Goal: Navigation & Orientation: Find specific page/section

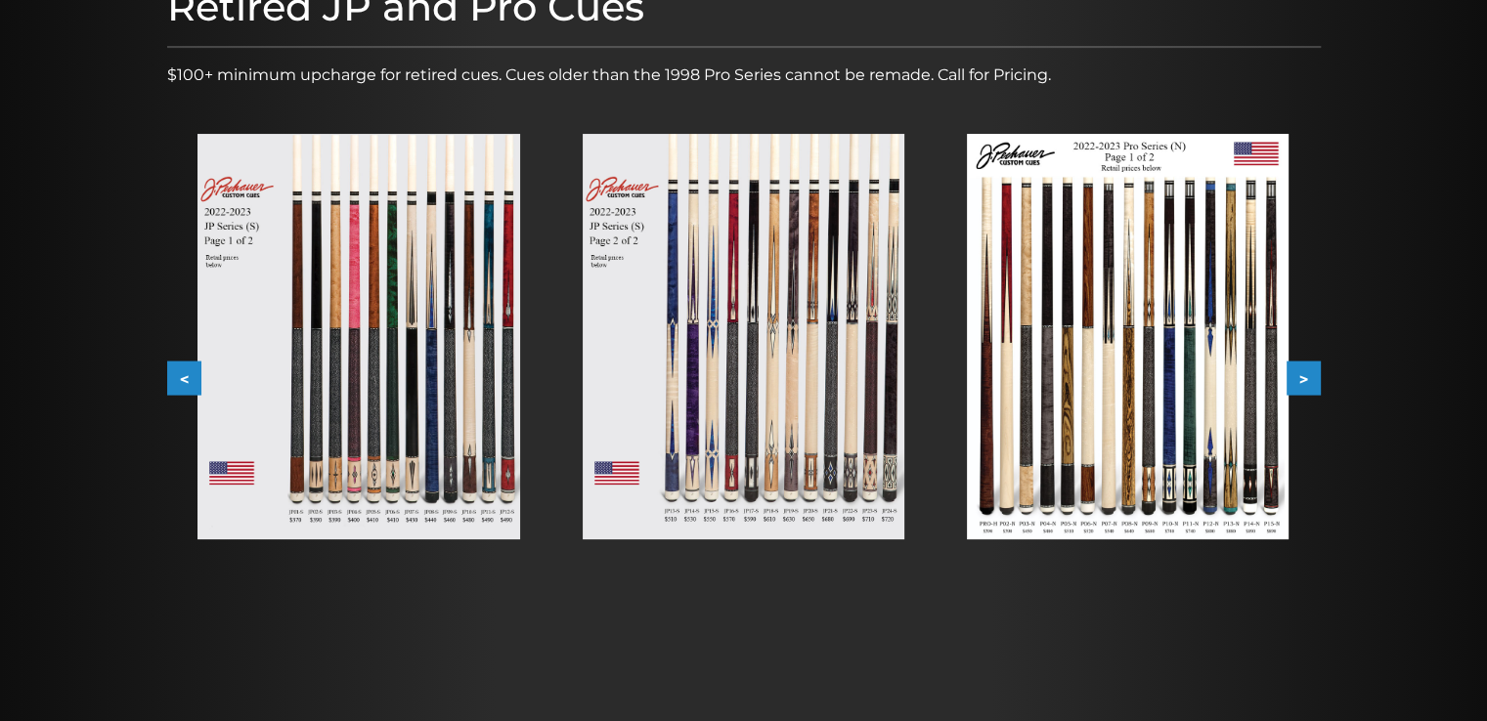
scroll to position [375, 0]
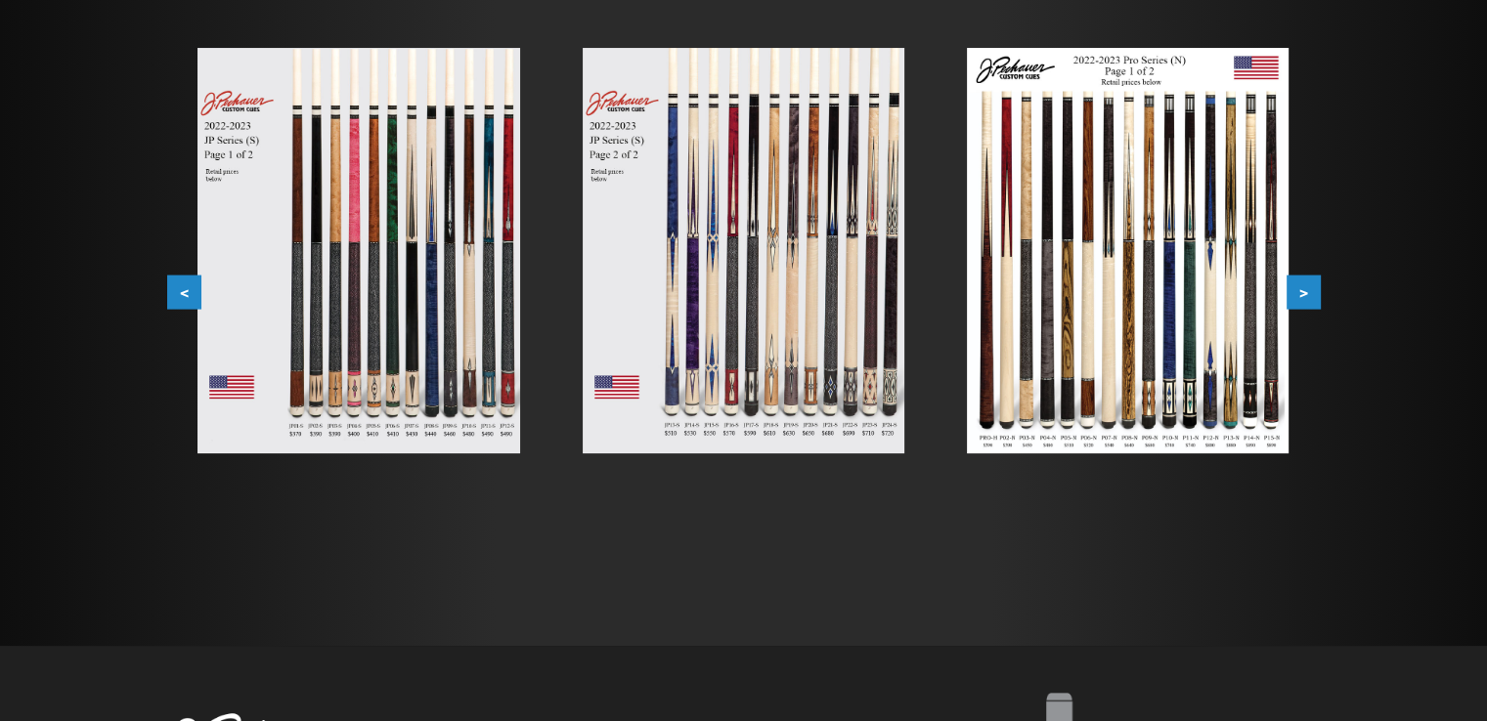
click at [1298, 302] on button ">" at bounding box center [1303, 293] width 34 height 34
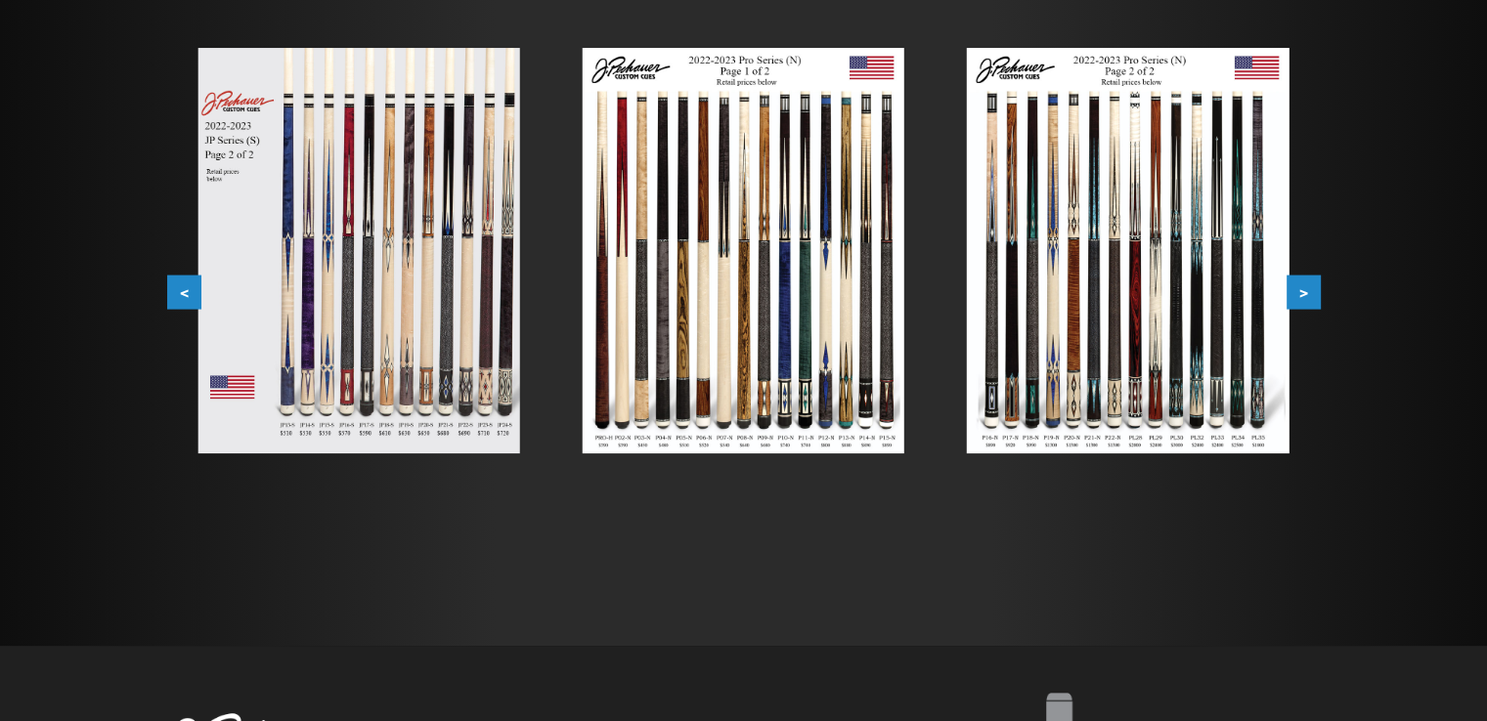
click at [1298, 302] on button ">" at bounding box center [1303, 293] width 34 height 34
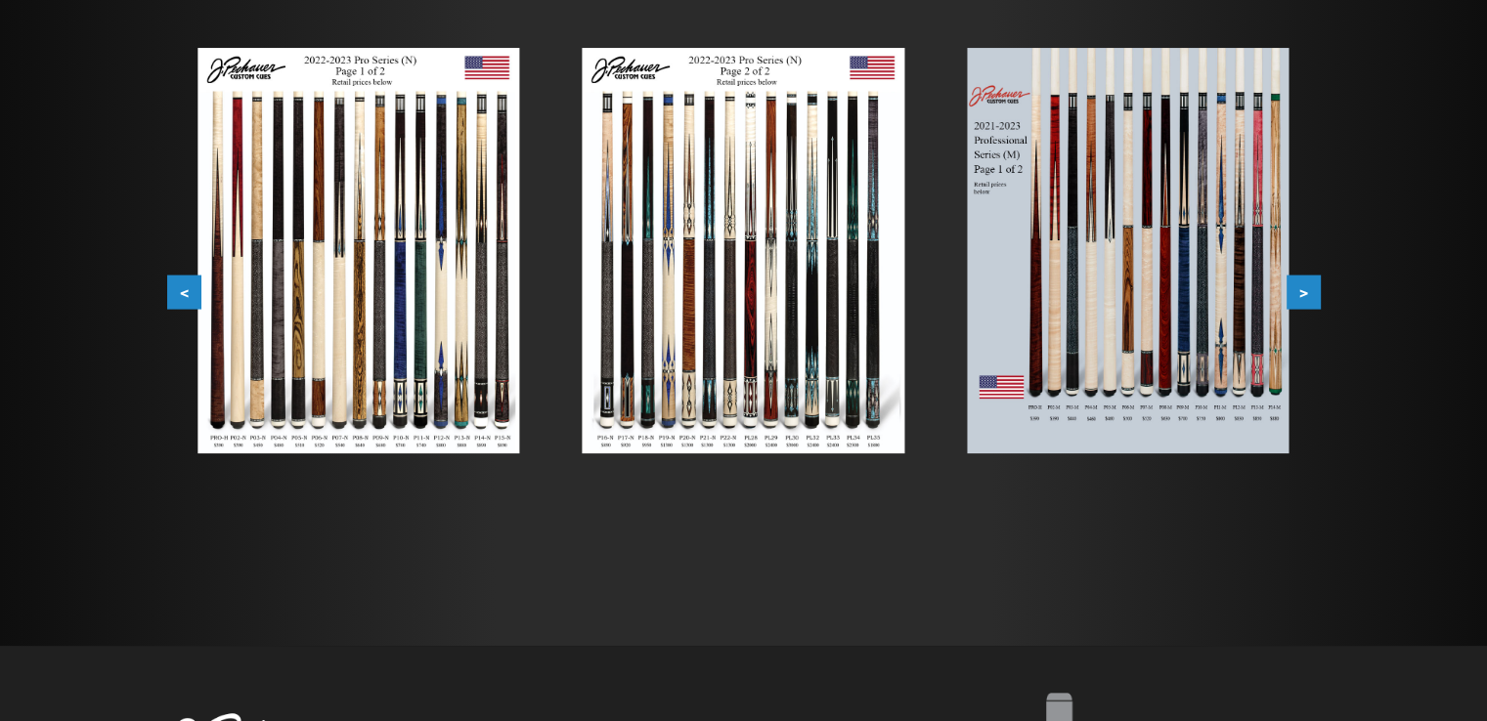
click at [1297, 302] on button ">" at bounding box center [1303, 293] width 34 height 34
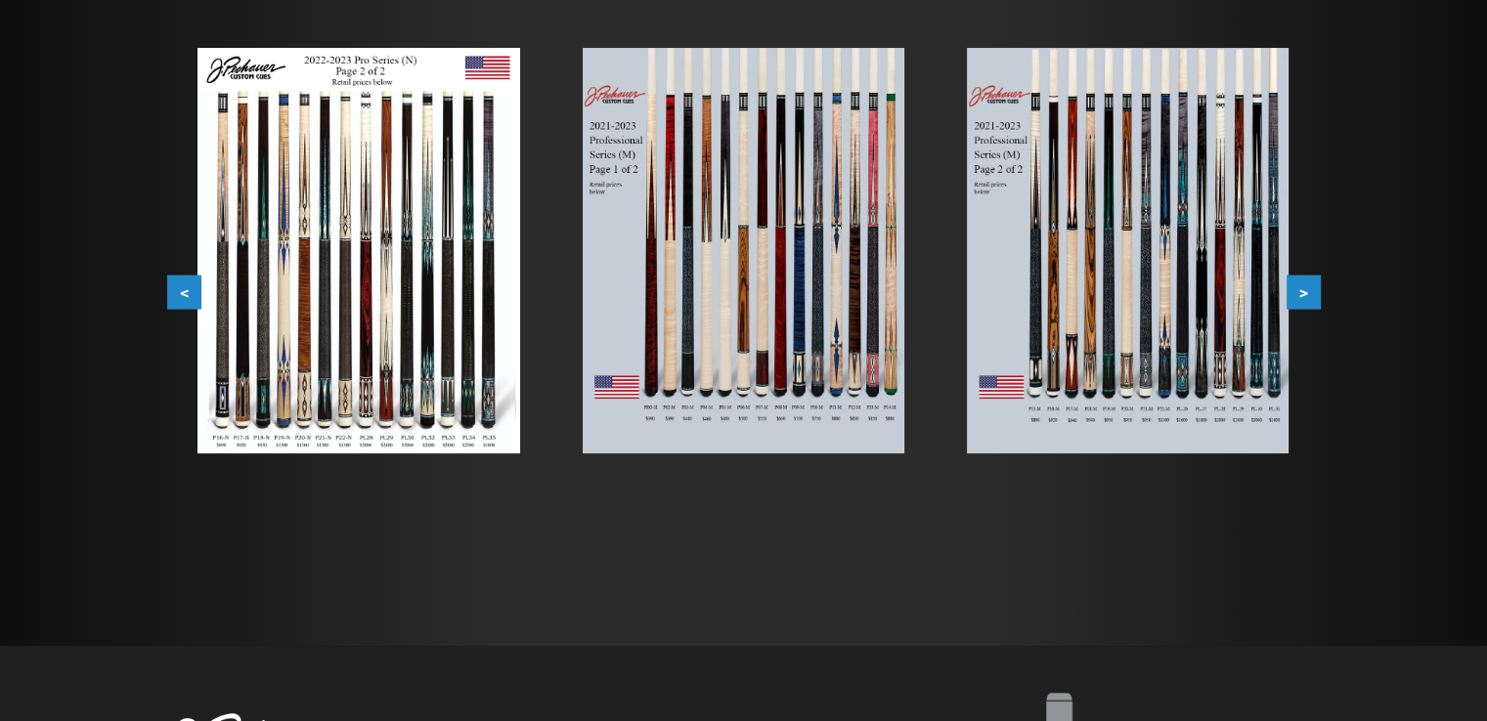
click at [1293, 302] on button ">" at bounding box center [1303, 293] width 34 height 34
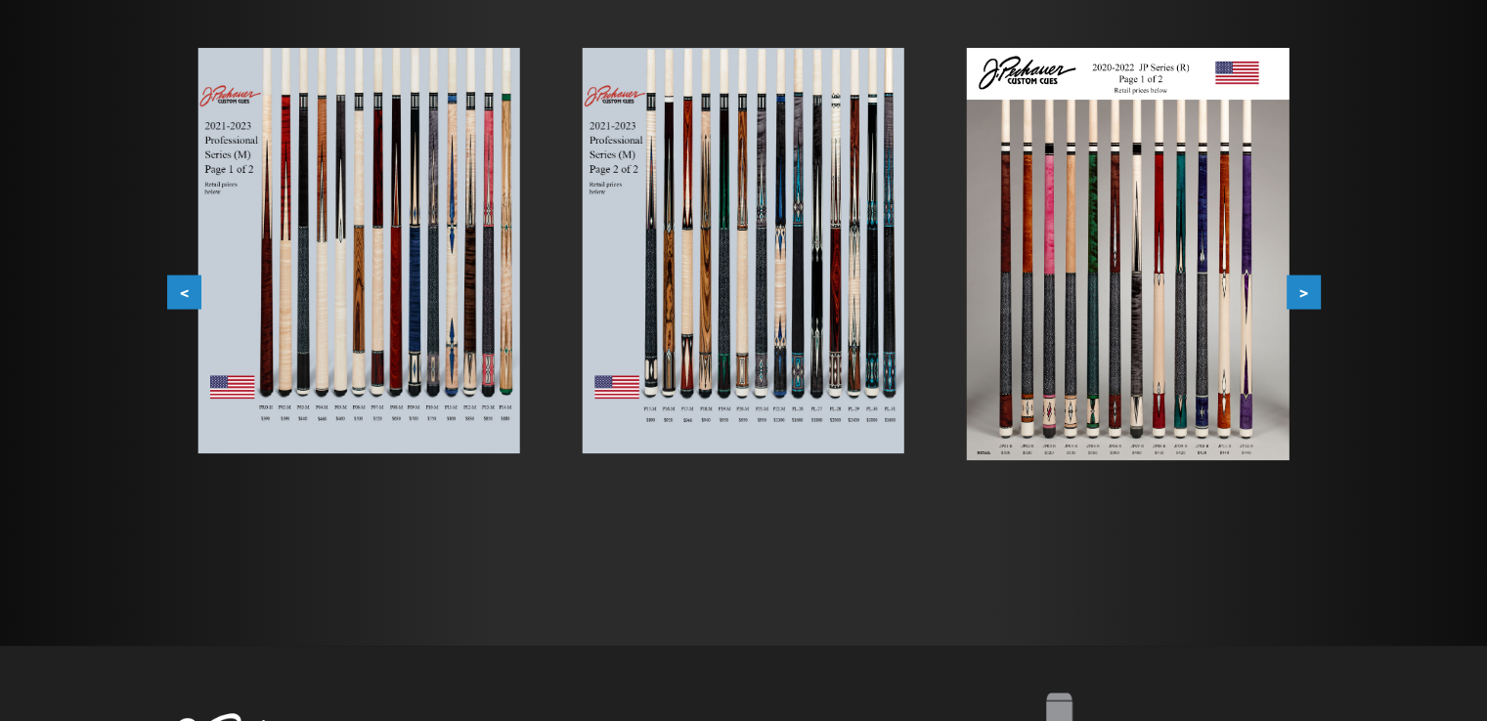
click at [1293, 302] on button ">" at bounding box center [1303, 293] width 34 height 34
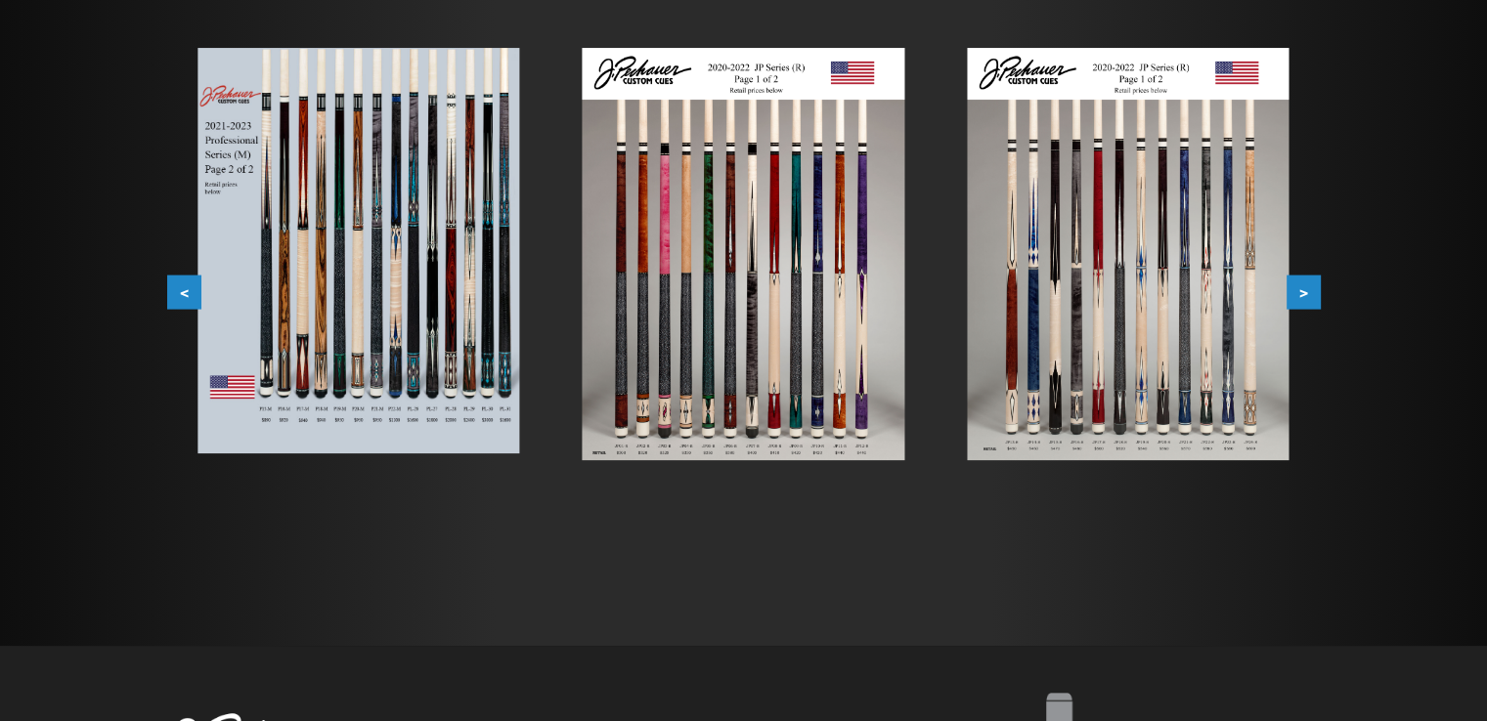
click at [1293, 302] on button ">" at bounding box center [1303, 293] width 34 height 34
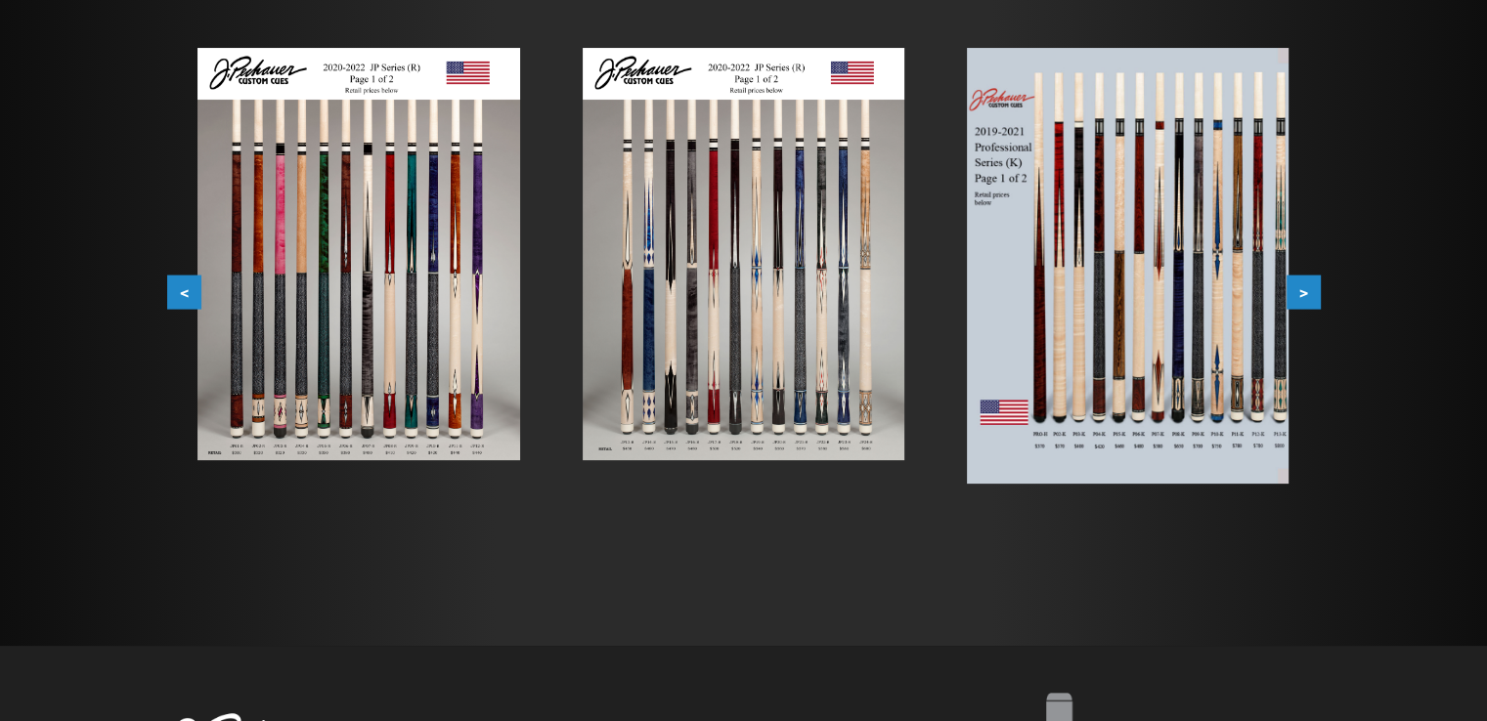
click at [1293, 302] on button ">" at bounding box center [1303, 293] width 34 height 34
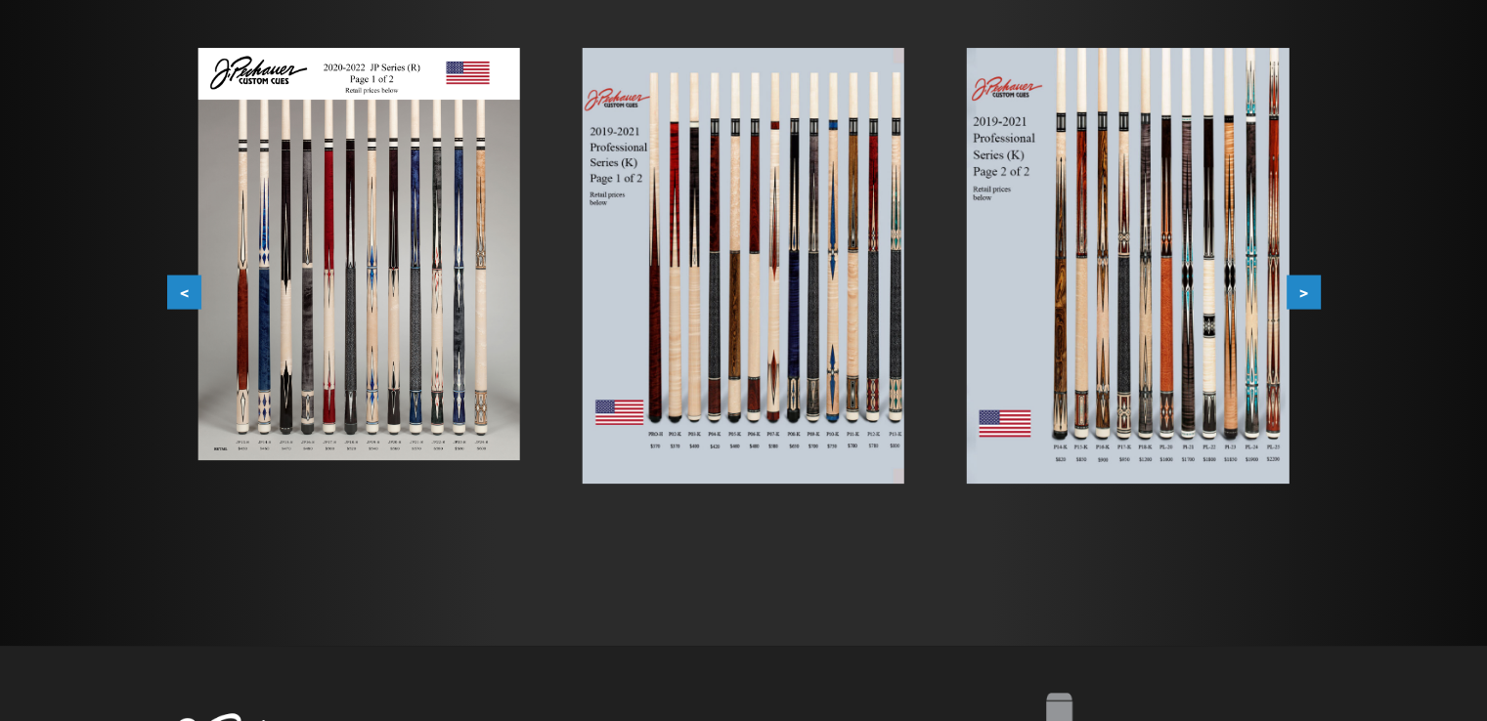
click at [1290, 302] on button ">" at bounding box center [1303, 293] width 34 height 34
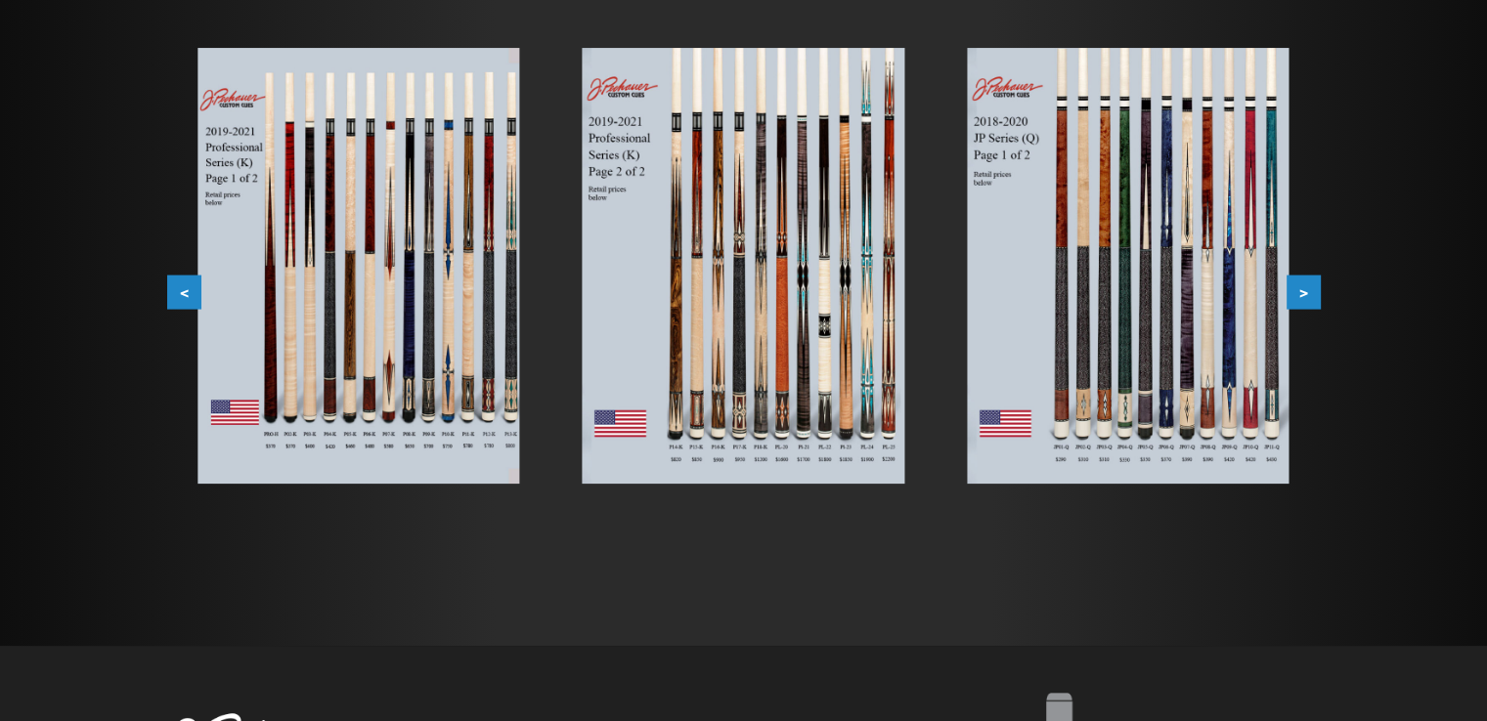
click at [1290, 302] on button ">" at bounding box center [1303, 293] width 34 height 34
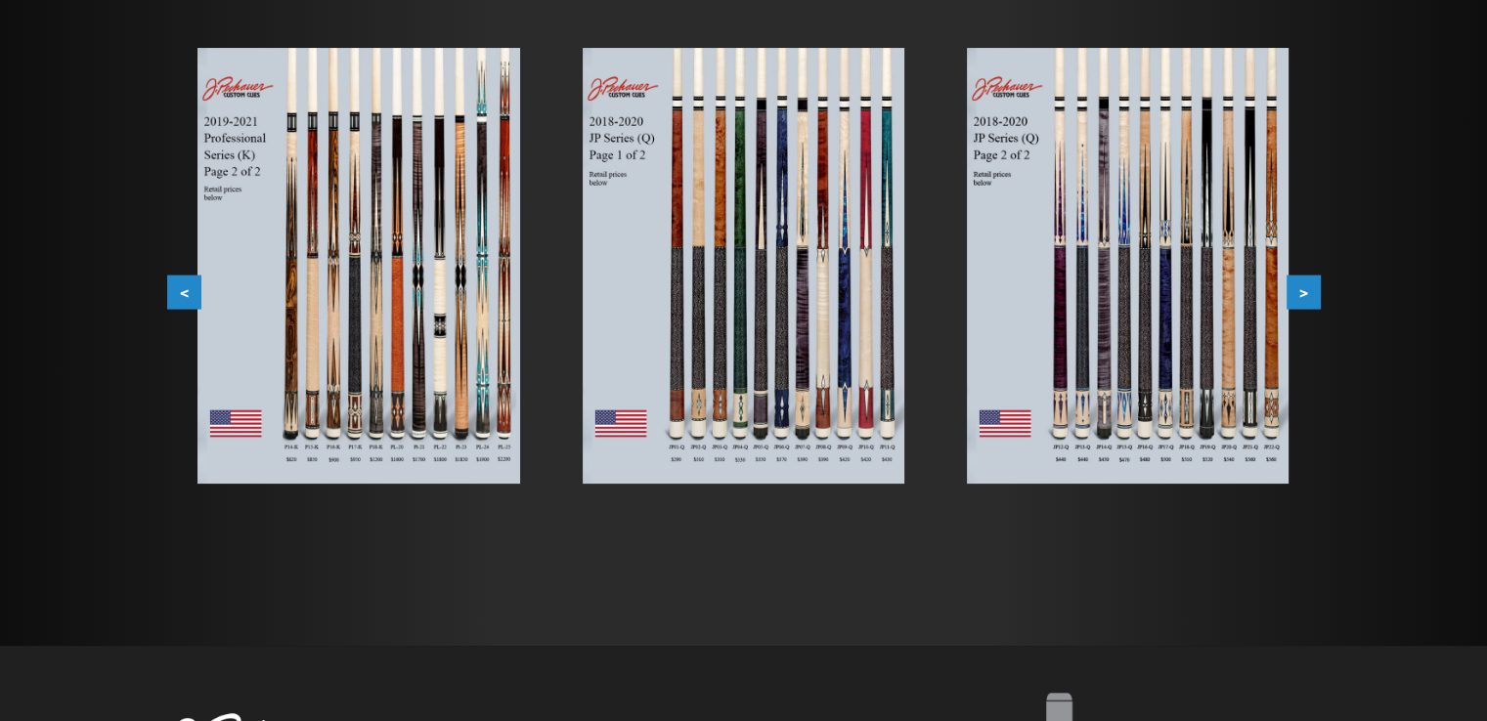
click at [1290, 302] on button ">" at bounding box center [1303, 293] width 34 height 34
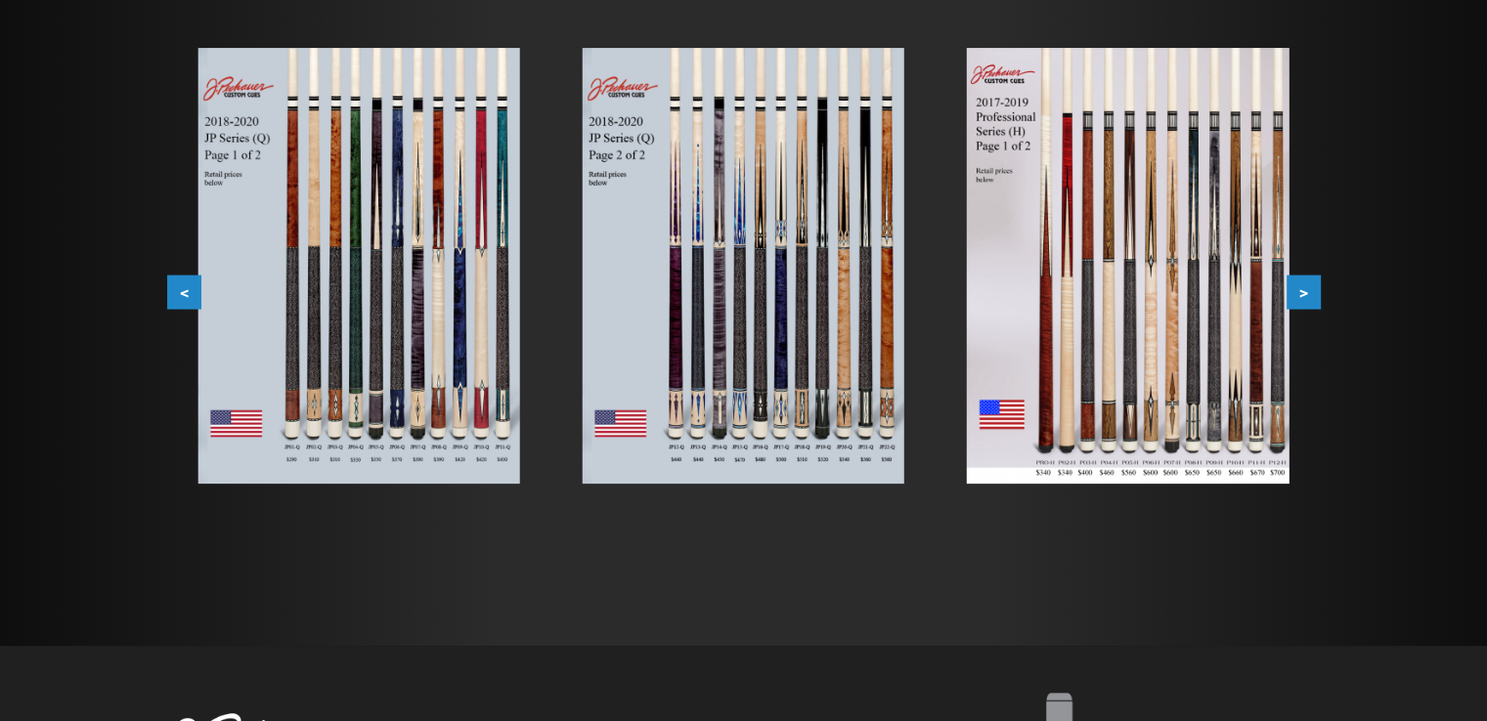
click at [1290, 302] on button ">" at bounding box center [1303, 293] width 34 height 34
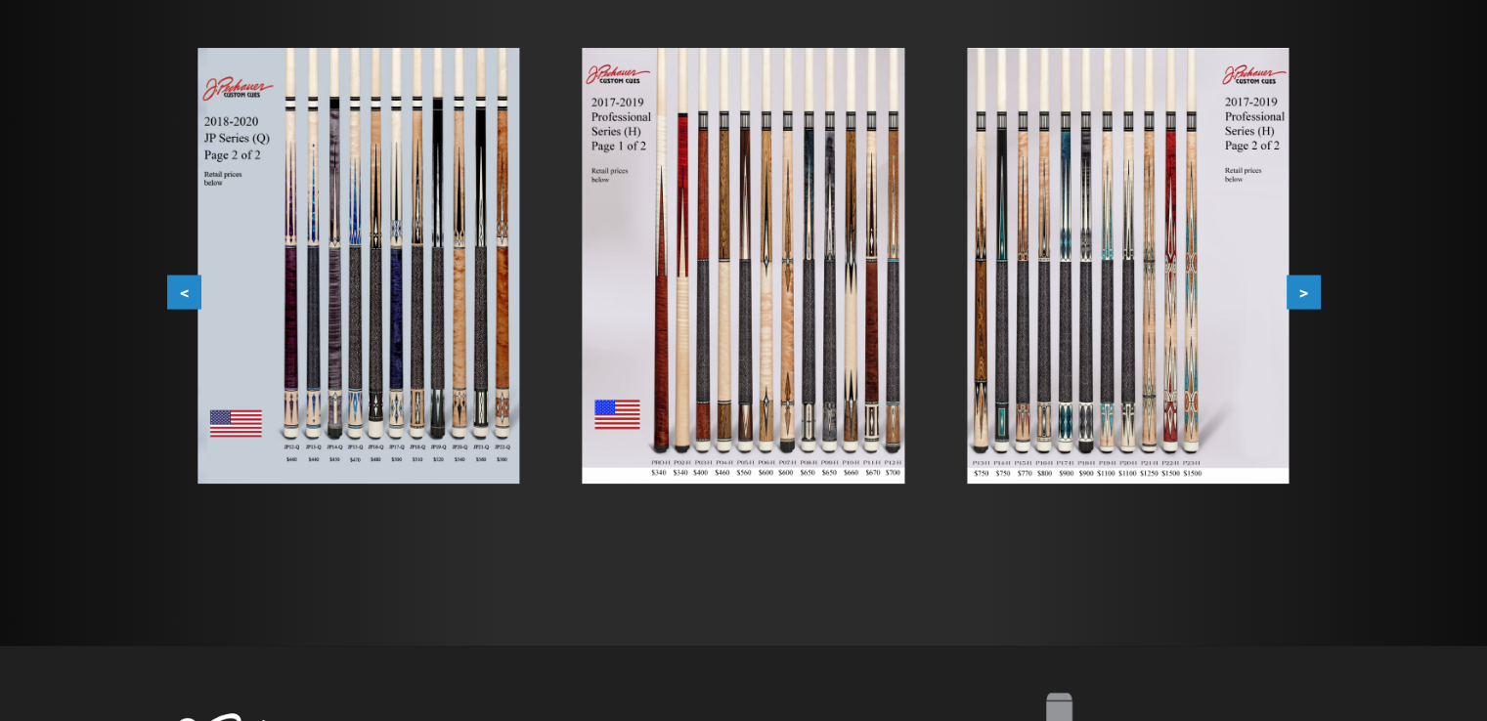
click at [1290, 302] on button ">" at bounding box center [1303, 293] width 34 height 34
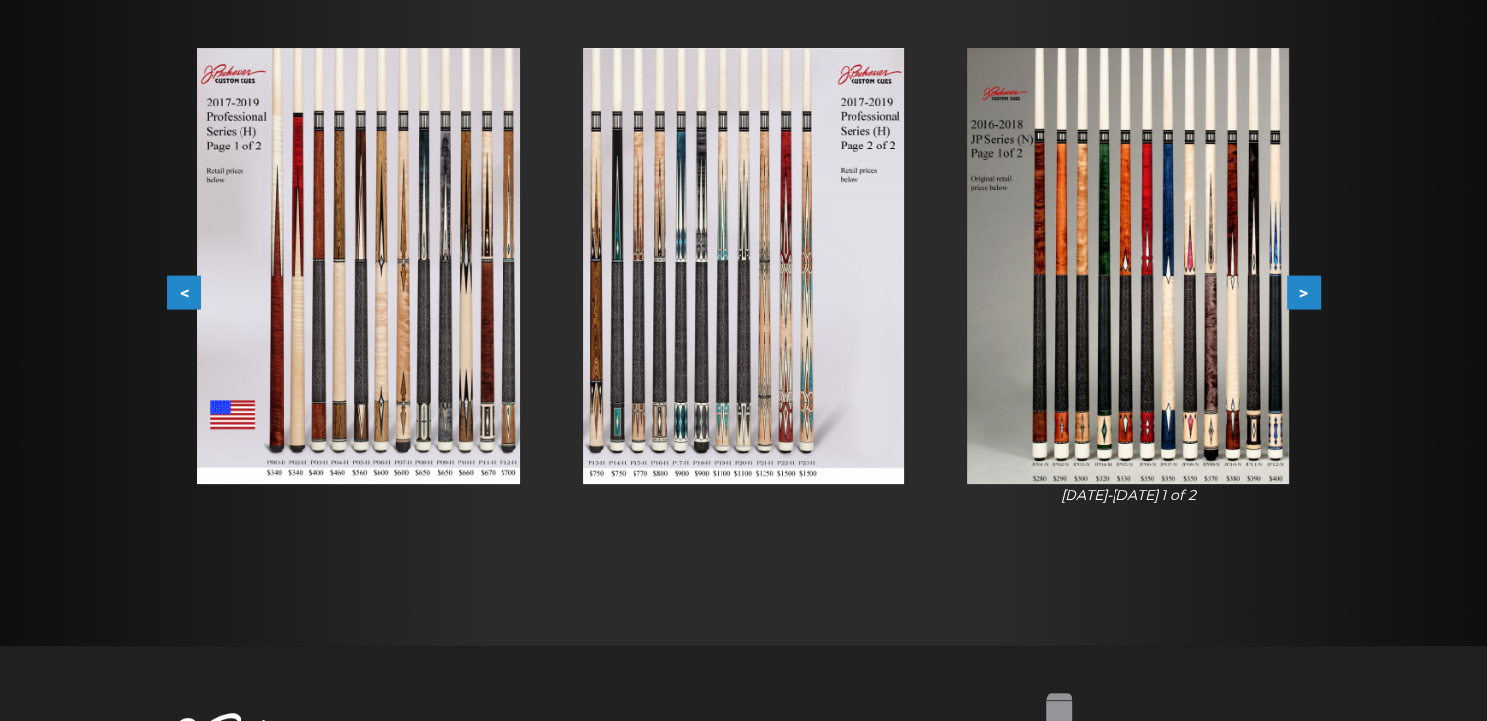
click at [1290, 302] on button ">" at bounding box center [1303, 293] width 34 height 34
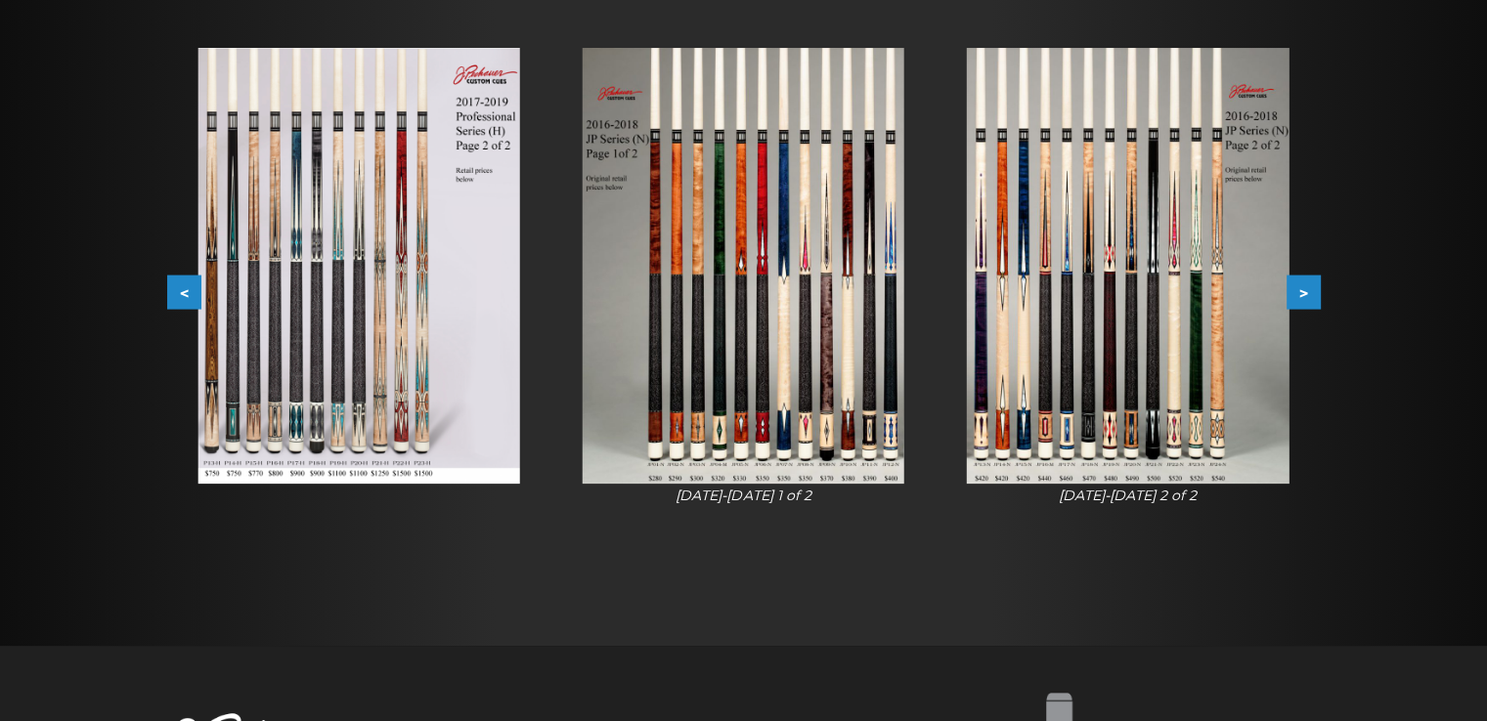
click at [1290, 302] on button ">" at bounding box center [1303, 293] width 34 height 34
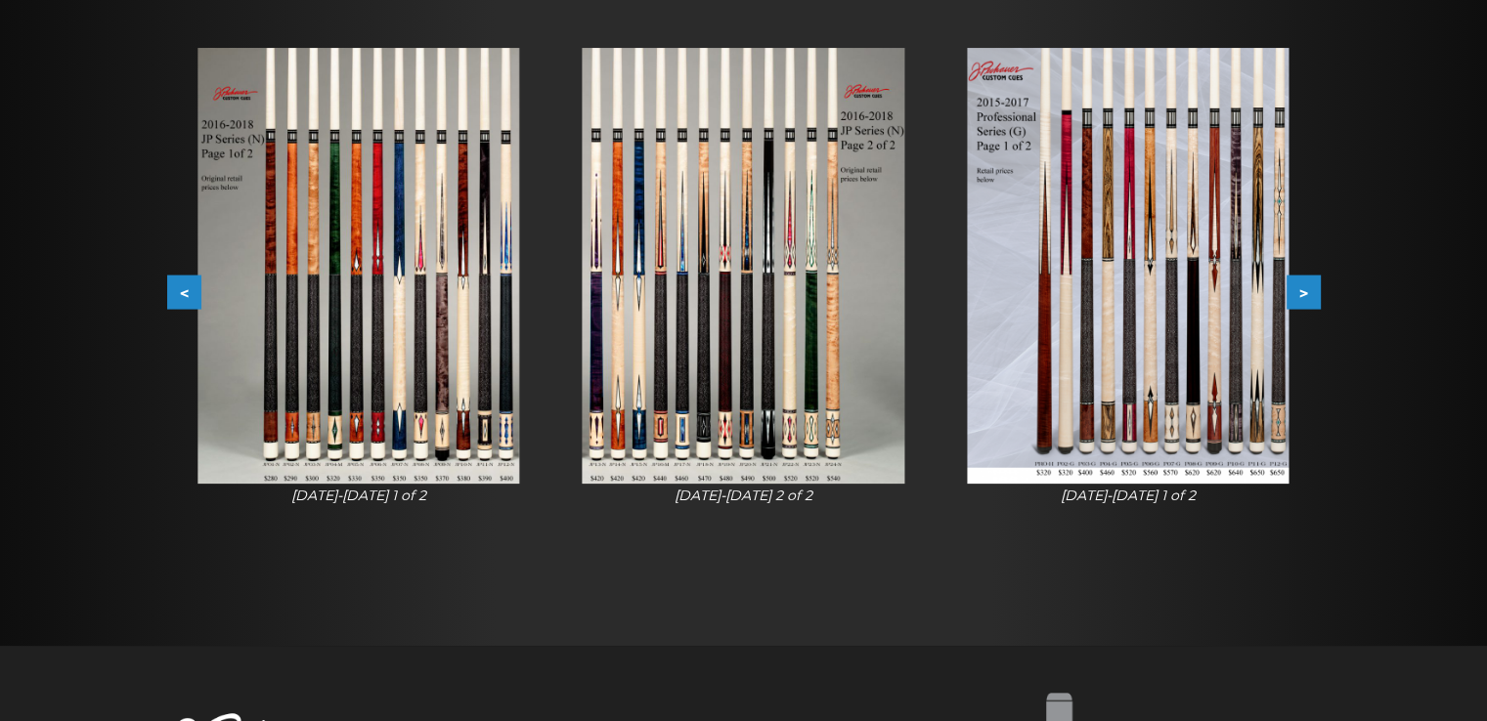
click at [1290, 302] on button ">" at bounding box center [1303, 293] width 34 height 34
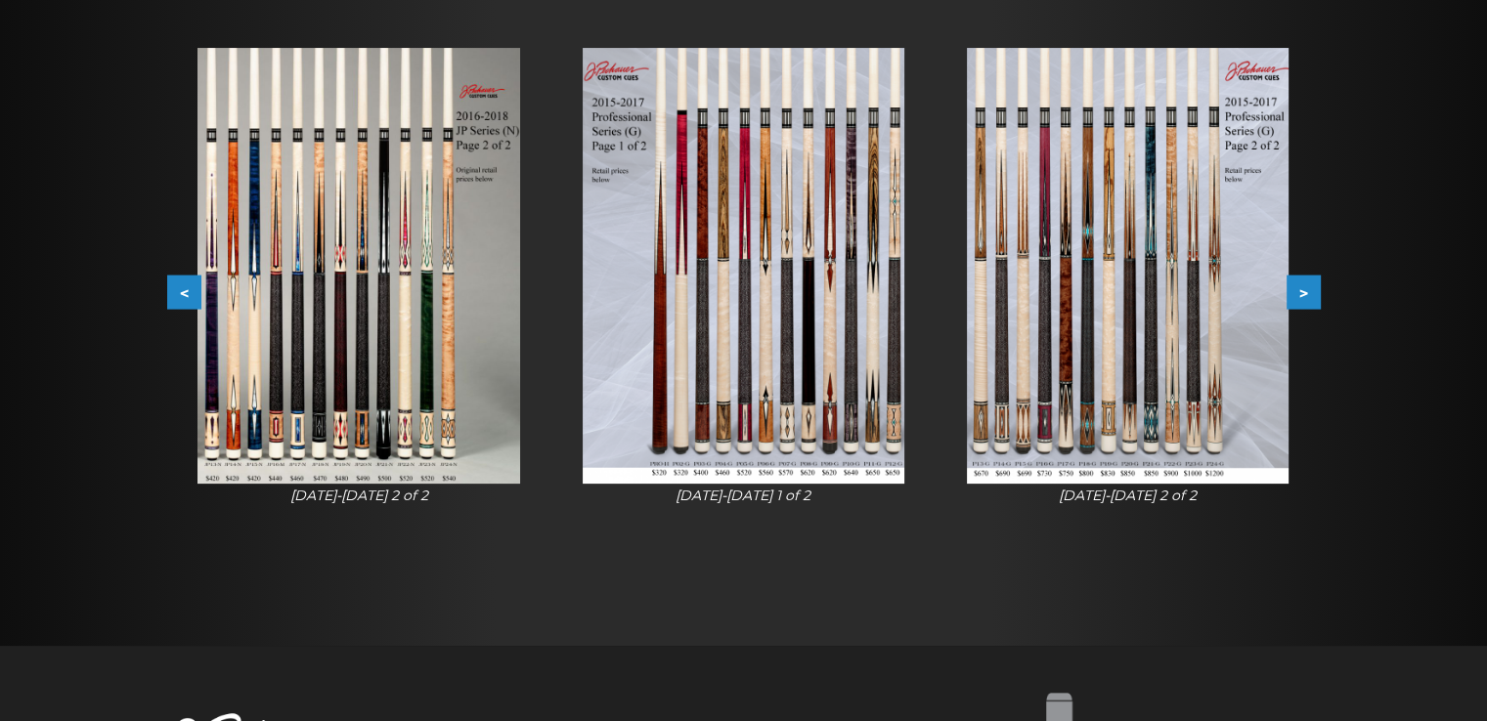
click at [1290, 302] on button ">" at bounding box center [1303, 293] width 34 height 34
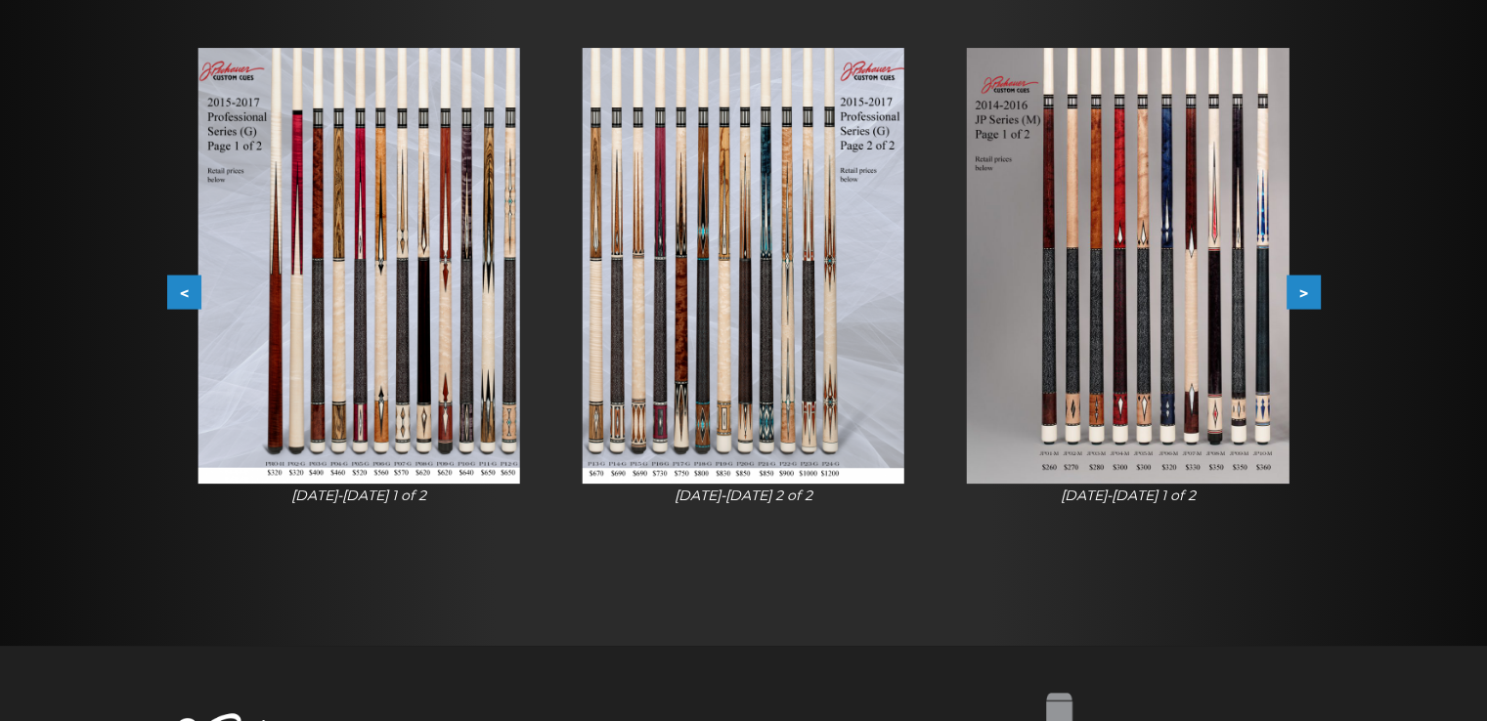
click at [1290, 302] on button ">" at bounding box center [1303, 293] width 34 height 34
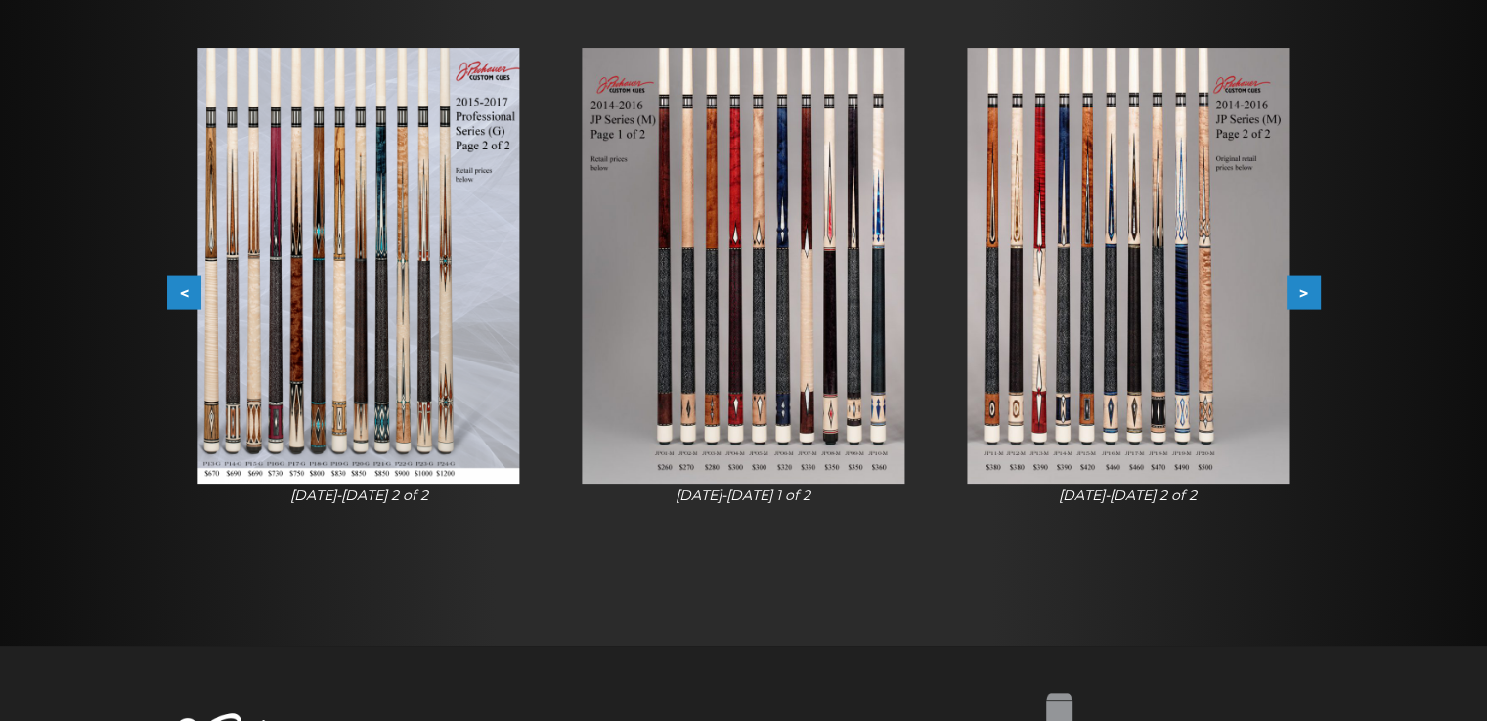
click at [1290, 302] on button ">" at bounding box center [1303, 293] width 34 height 34
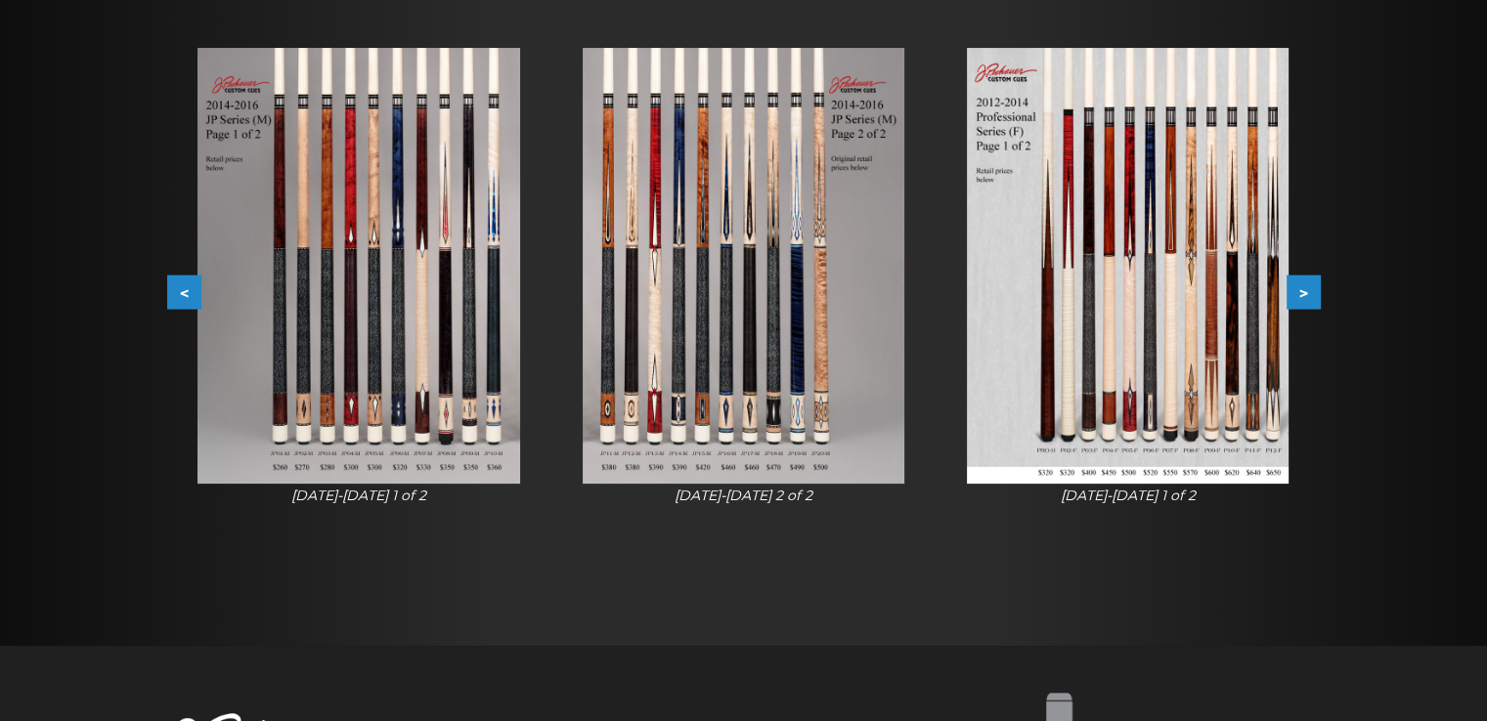
click at [1290, 302] on button ">" at bounding box center [1303, 293] width 34 height 34
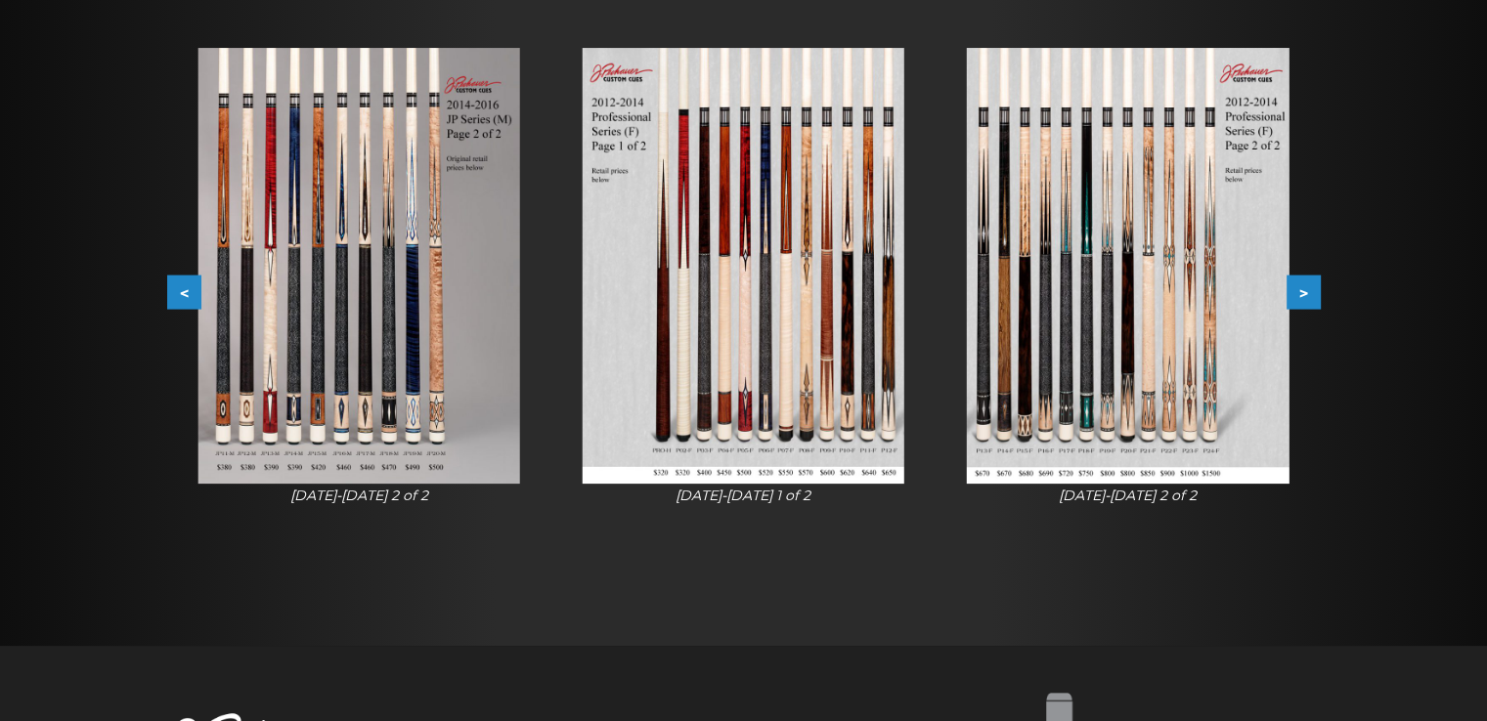
click at [1290, 302] on button ">" at bounding box center [1303, 293] width 34 height 34
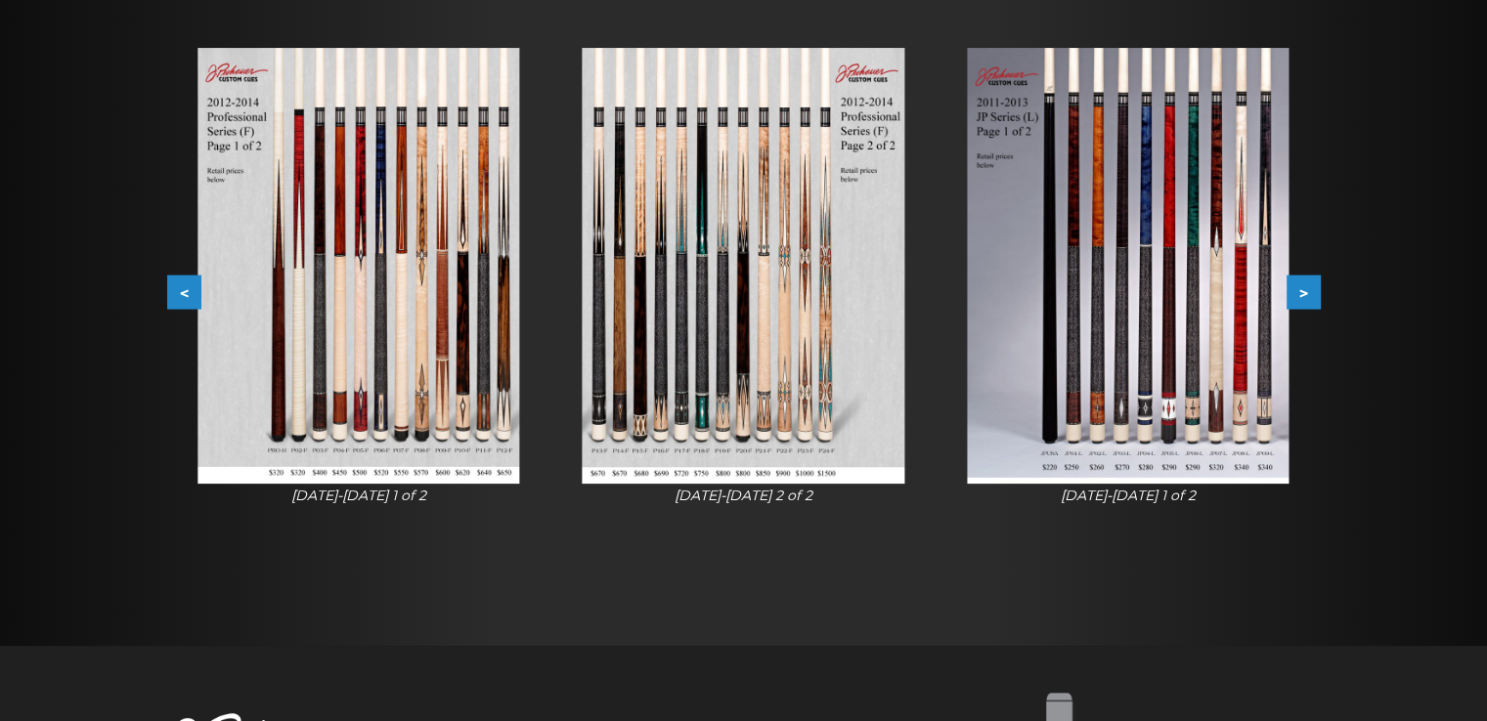
click at [1290, 302] on button ">" at bounding box center [1303, 293] width 34 height 34
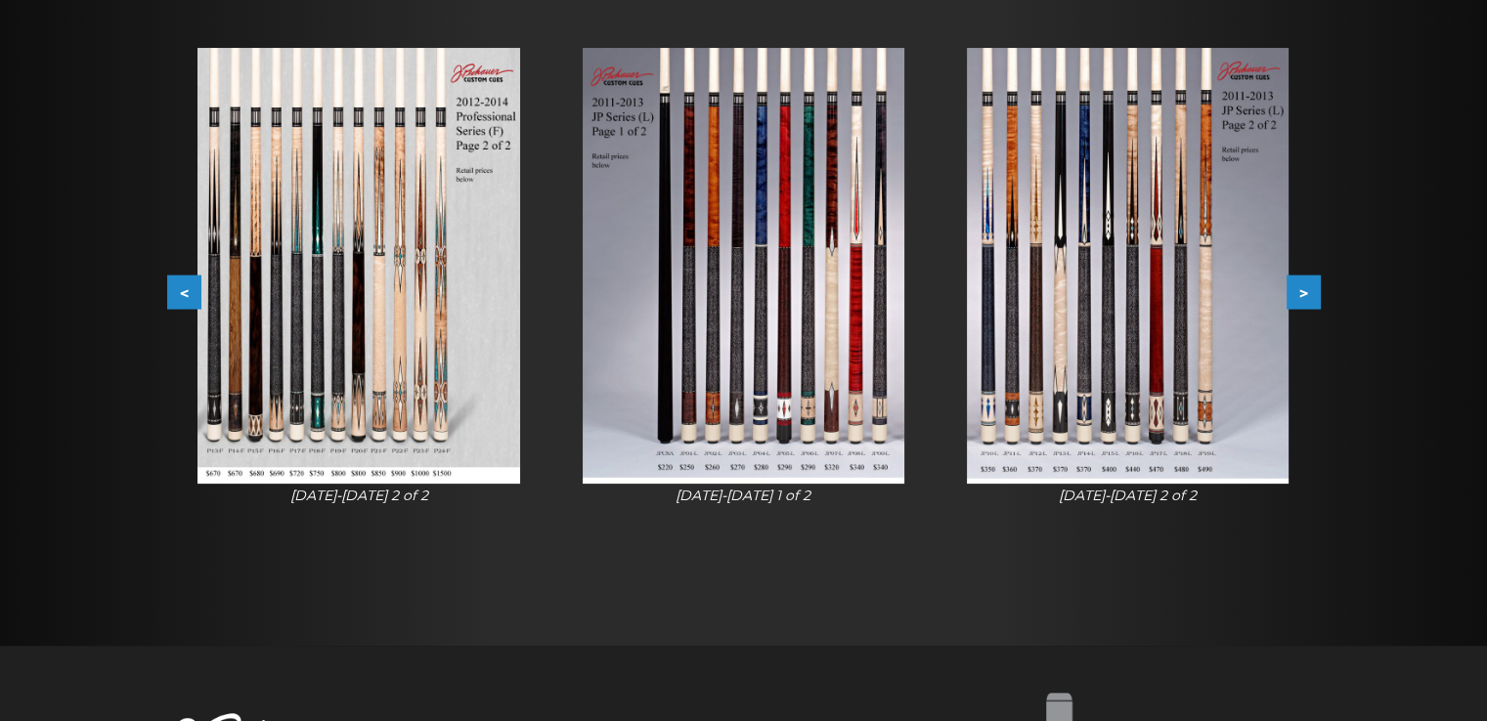
click at [1290, 302] on button ">" at bounding box center [1303, 293] width 34 height 34
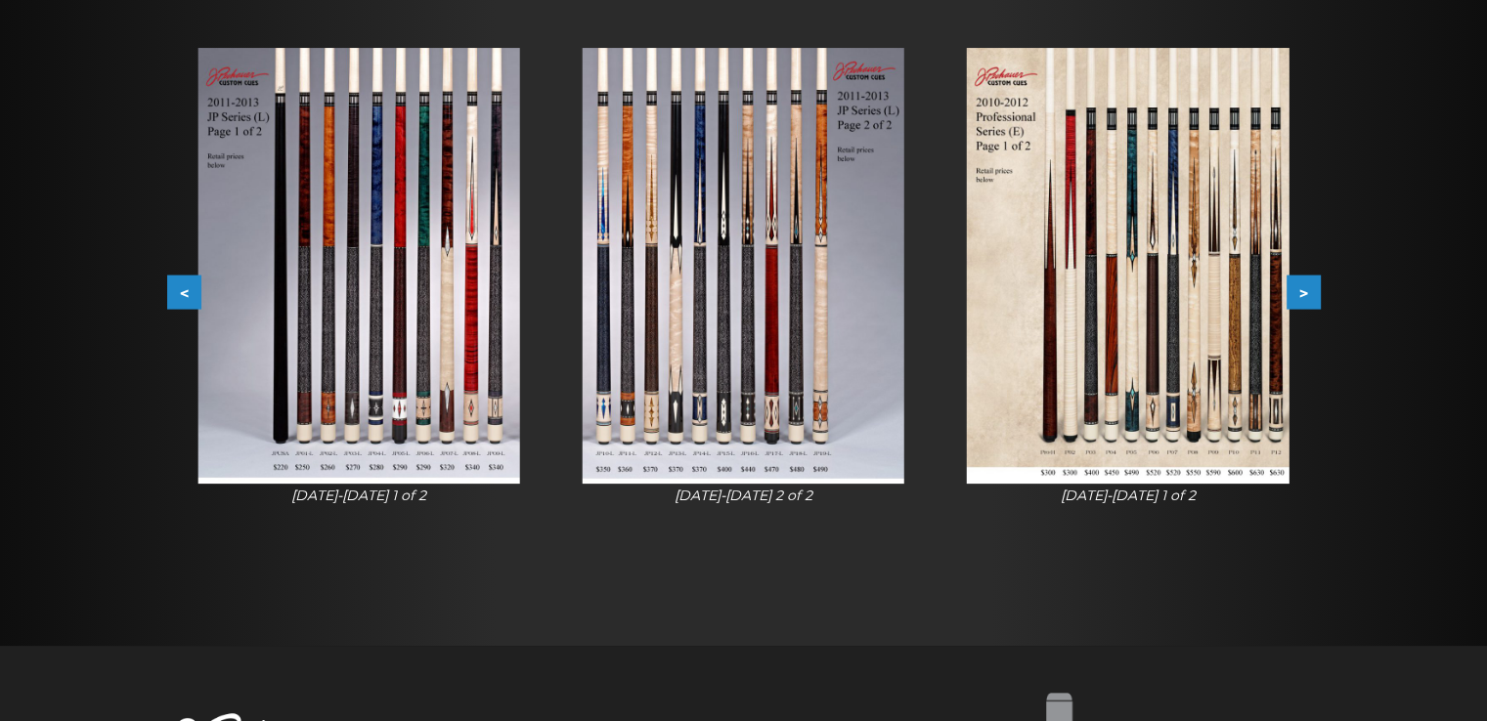
click at [1290, 302] on button ">" at bounding box center [1303, 293] width 34 height 34
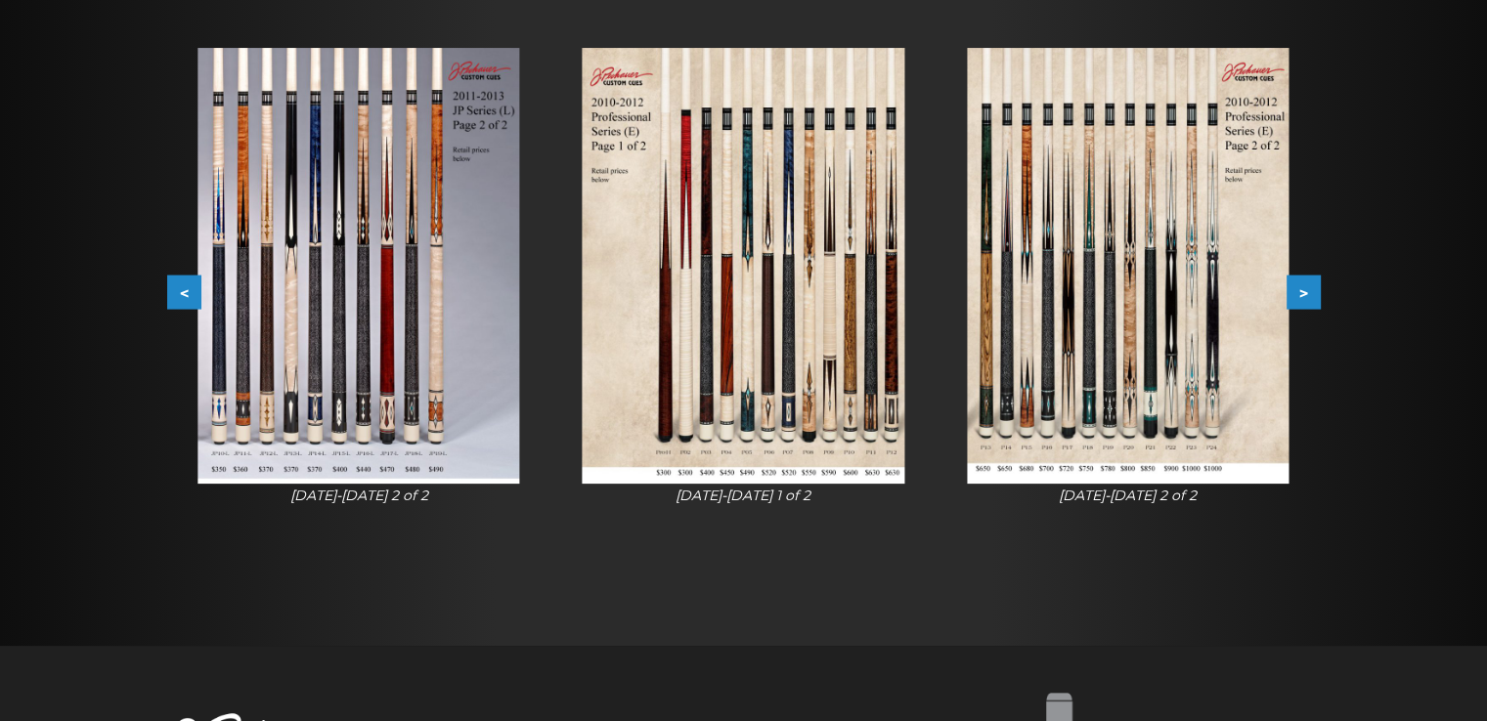
click at [1290, 302] on button ">" at bounding box center [1303, 293] width 34 height 34
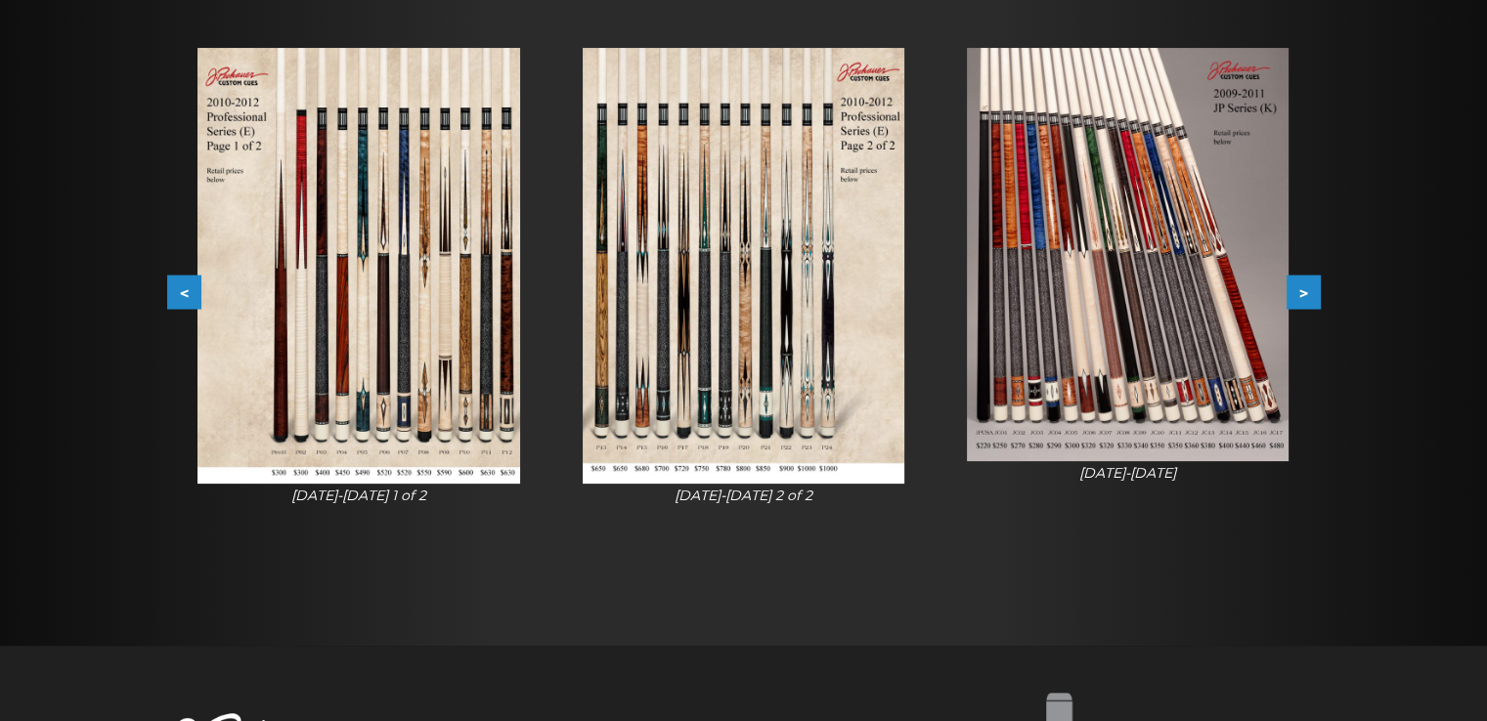
click at [1290, 302] on button ">" at bounding box center [1303, 293] width 34 height 34
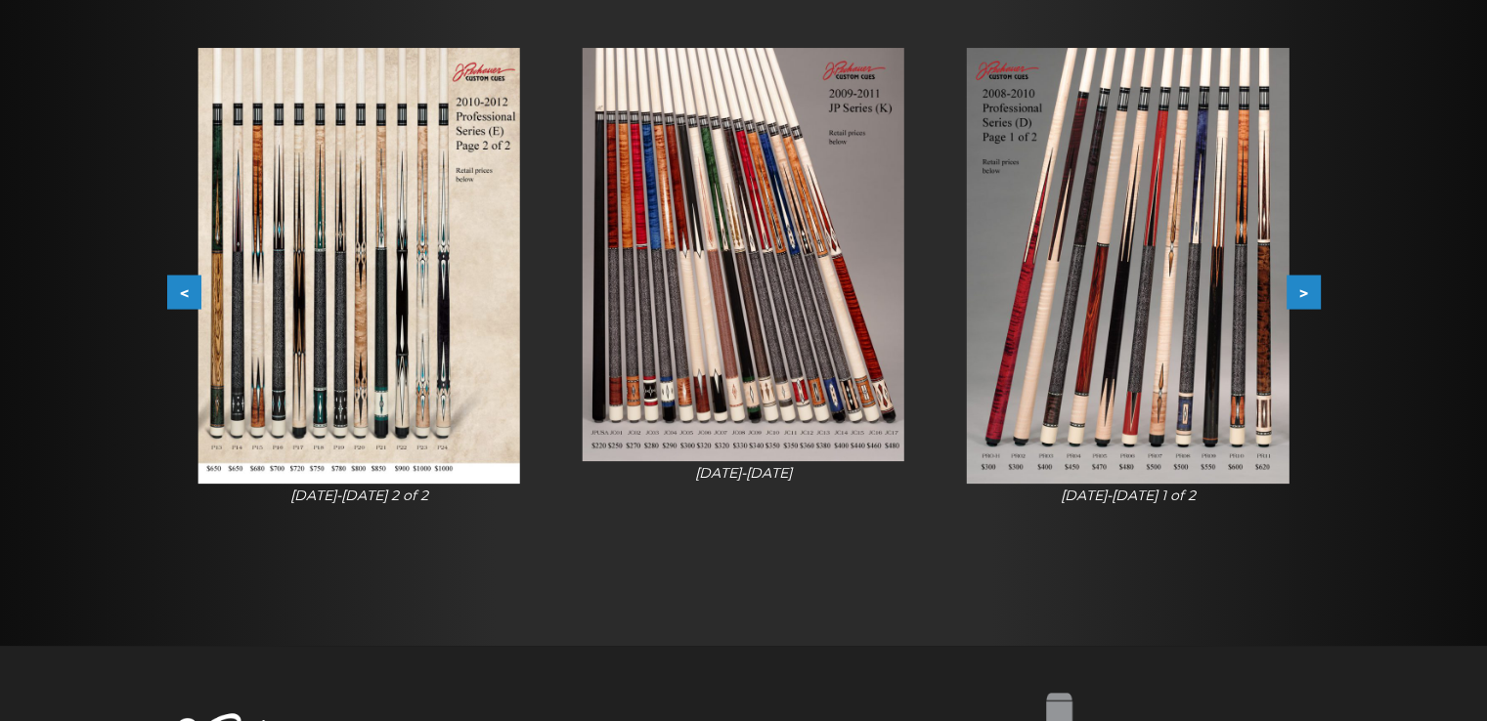
click at [1290, 302] on button ">" at bounding box center [1303, 293] width 34 height 34
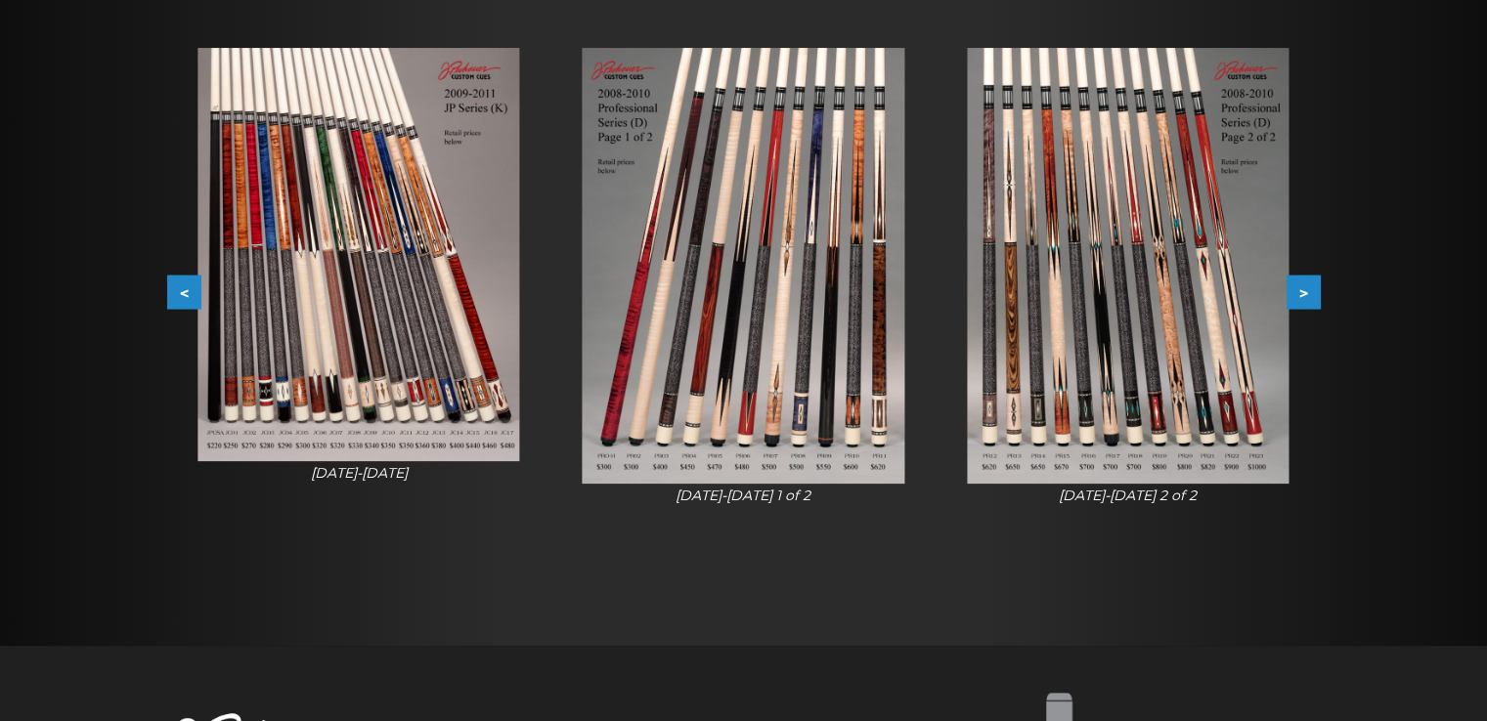
click at [1290, 302] on button ">" at bounding box center [1303, 293] width 34 height 34
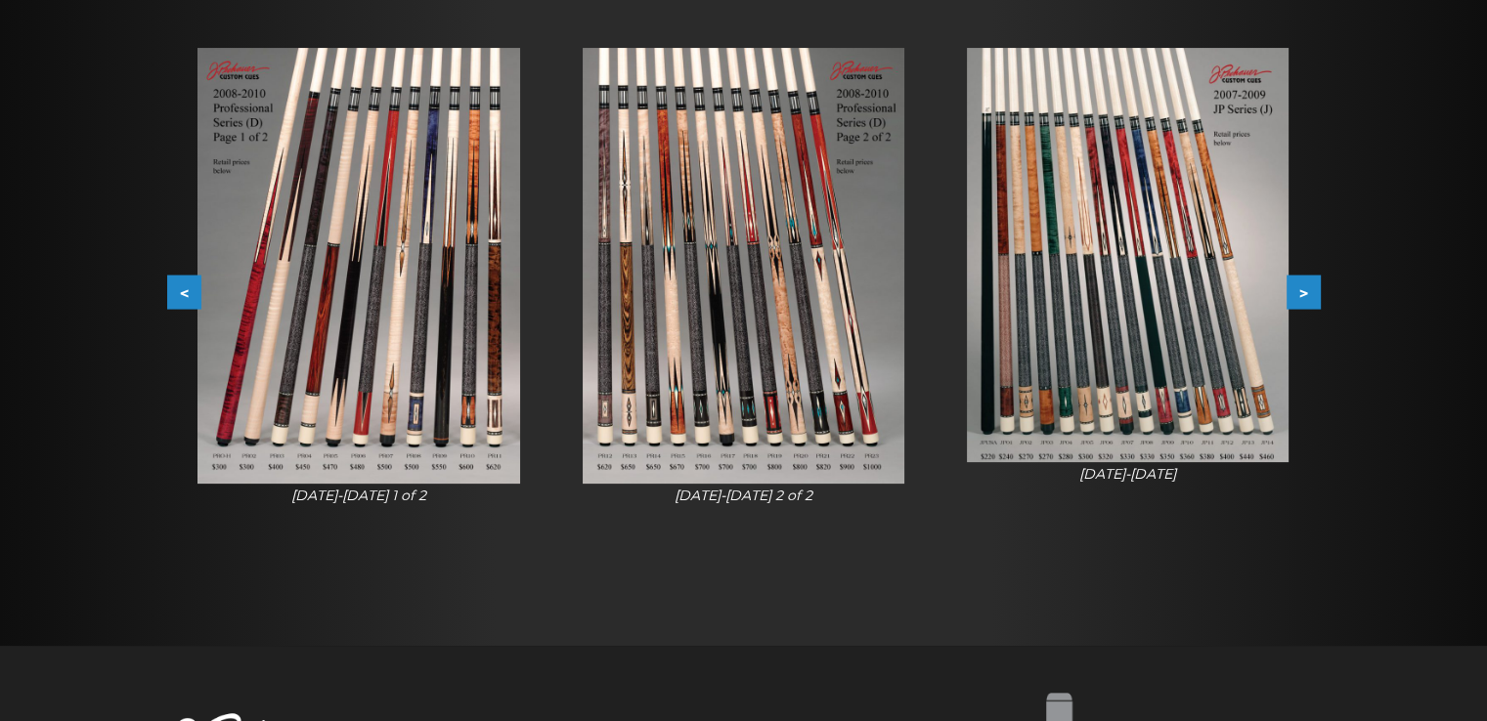
click at [1290, 302] on button ">" at bounding box center [1303, 293] width 34 height 34
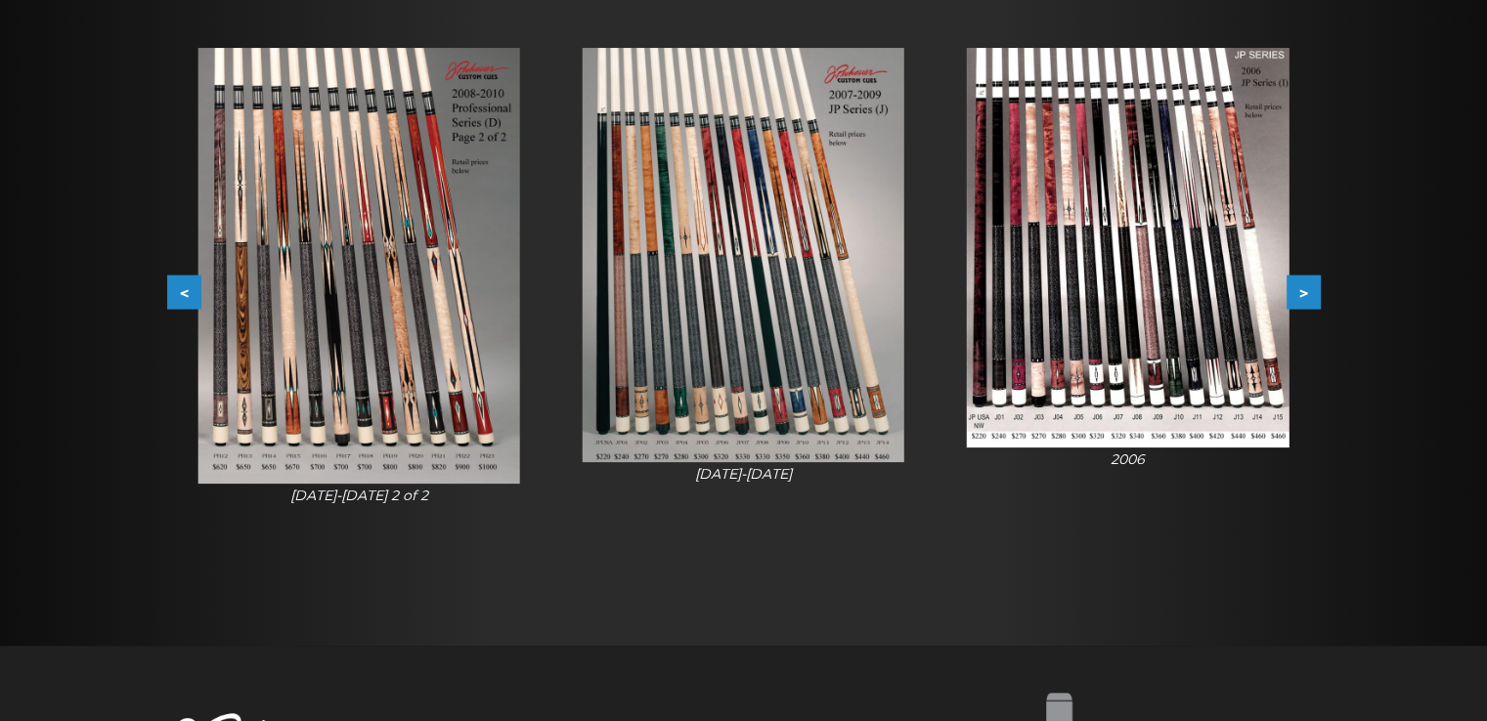
click at [1290, 302] on button ">" at bounding box center [1303, 293] width 34 height 34
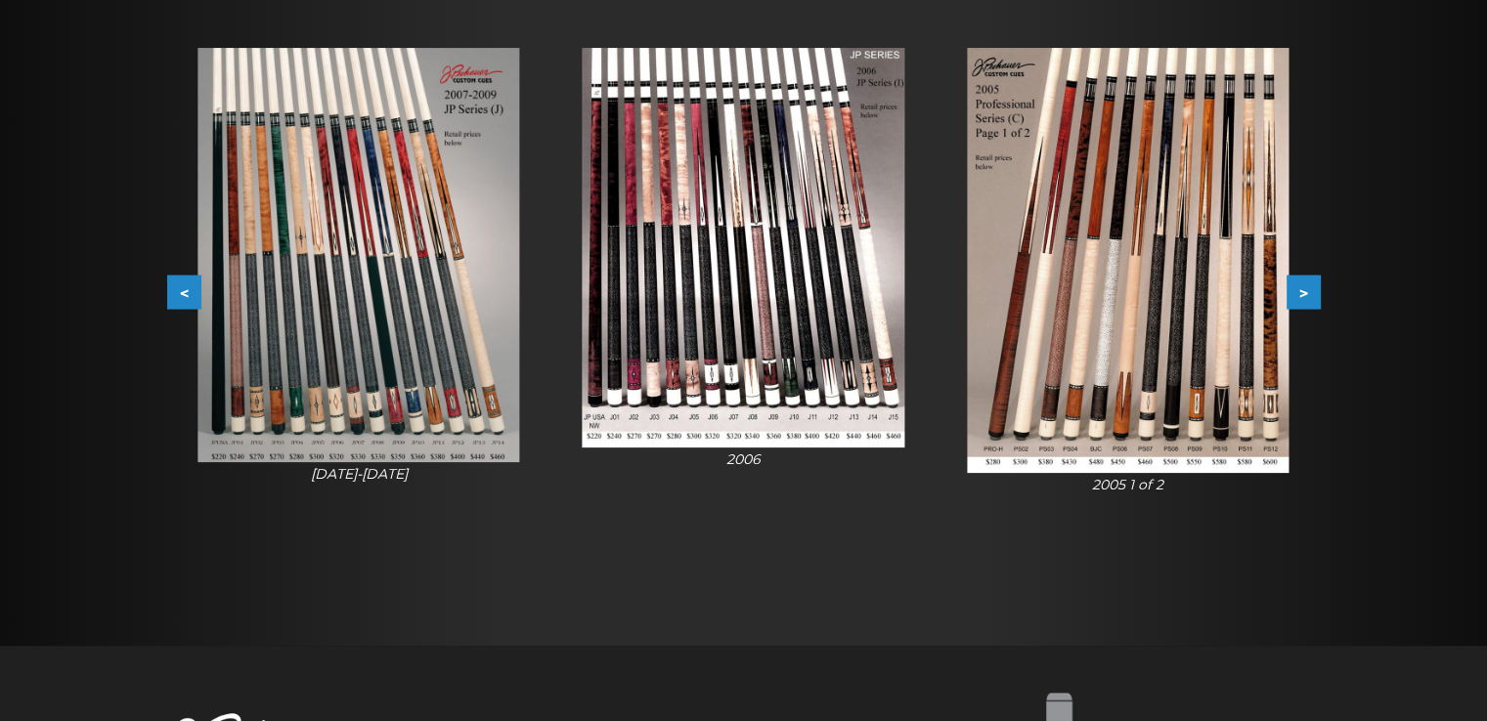
click at [1290, 302] on button ">" at bounding box center [1303, 293] width 34 height 34
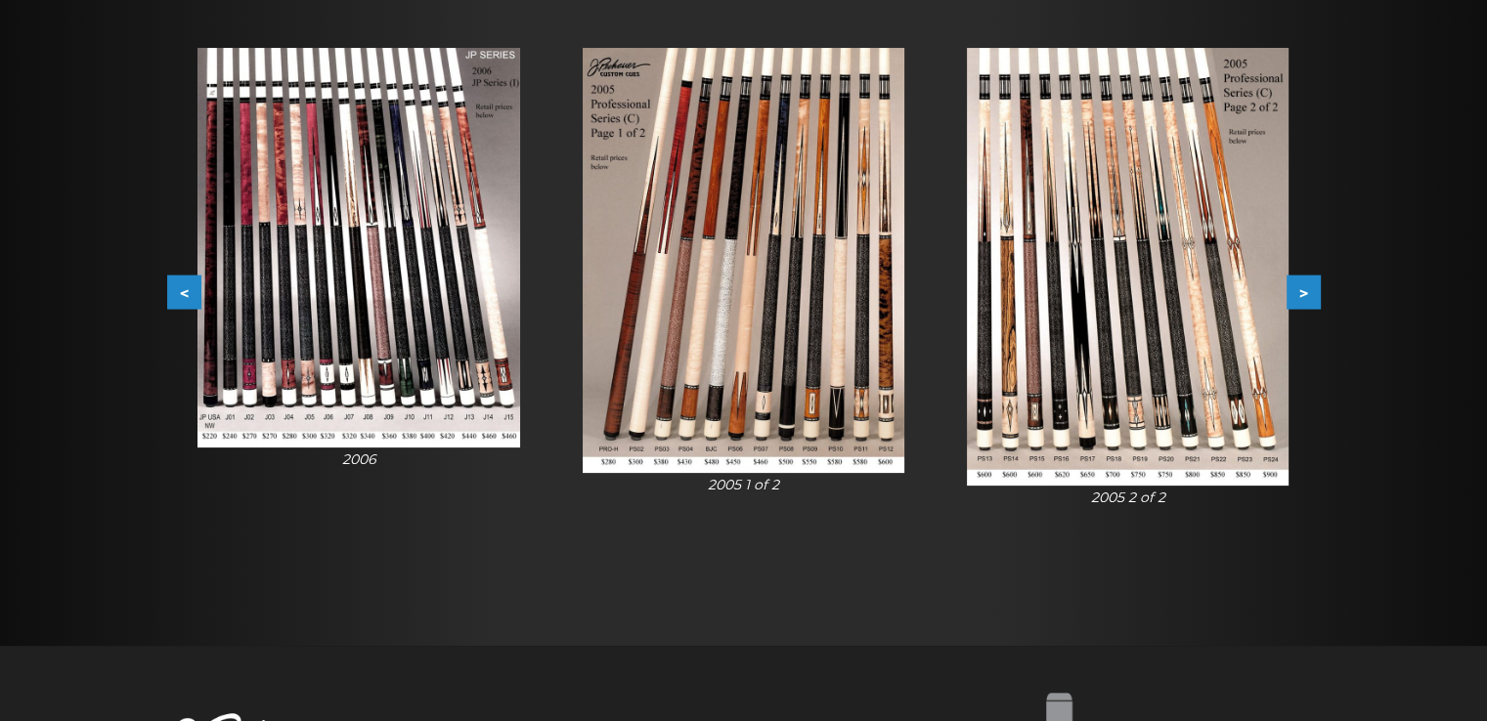
click at [1290, 302] on button ">" at bounding box center [1303, 293] width 34 height 34
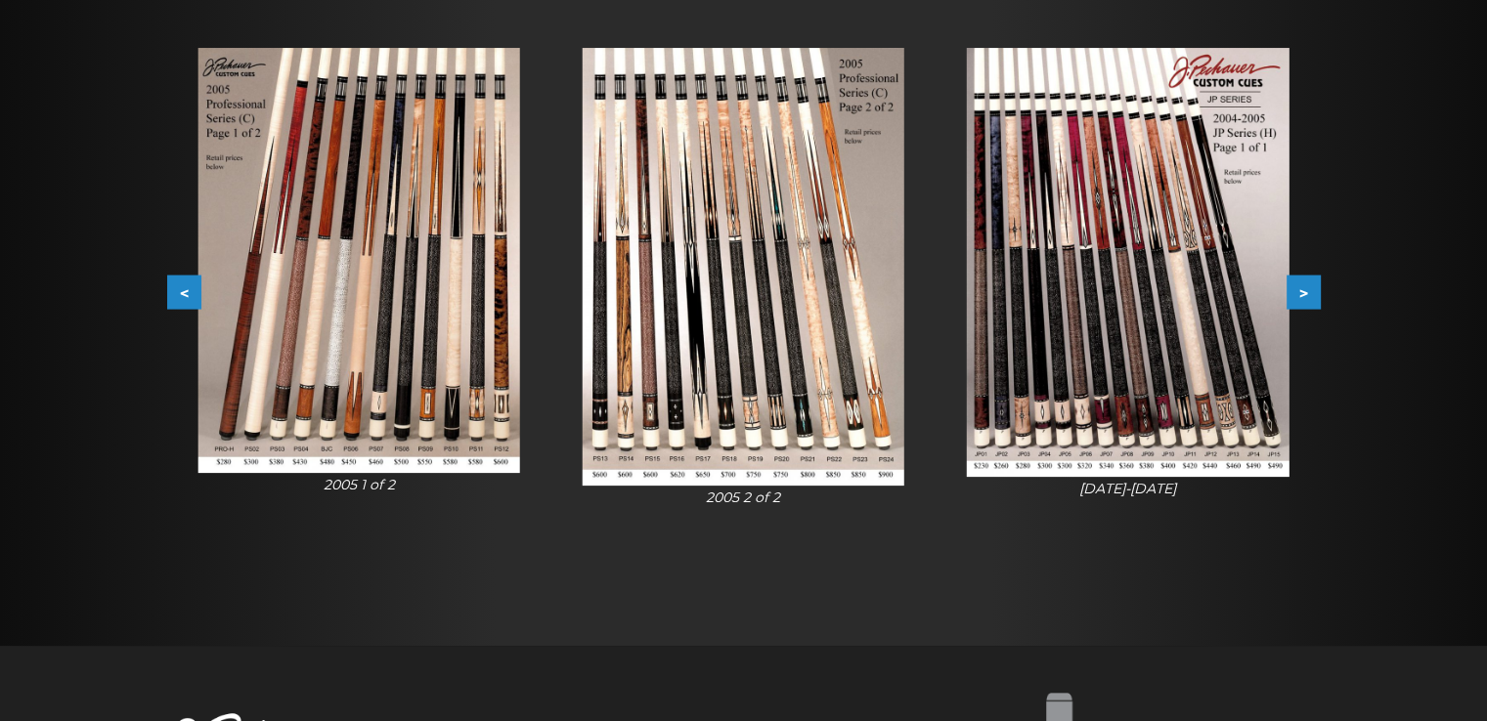
click at [1290, 302] on button ">" at bounding box center [1303, 293] width 34 height 34
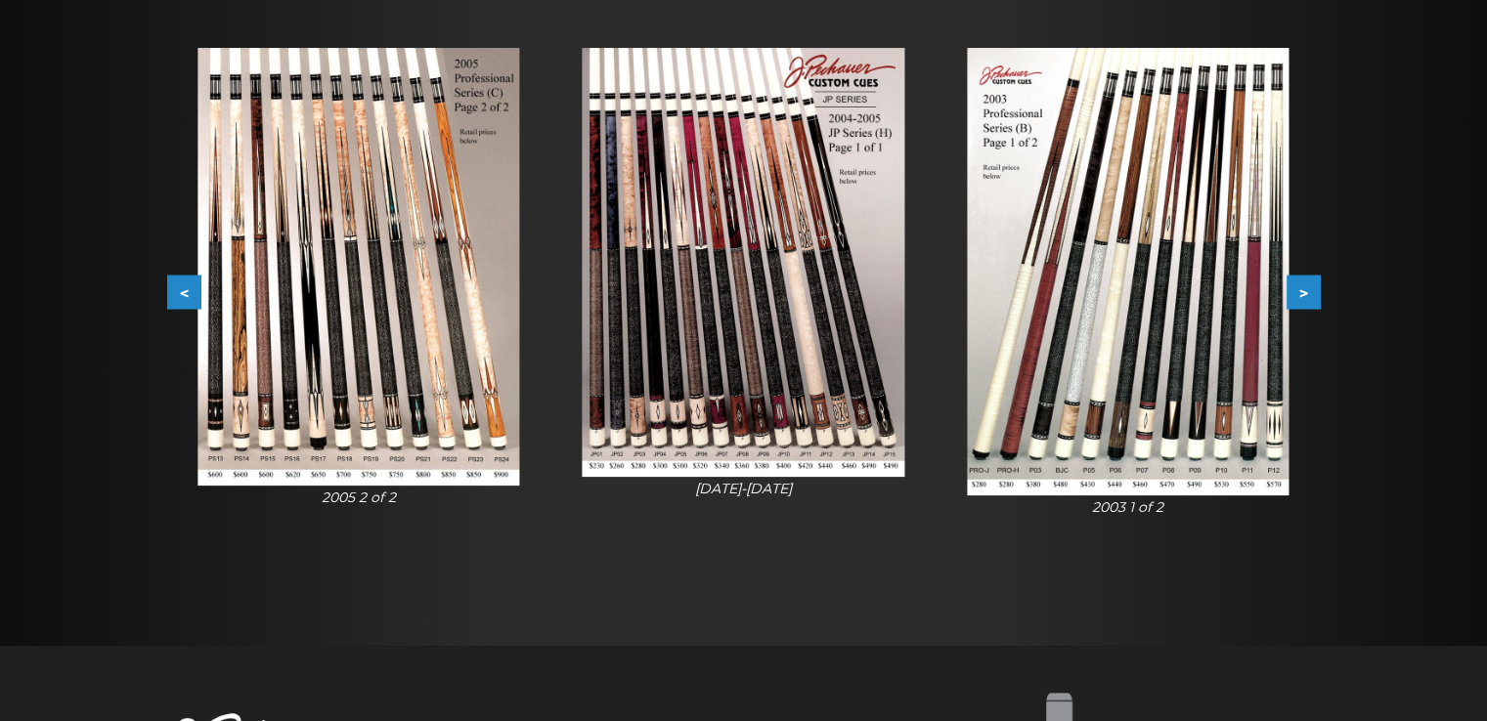
click at [1290, 302] on button ">" at bounding box center [1303, 293] width 34 height 34
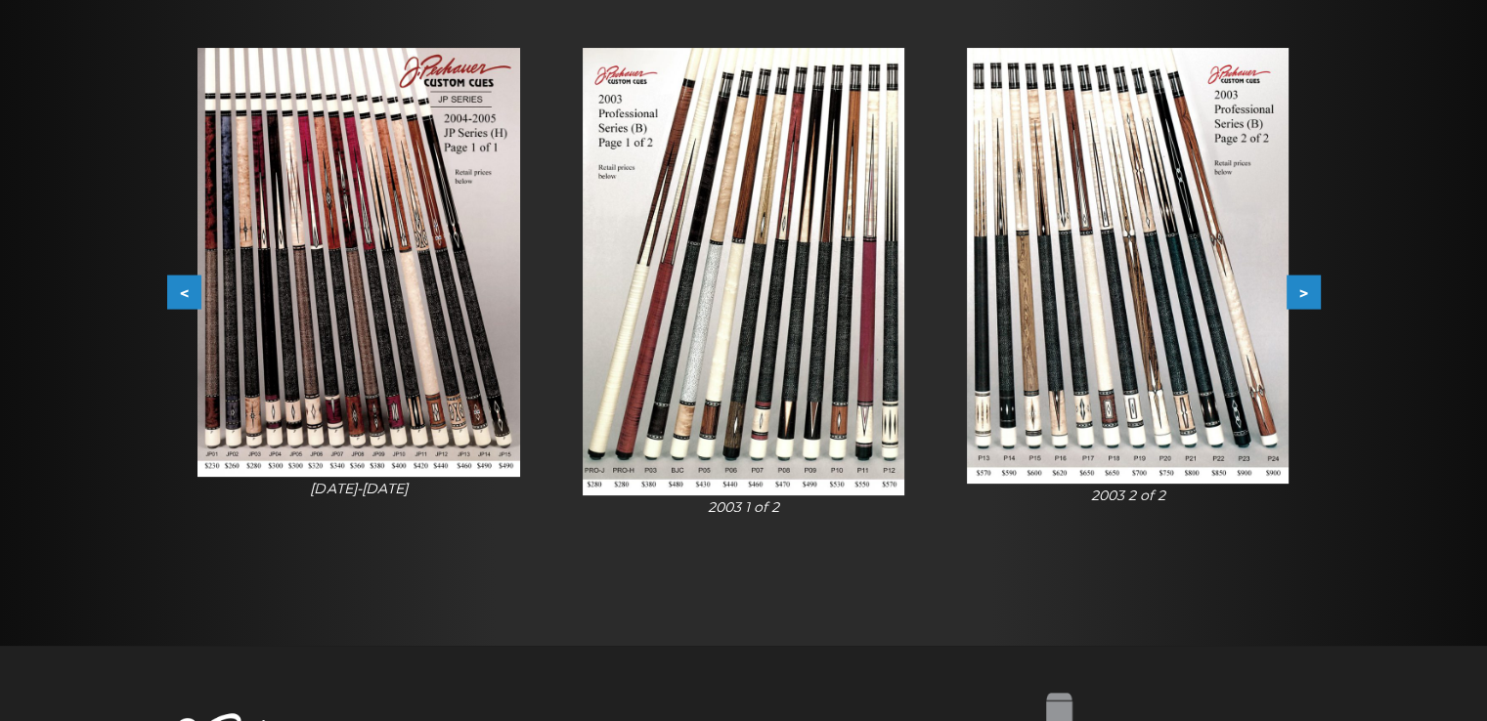
click at [1290, 302] on button ">" at bounding box center [1303, 293] width 34 height 34
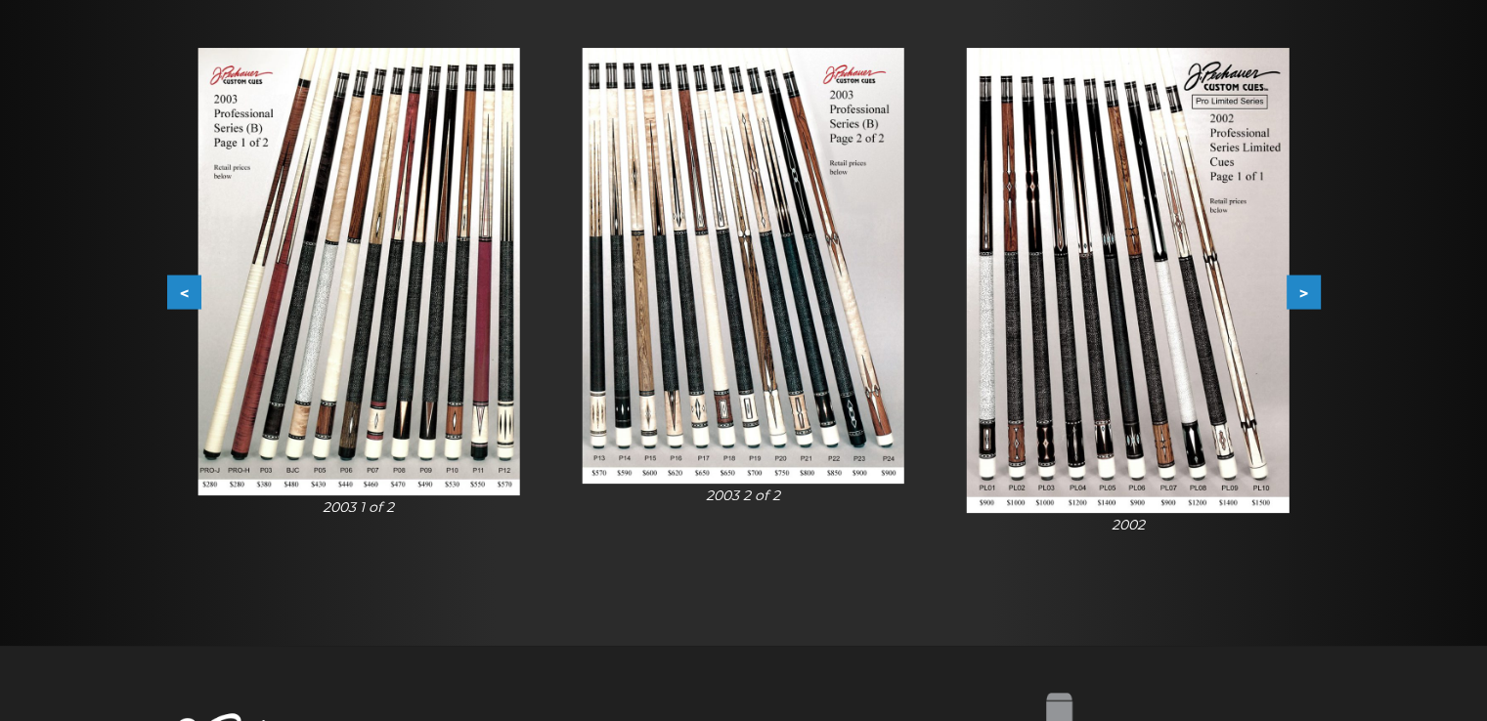
click at [1290, 302] on button ">" at bounding box center [1303, 293] width 34 height 34
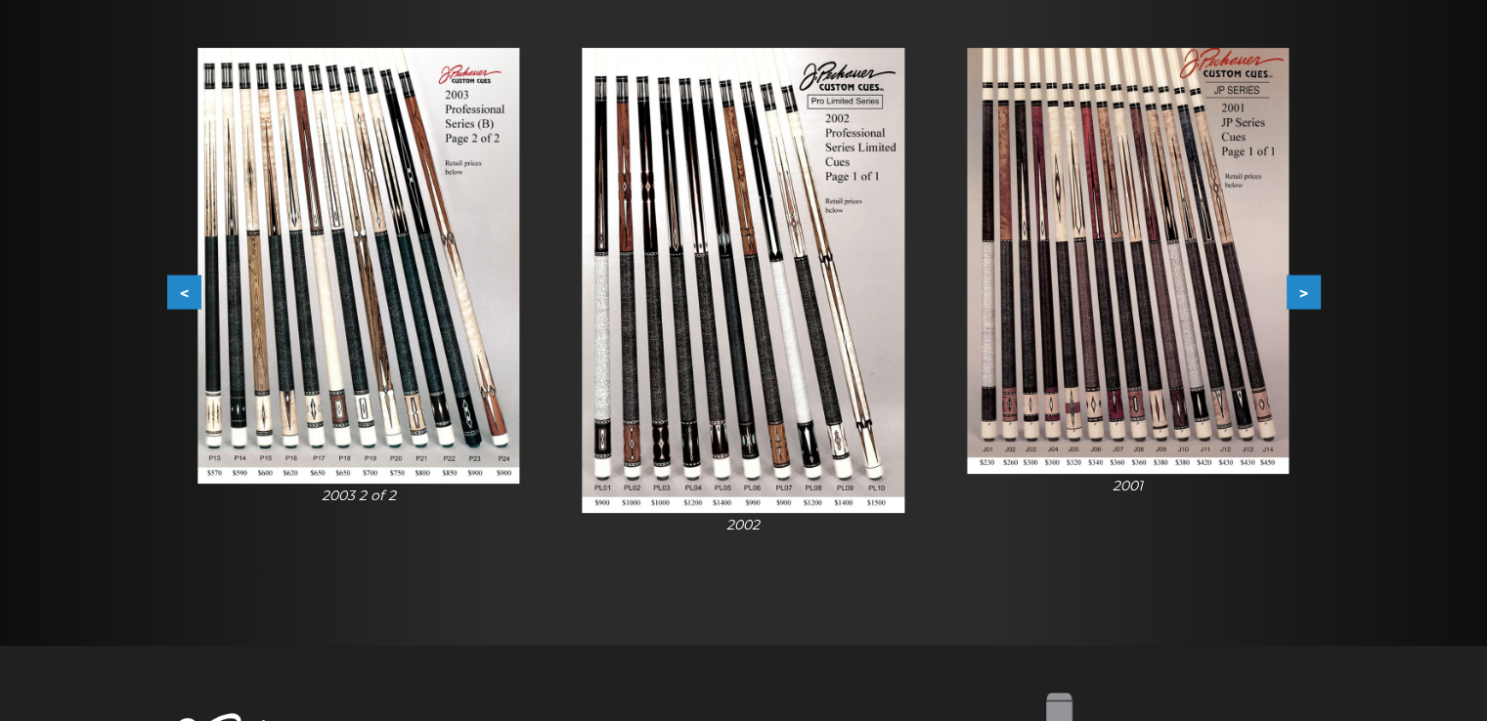
click at [1290, 302] on button ">" at bounding box center [1303, 293] width 34 height 34
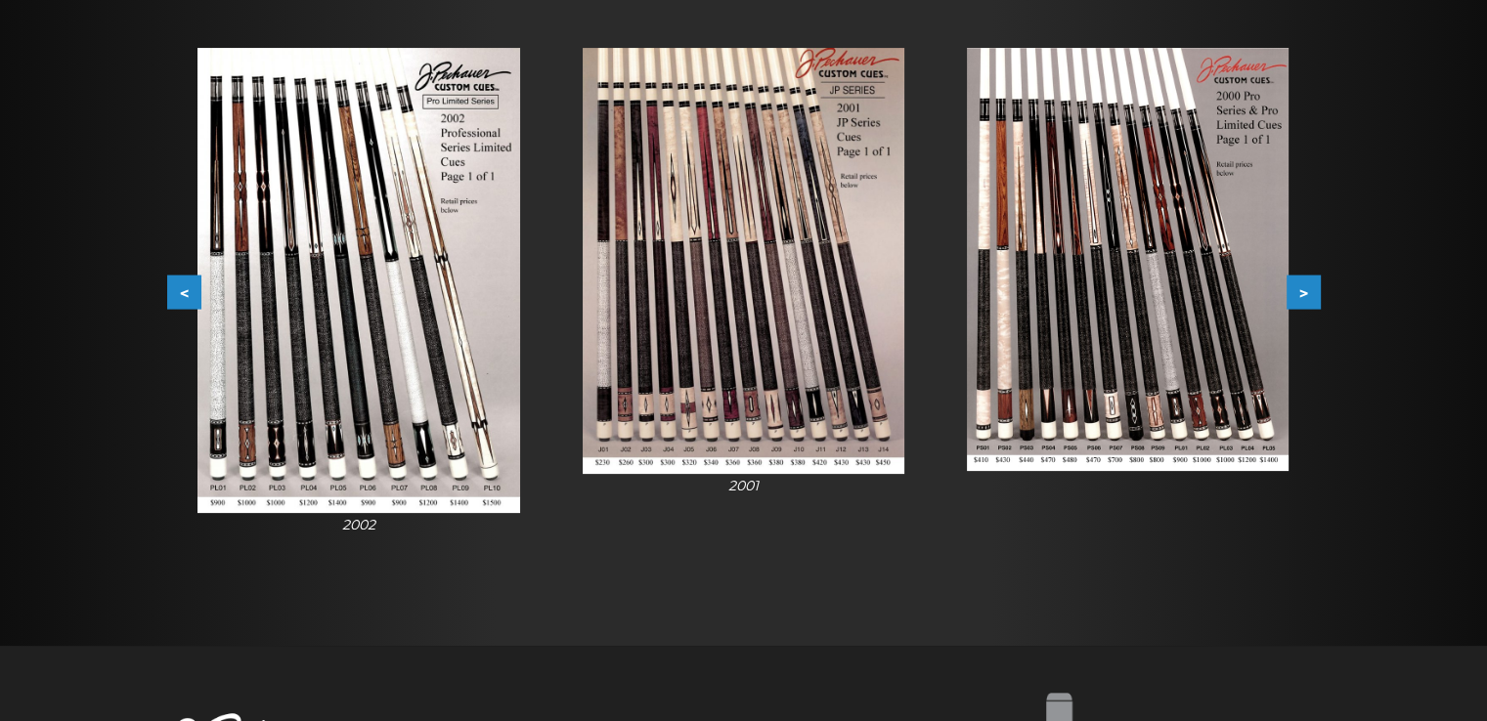
click at [1294, 302] on button ">" at bounding box center [1303, 293] width 34 height 34
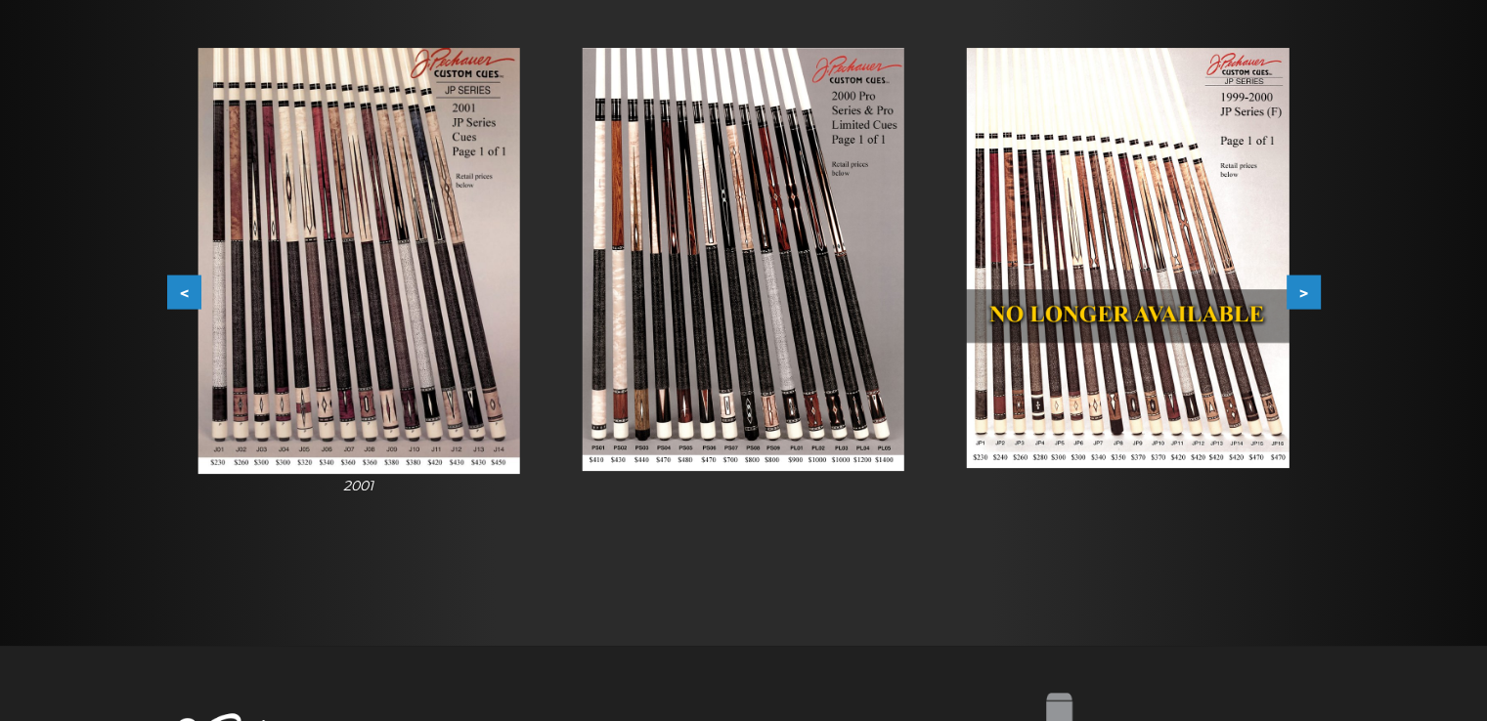
click at [1294, 302] on button ">" at bounding box center [1303, 293] width 34 height 34
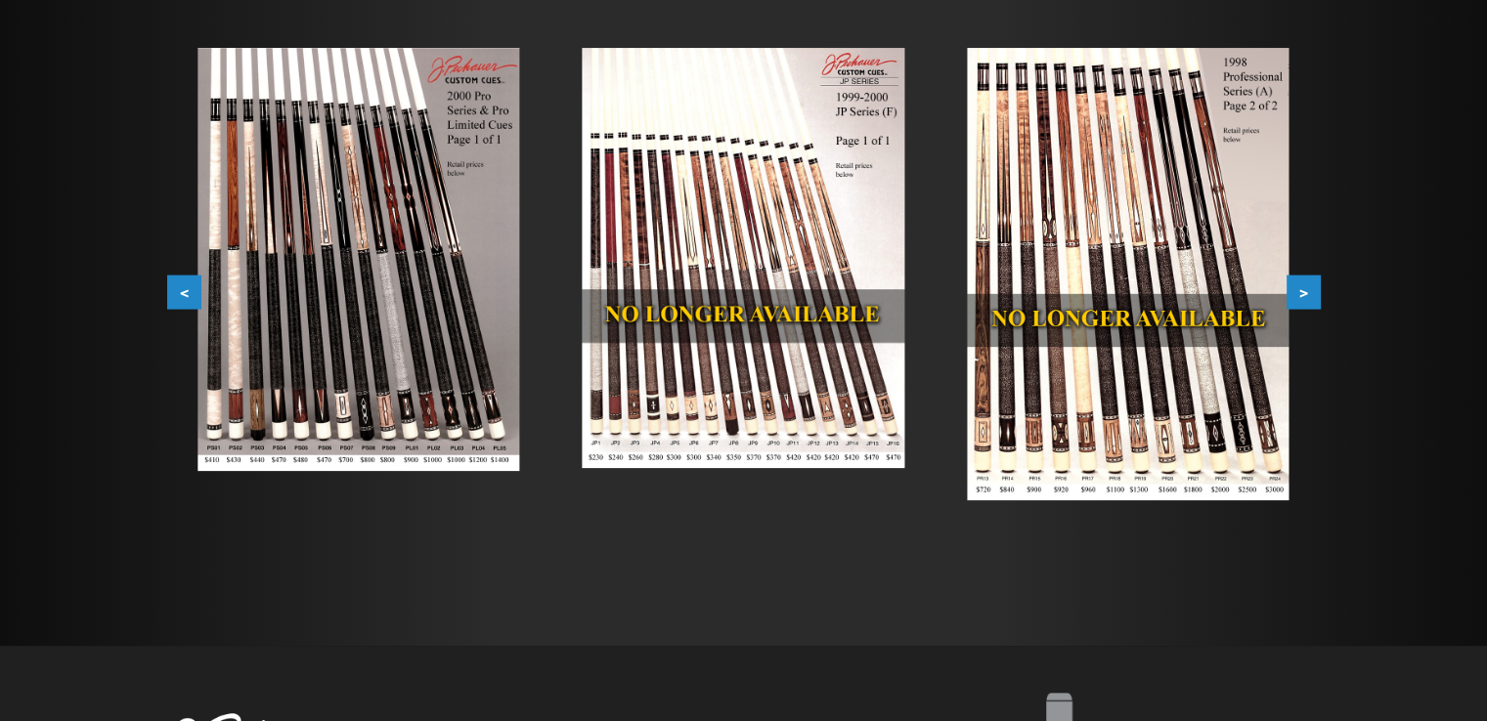
click at [1294, 302] on button ">" at bounding box center [1303, 293] width 34 height 34
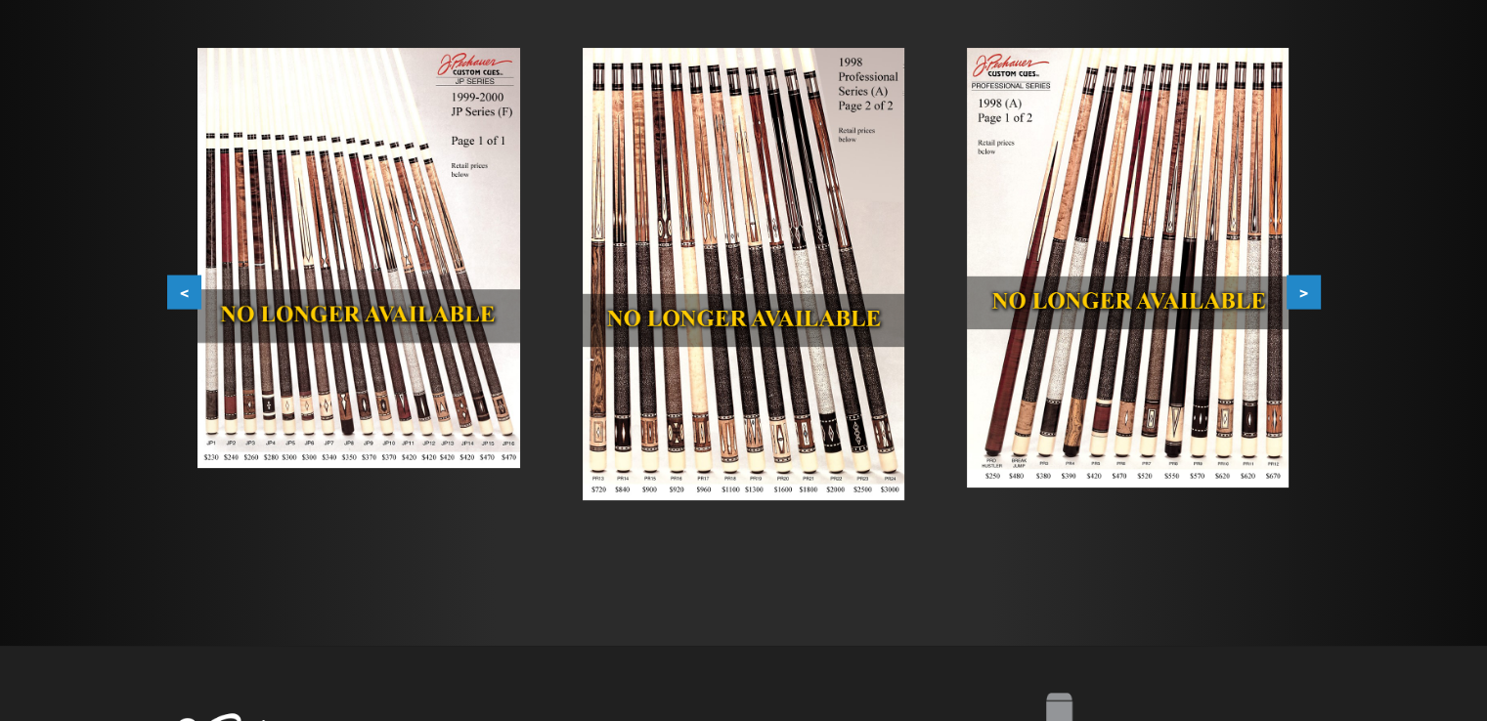
click at [1294, 302] on button ">" at bounding box center [1303, 293] width 34 height 34
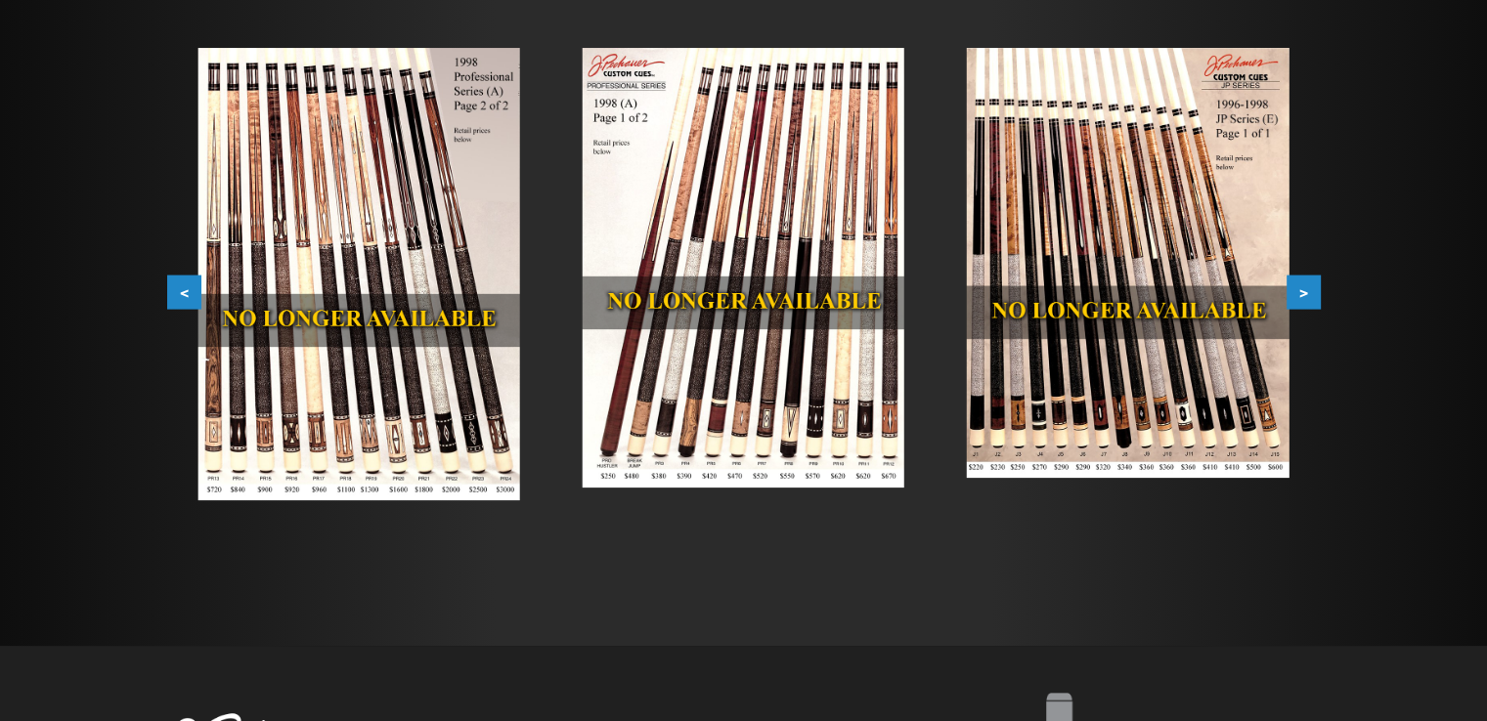
click at [1294, 302] on button ">" at bounding box center [1303, 293] width 34 height 34
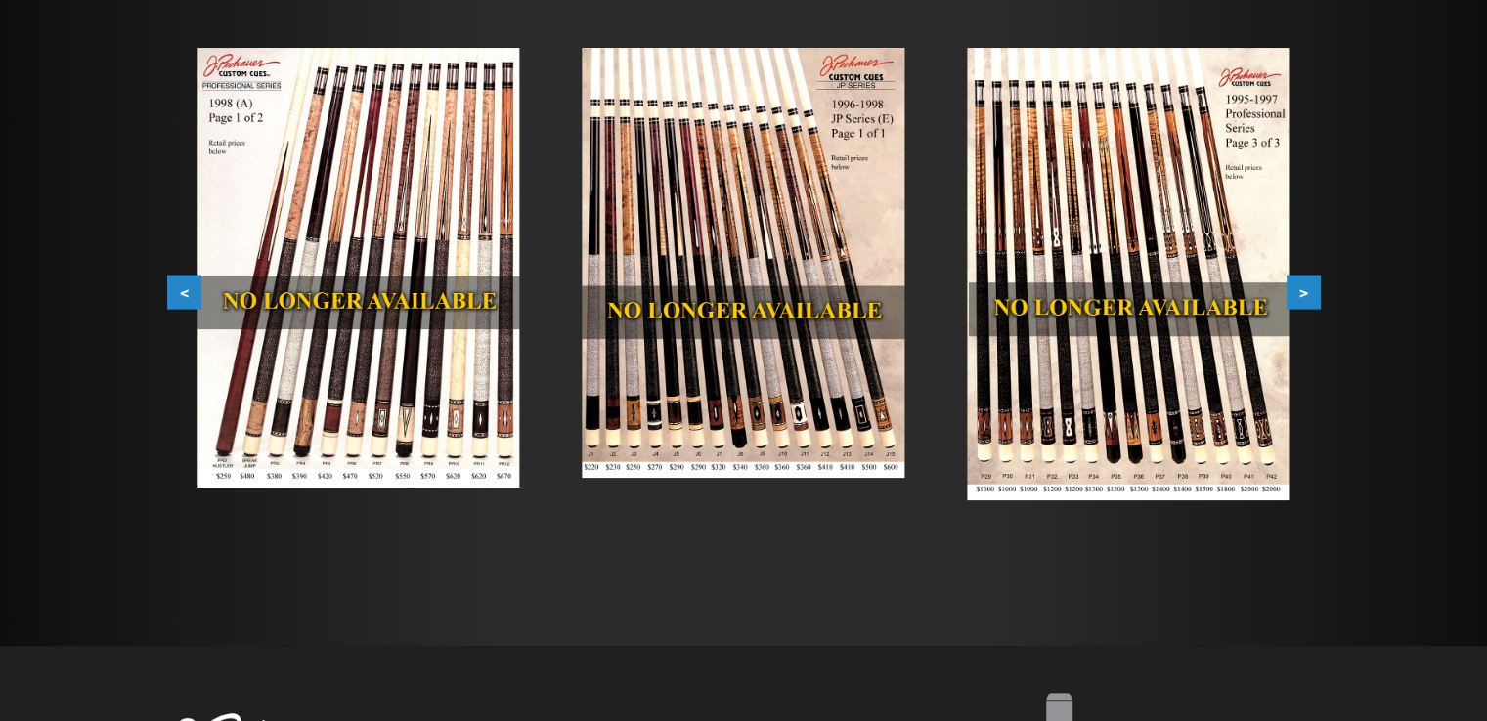
click at [1294, 302] on button ">" at bounding box center [1303, 293] width 34 height 34
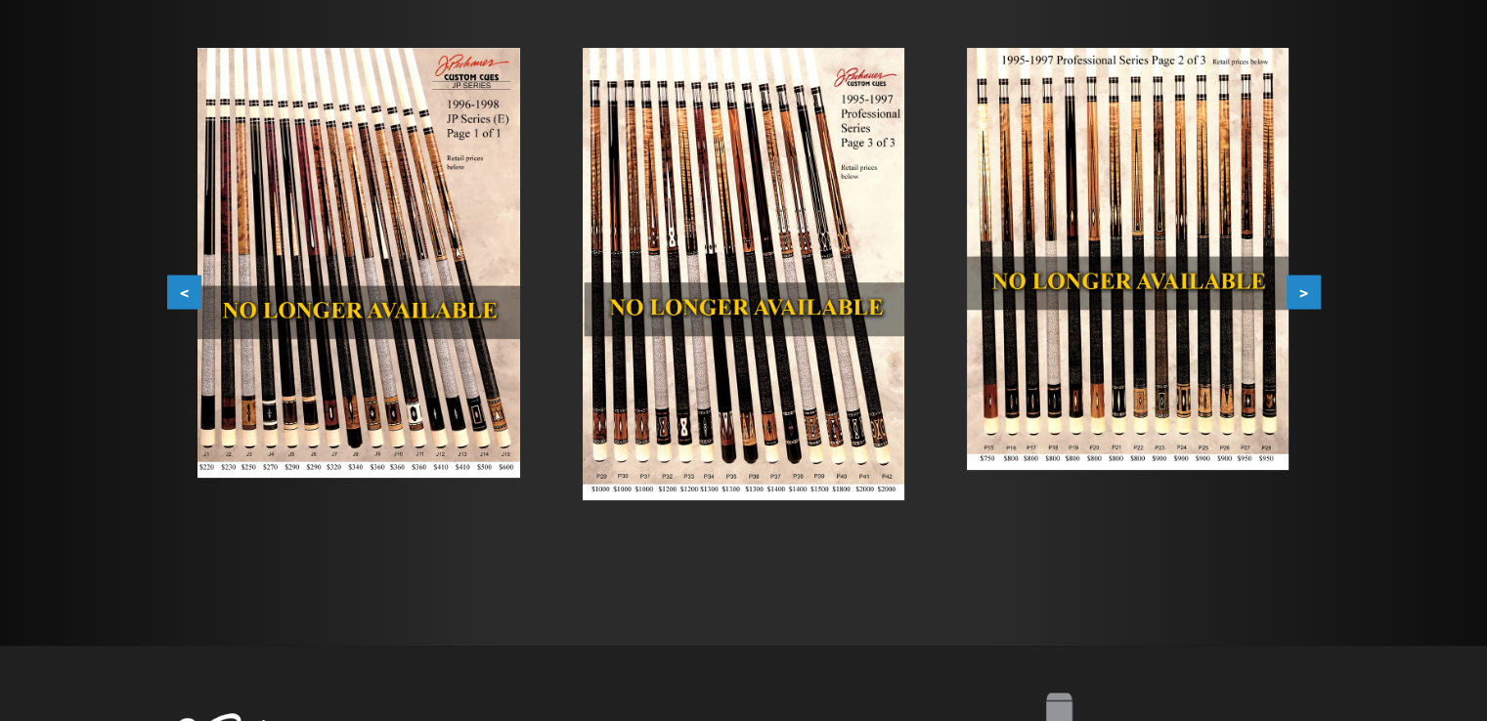
click at [1294, 302] on button ">" at bounding box center [1303, 293] width 34 height 34
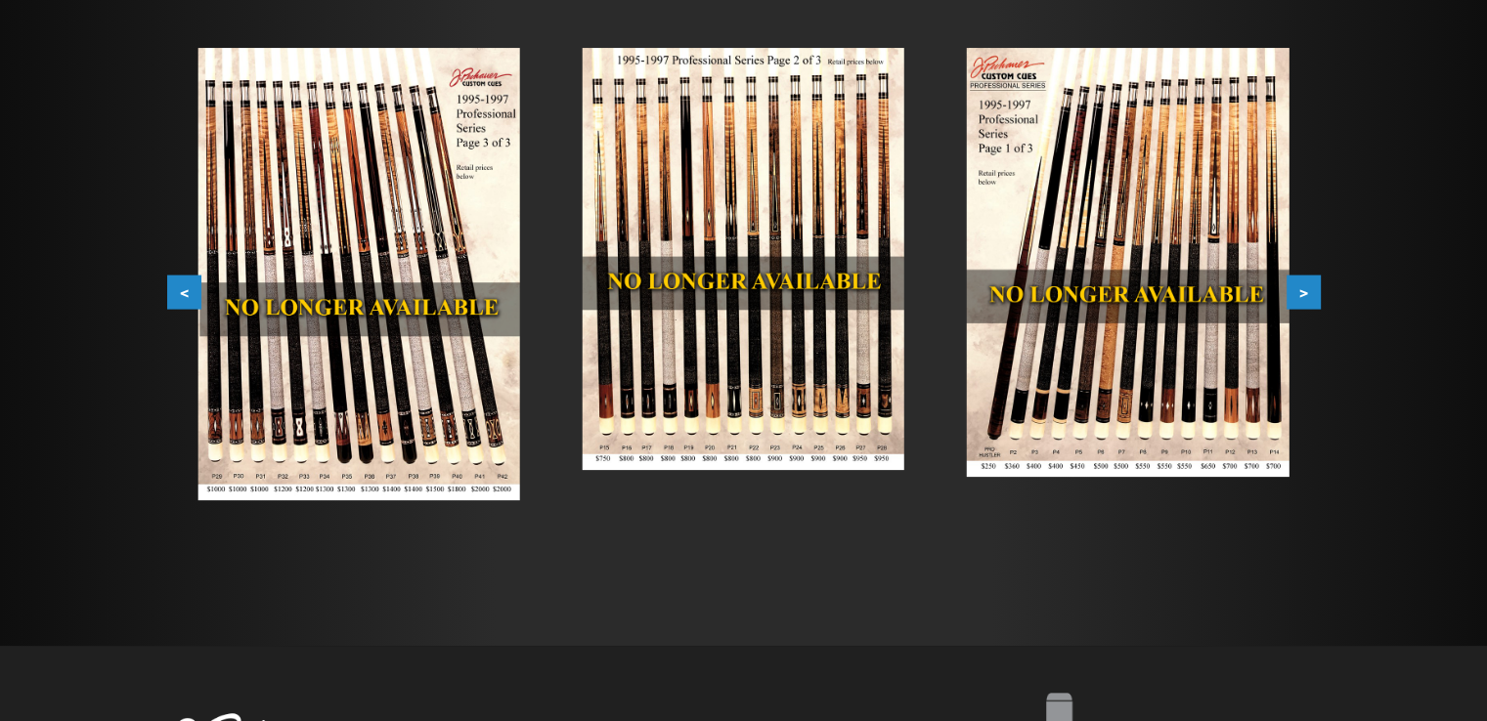
click at [1294, 302] on button ">" at bounding box center [1303, 293] width 34 height 34
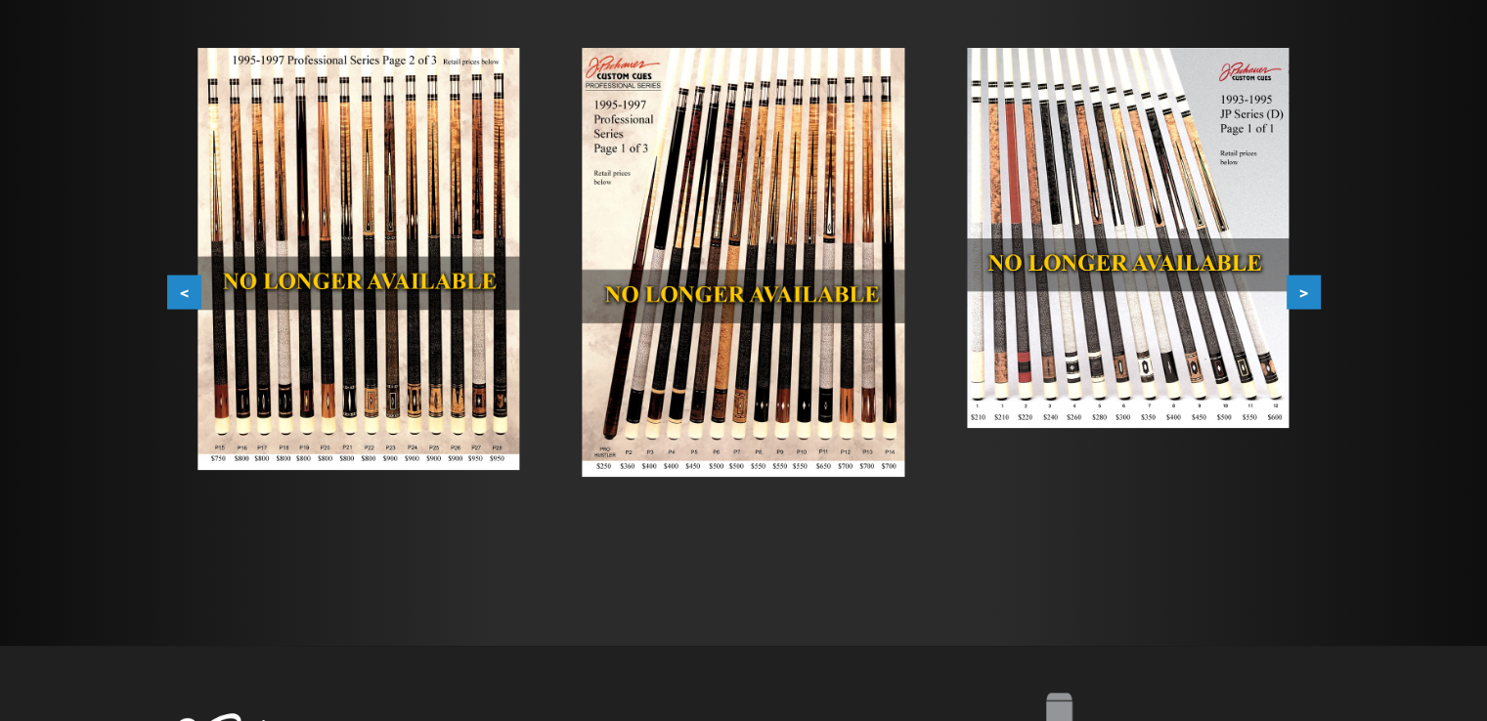
click at [1294, 302] on button ">" at bounding box center [1303, 293] width 34 height 34
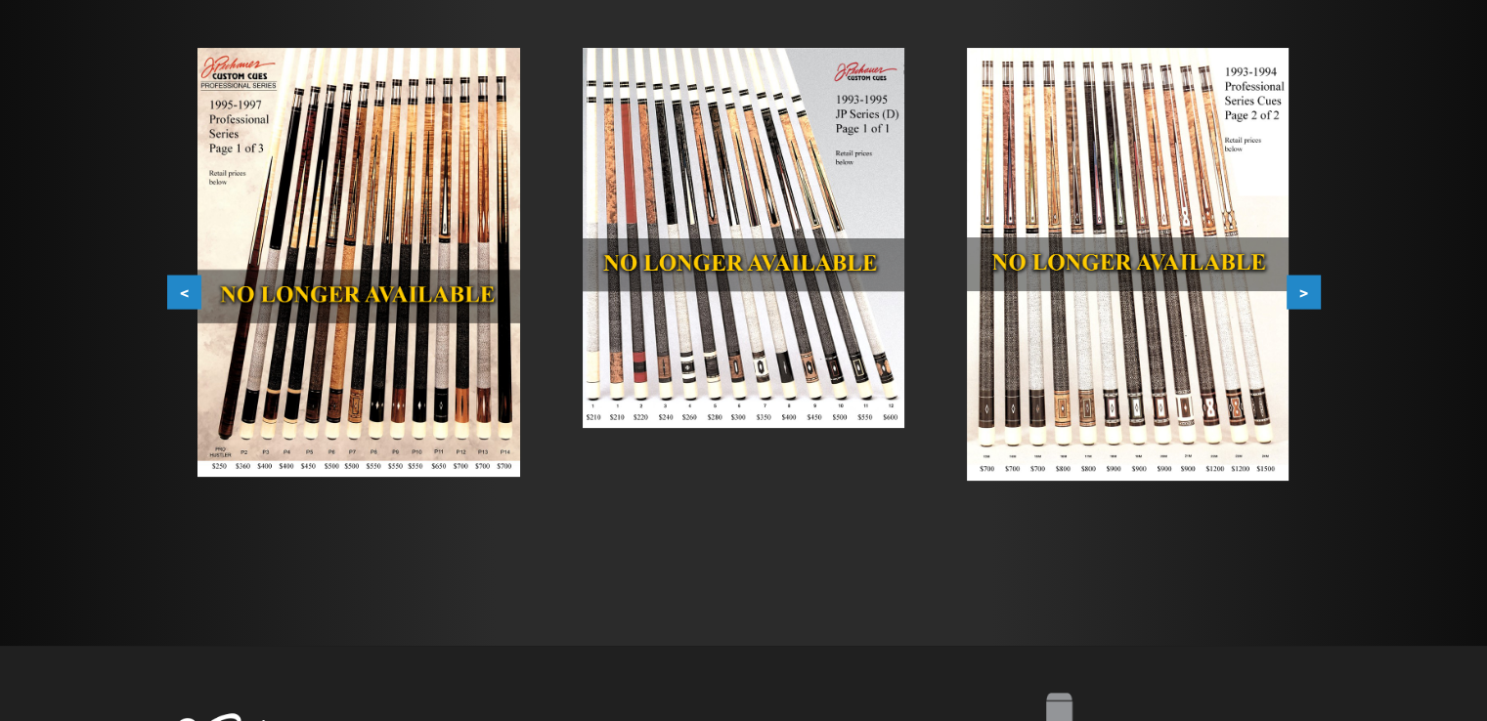
click at [1294, 302] on button ">" at bounding box center [1303, 293] width 34 height 34
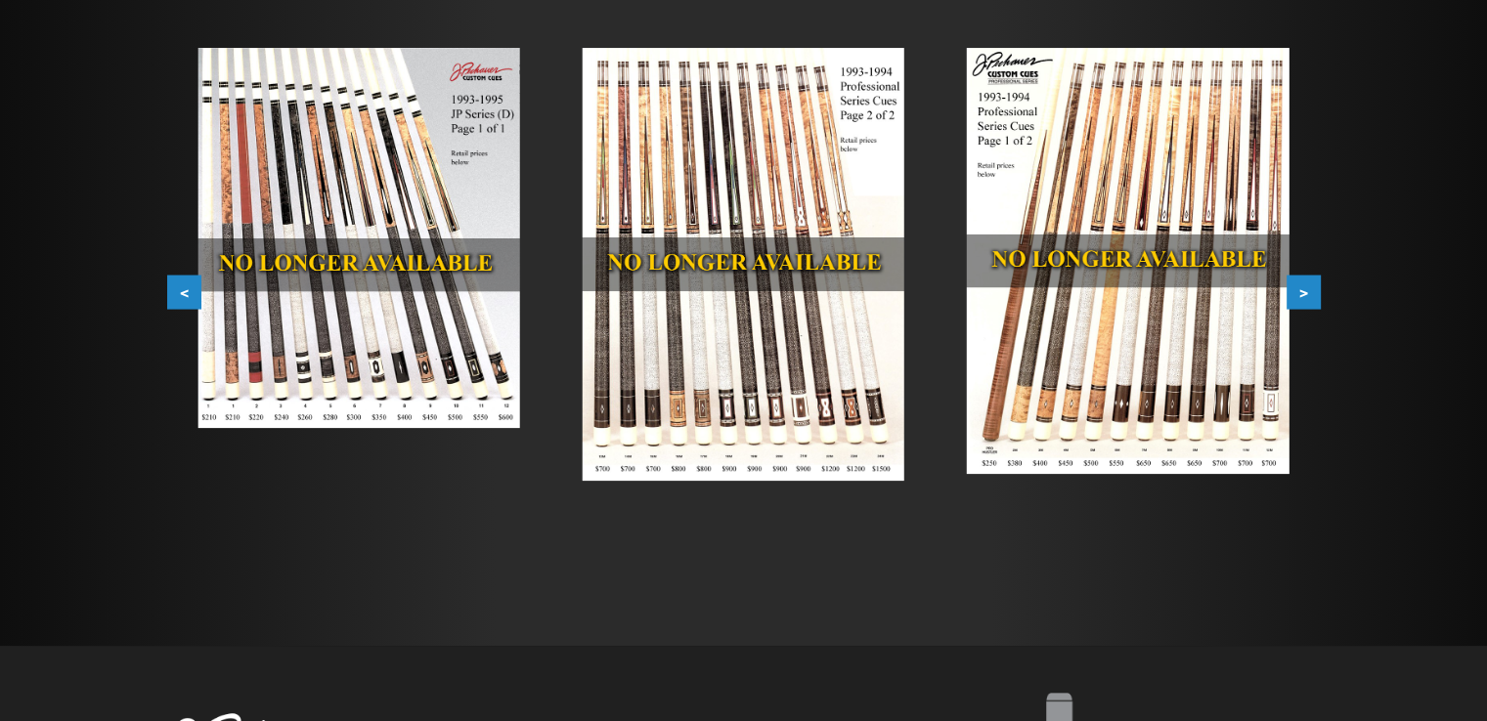
click at [1294, 302] on button ">" at bounding box center [1303, 293] width 34 height 34
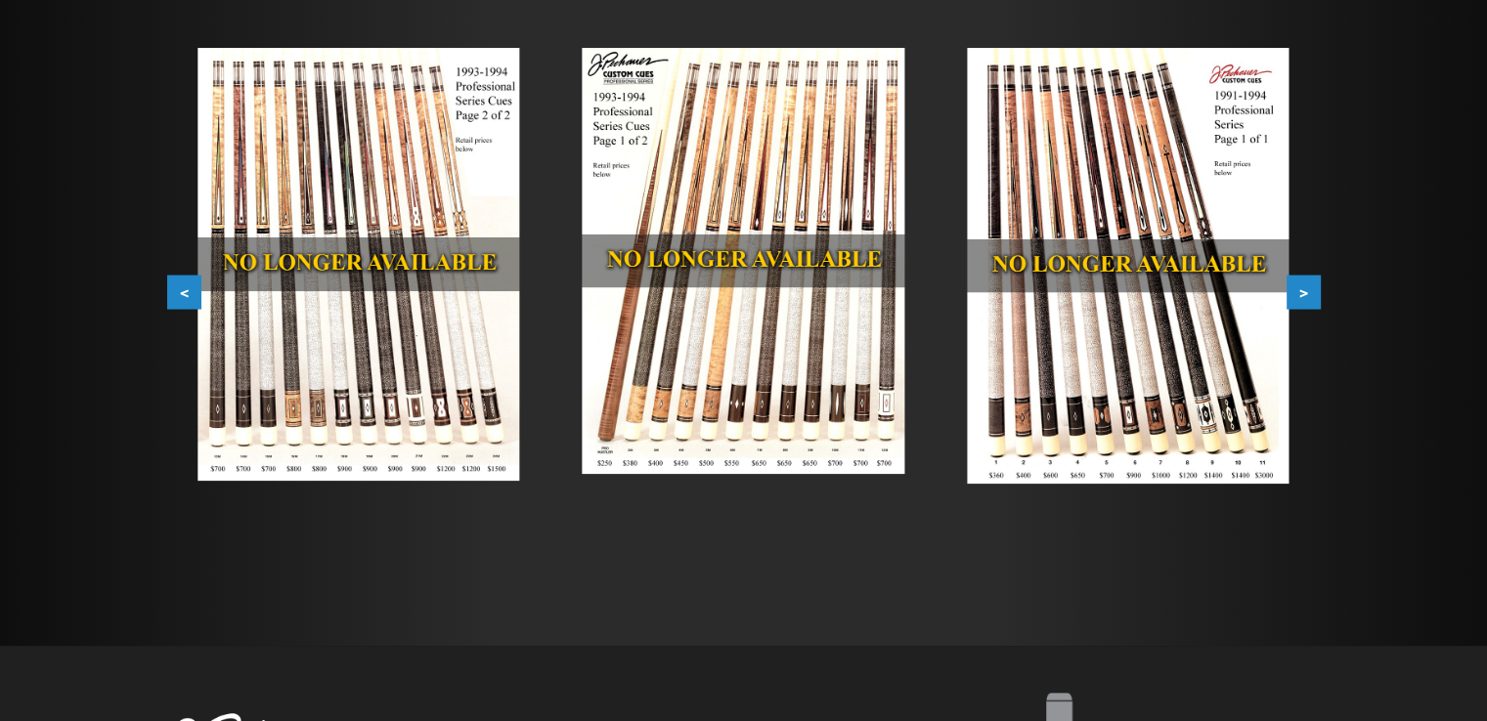
click at [1313, 298] on button ">" at bounding box center [1303, 293] width 34 height 34
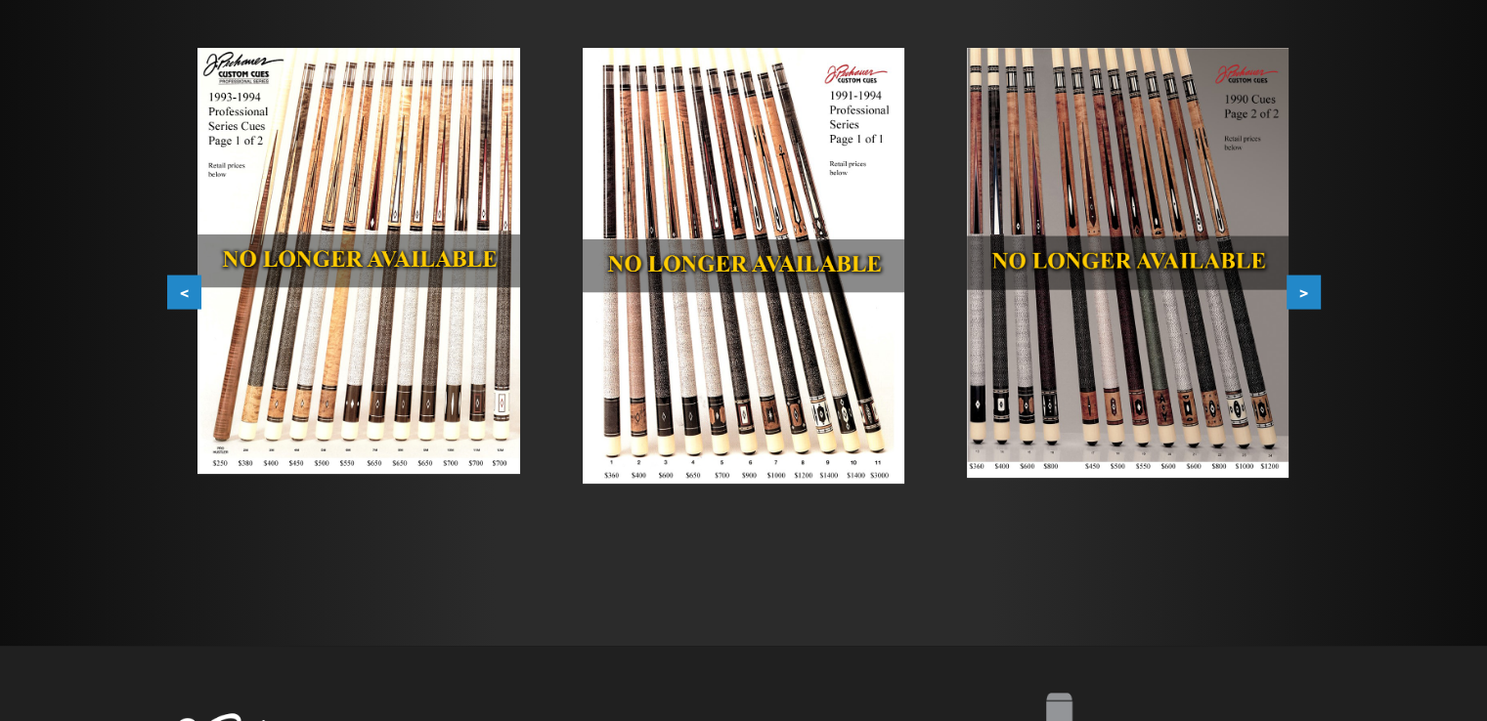
click at [1313, 298] on button ">" at bounding box center [1303, 293] width 34 height 34
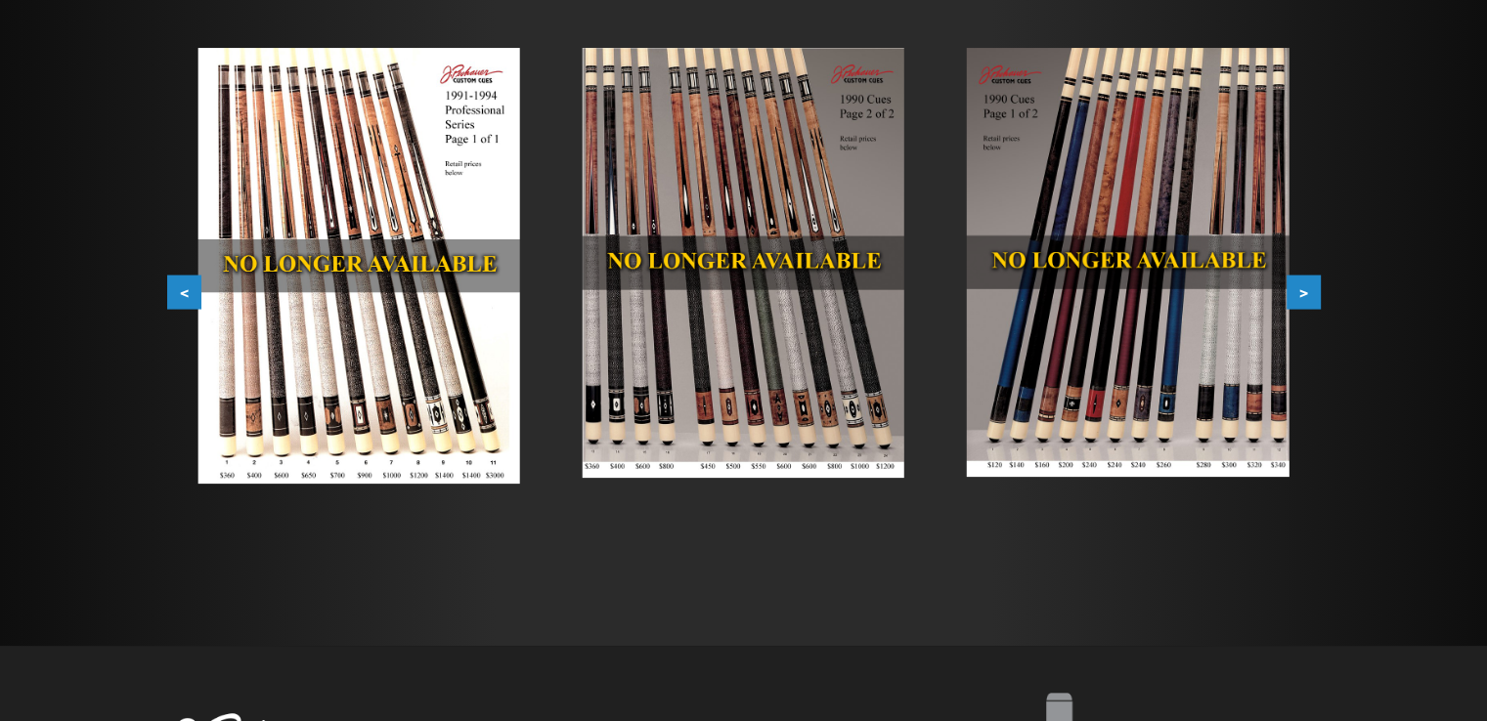
click at [1313, 298] on button ">" at bounding box center [1303, 293] width 34 height 34
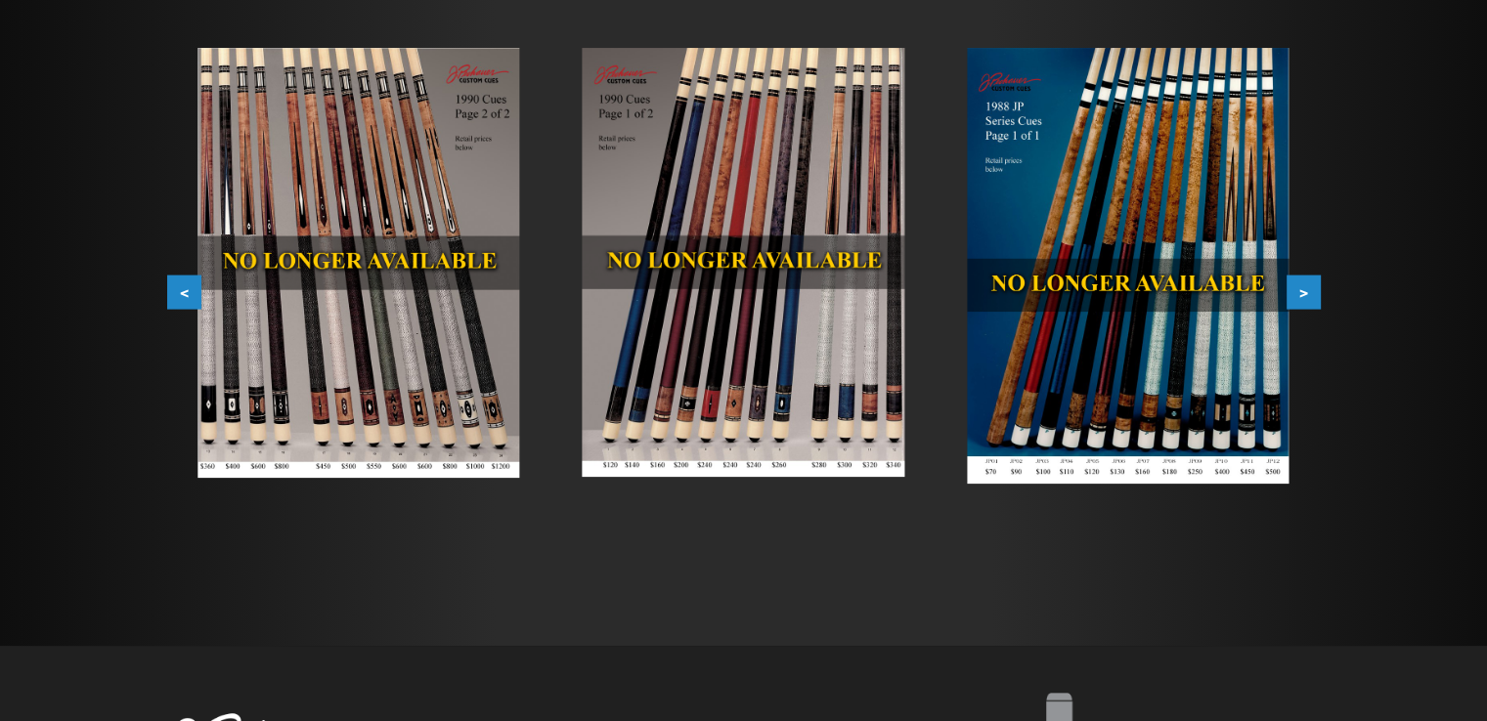
click at [1313, 298] on button ">" at bounding box center [1303, 293] width 34 height 34
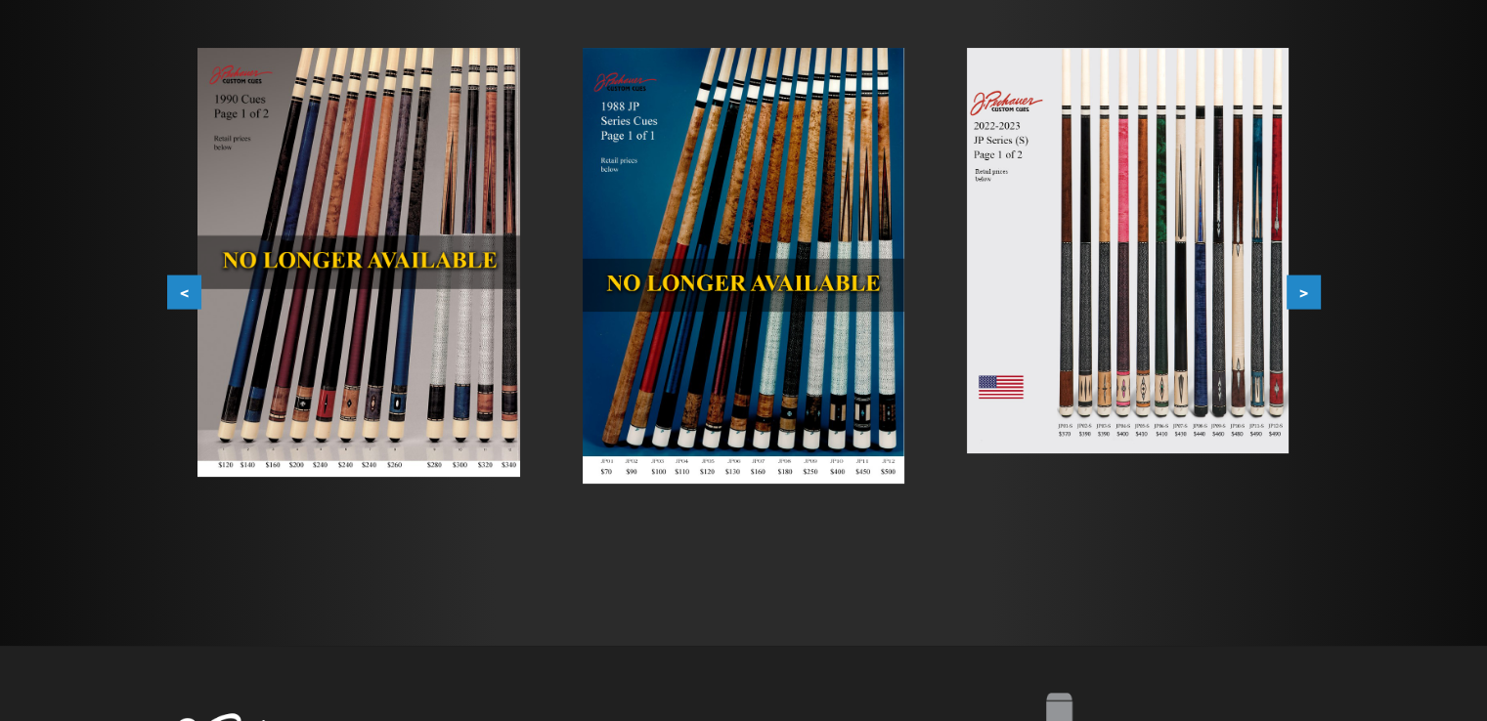
click at [1312, 300] on button ">" at bounding box center [1303, 293] width 34 height 34
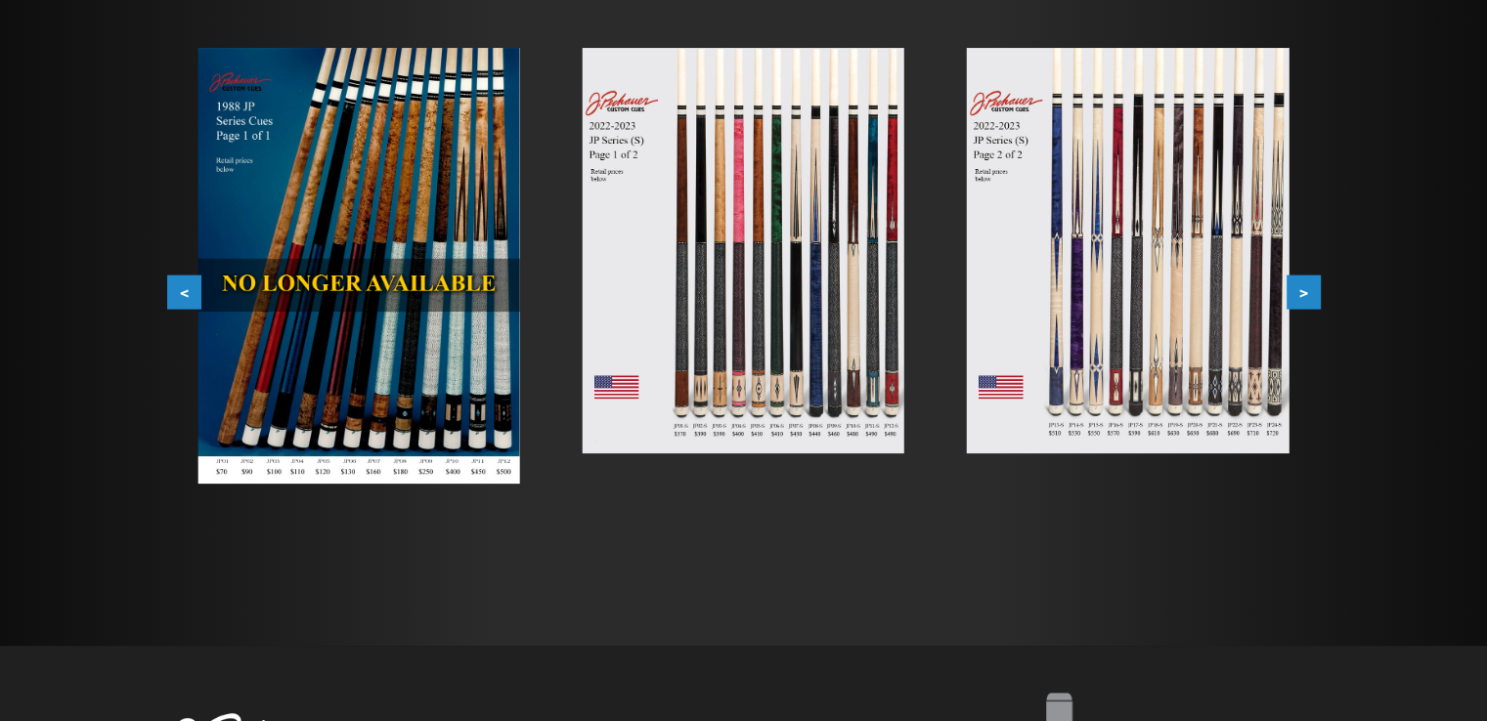
click at [1312, 300] on button ">" at bounding box center [1303, 293] width 34 height 34
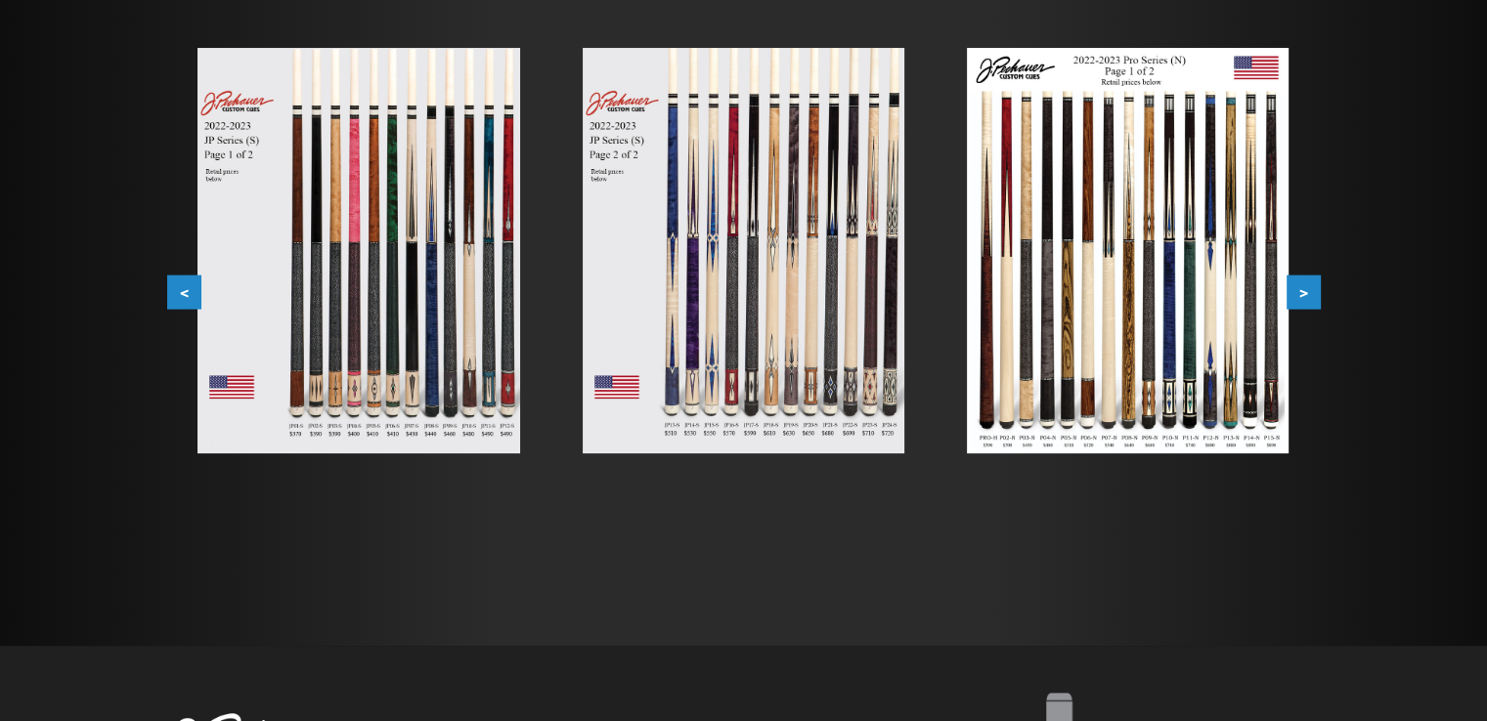
click at [1312, 300] on button ">" at bounding box center [1303, 293] width 34 height 34
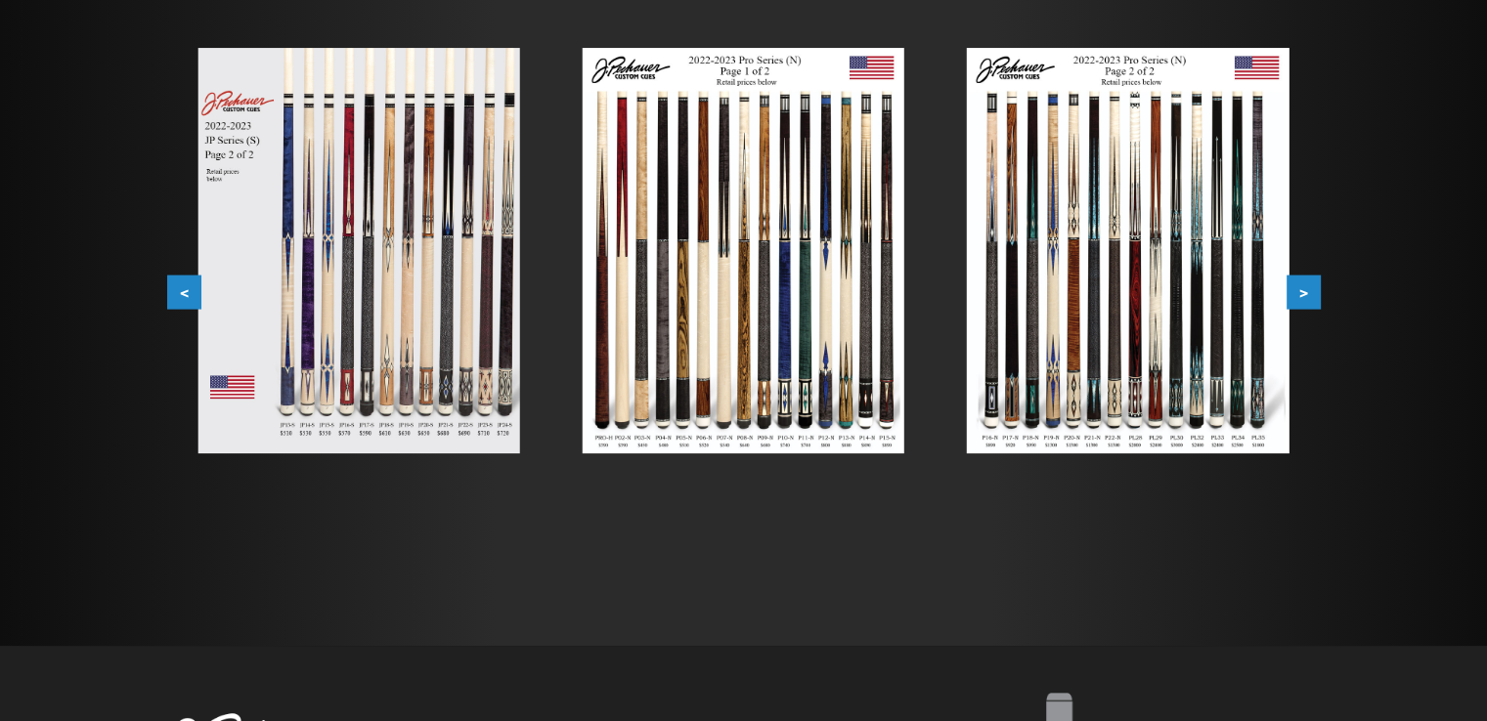
click at [1312, 300] on button ">" at bounding box center [1303, 293] width 34 height 34
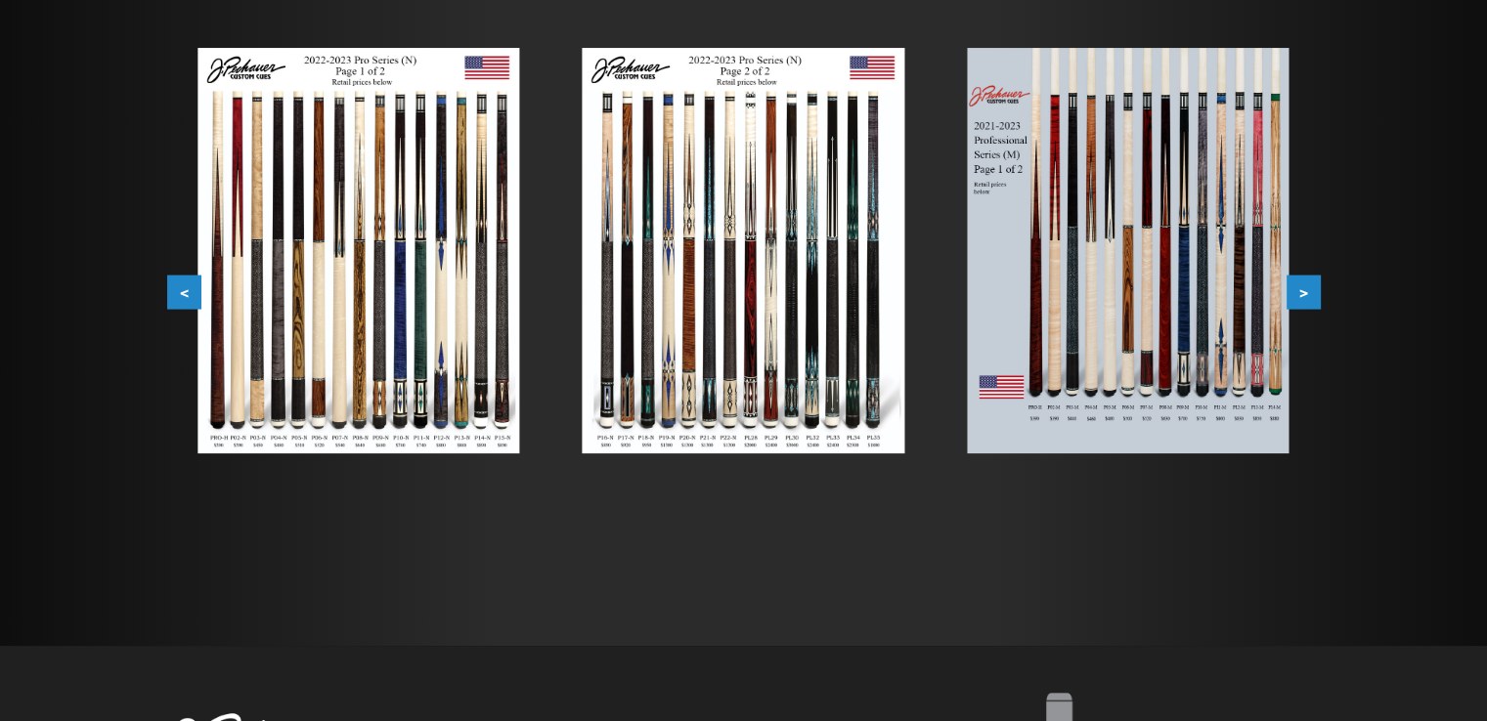
click at [1312, 300] on button ">" at bounding box center [1303, 293] width 34 height 34
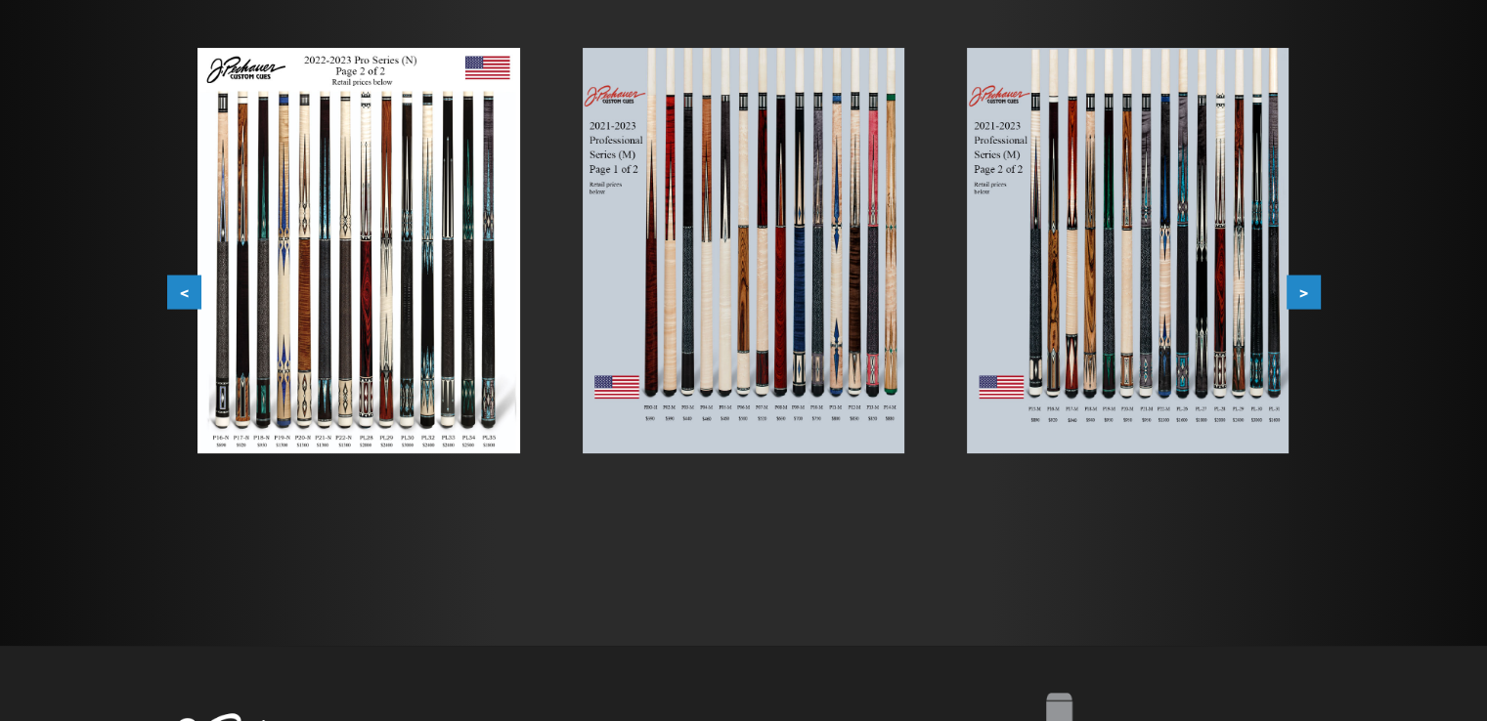
click at [1312, 300] on button ">" at bounding box center [1303, 293] width 34 height 34
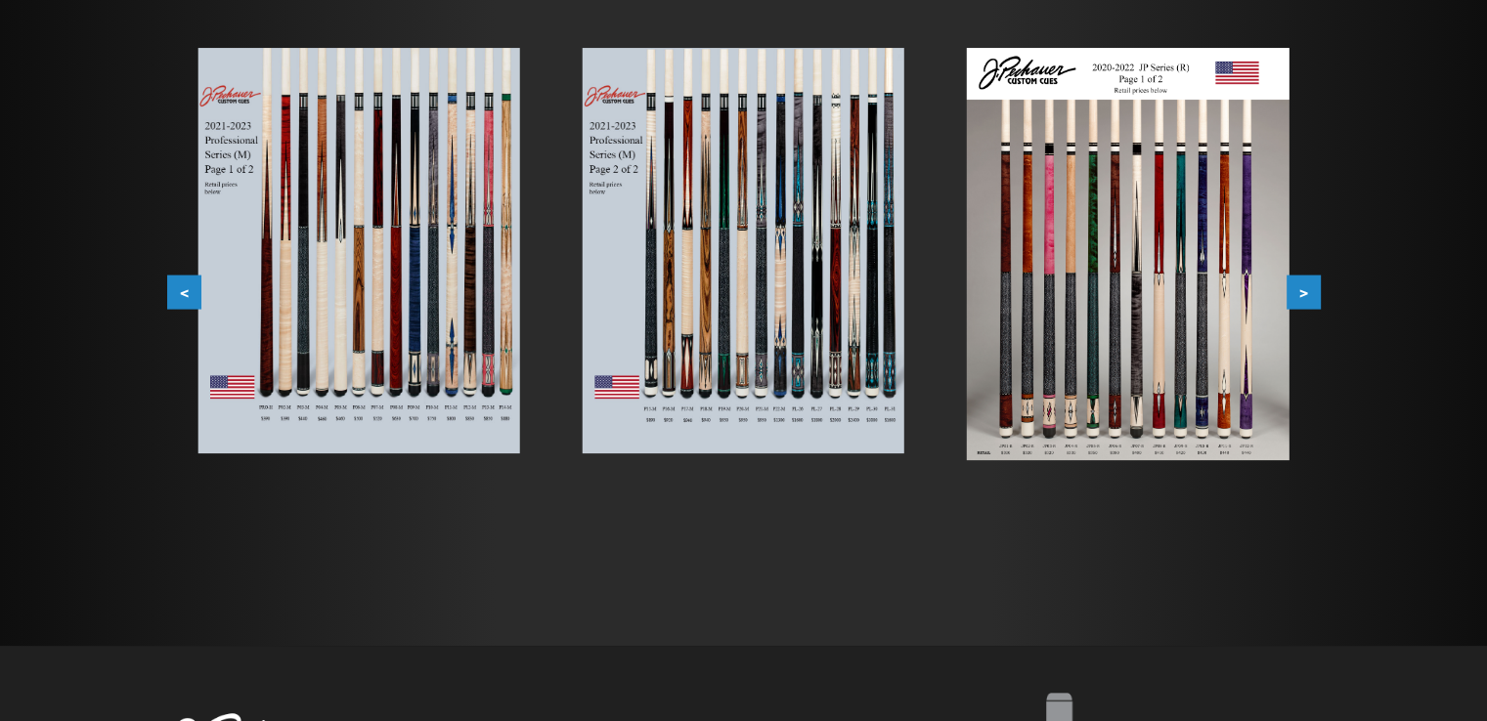
click at [1312, 300] on button ">" at bounding box center [1303, 293] width 34 height 34
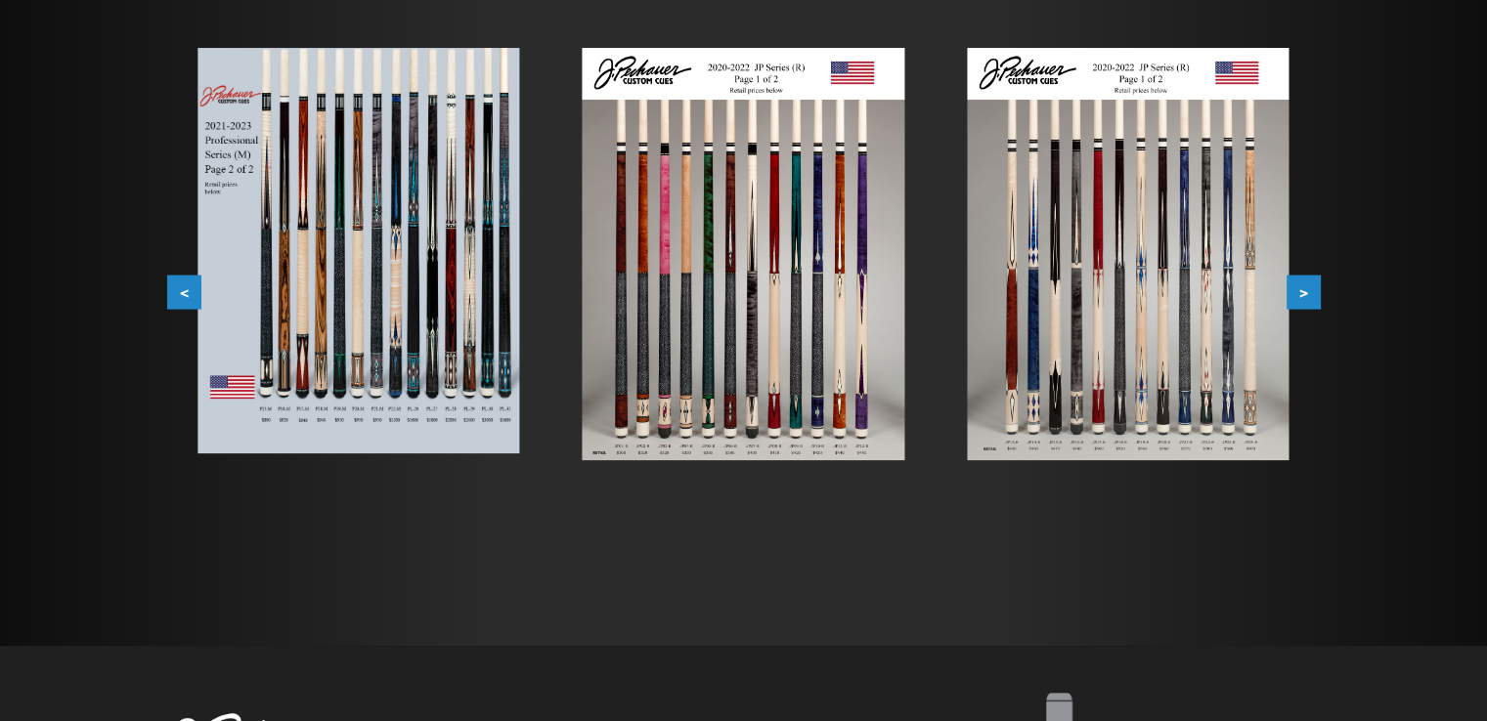
click at [1312, 300] on button ">" at bounding box center [1303, 293] width 34 height 34
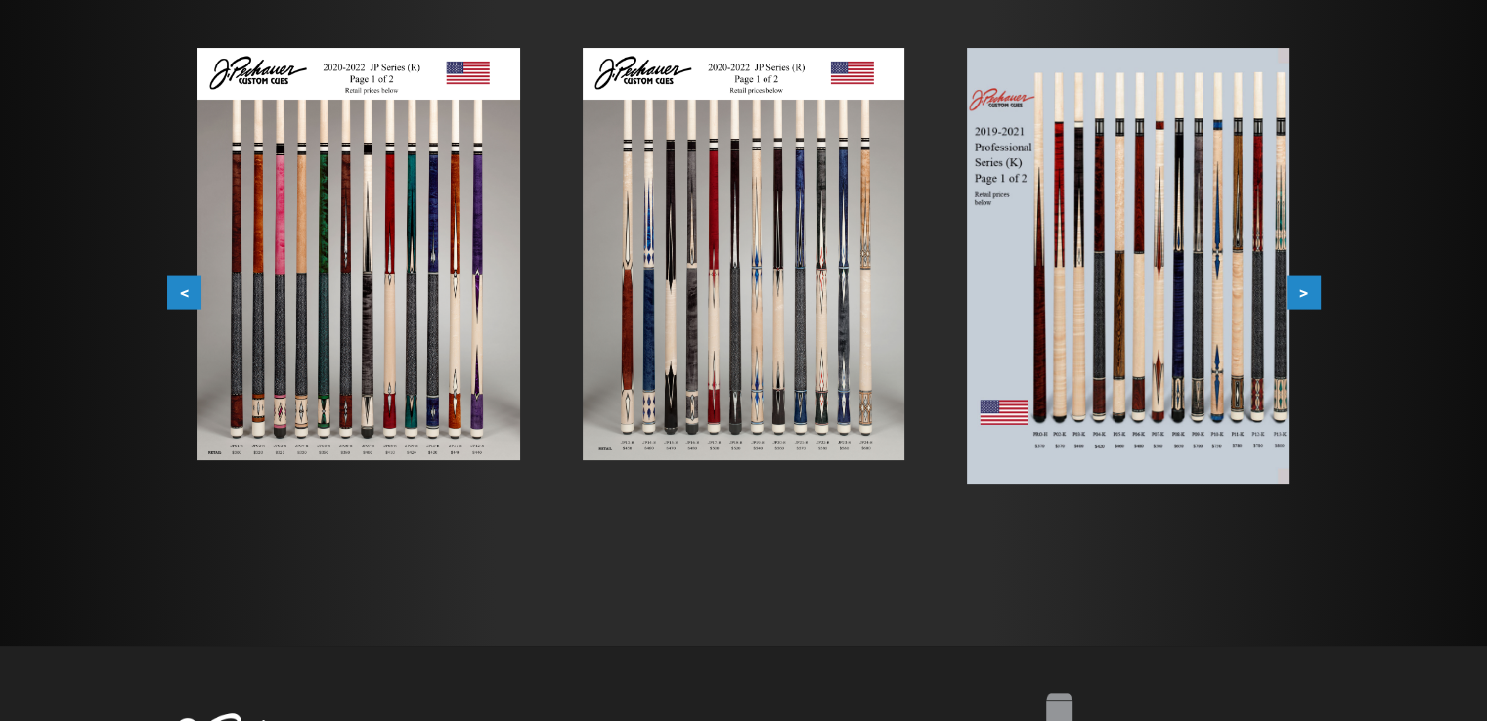
click at [1312, 300] on button ">" at bounding box center [1303, 293] width 34 height 34
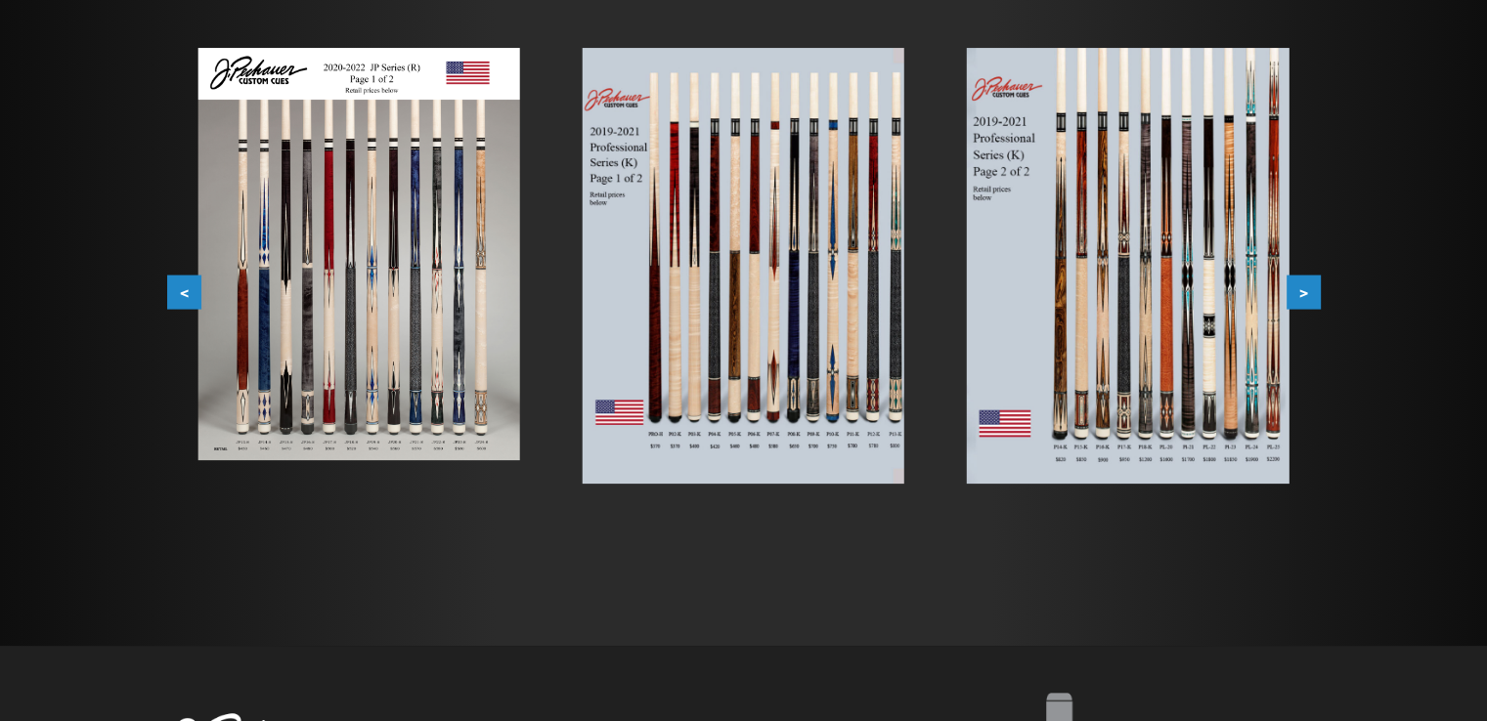
click at [1312, 300] on button ">" at bounding box center [1303, 293] width 34 height 34
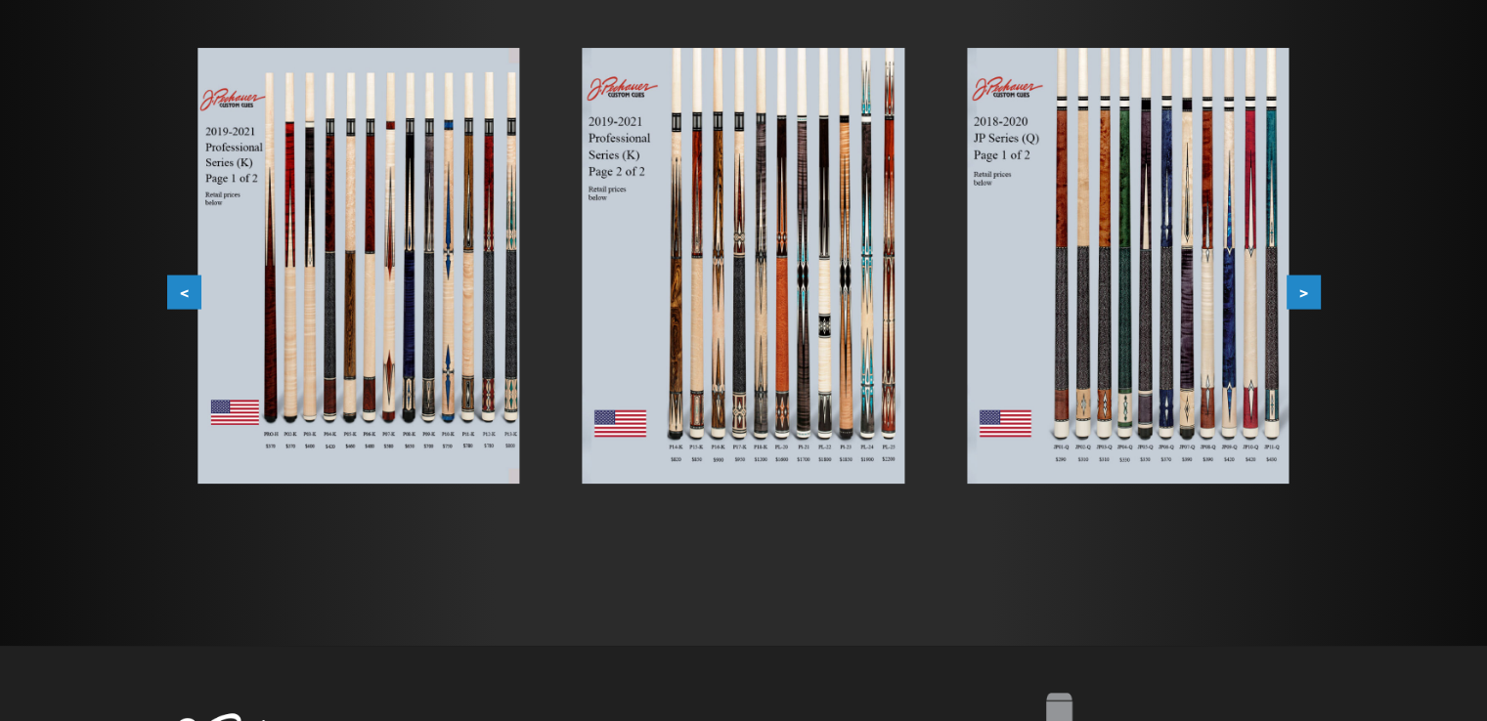
click at [1312, 300] on button ">" at bounding box center [1303, 293] width 34 height 34
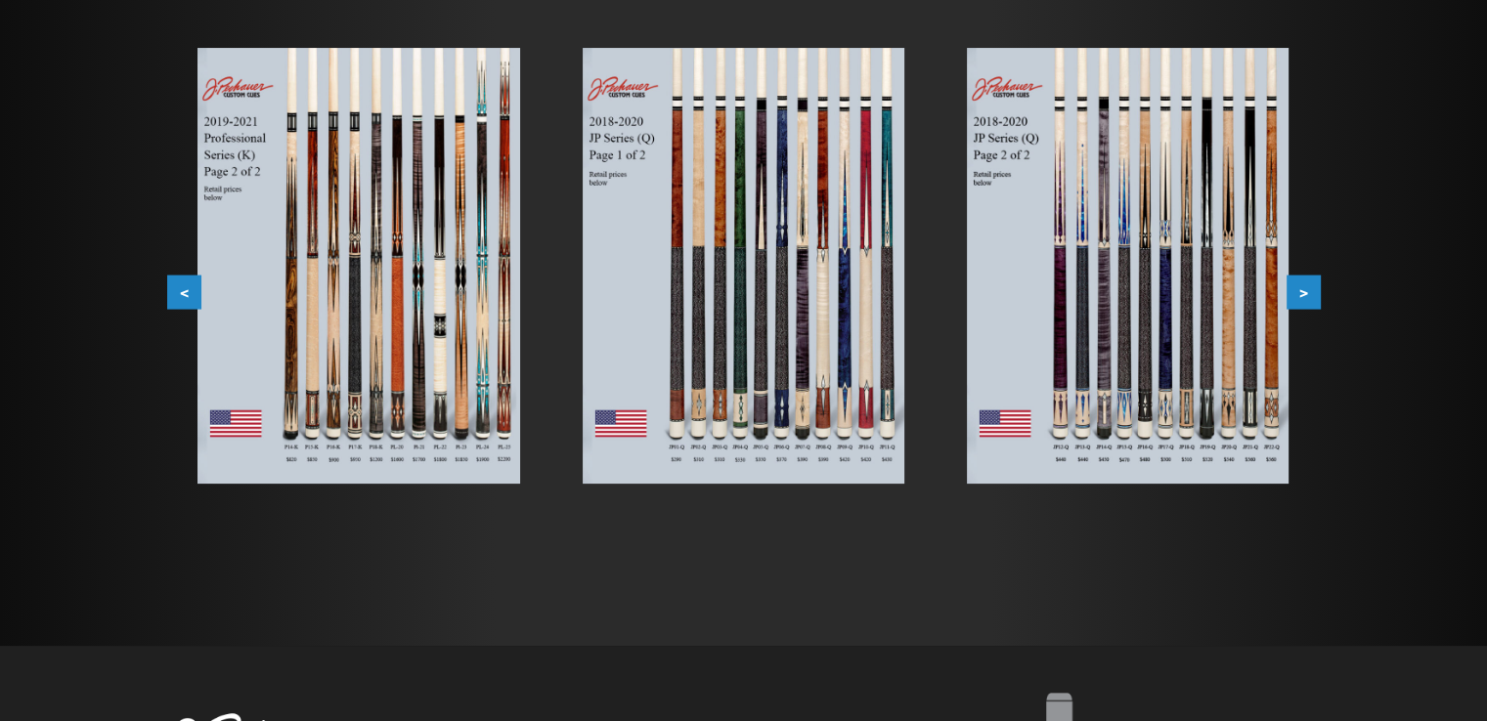
click at [1312, 300] on button ">" at bounding box center [1303, 293] width 34 height 34
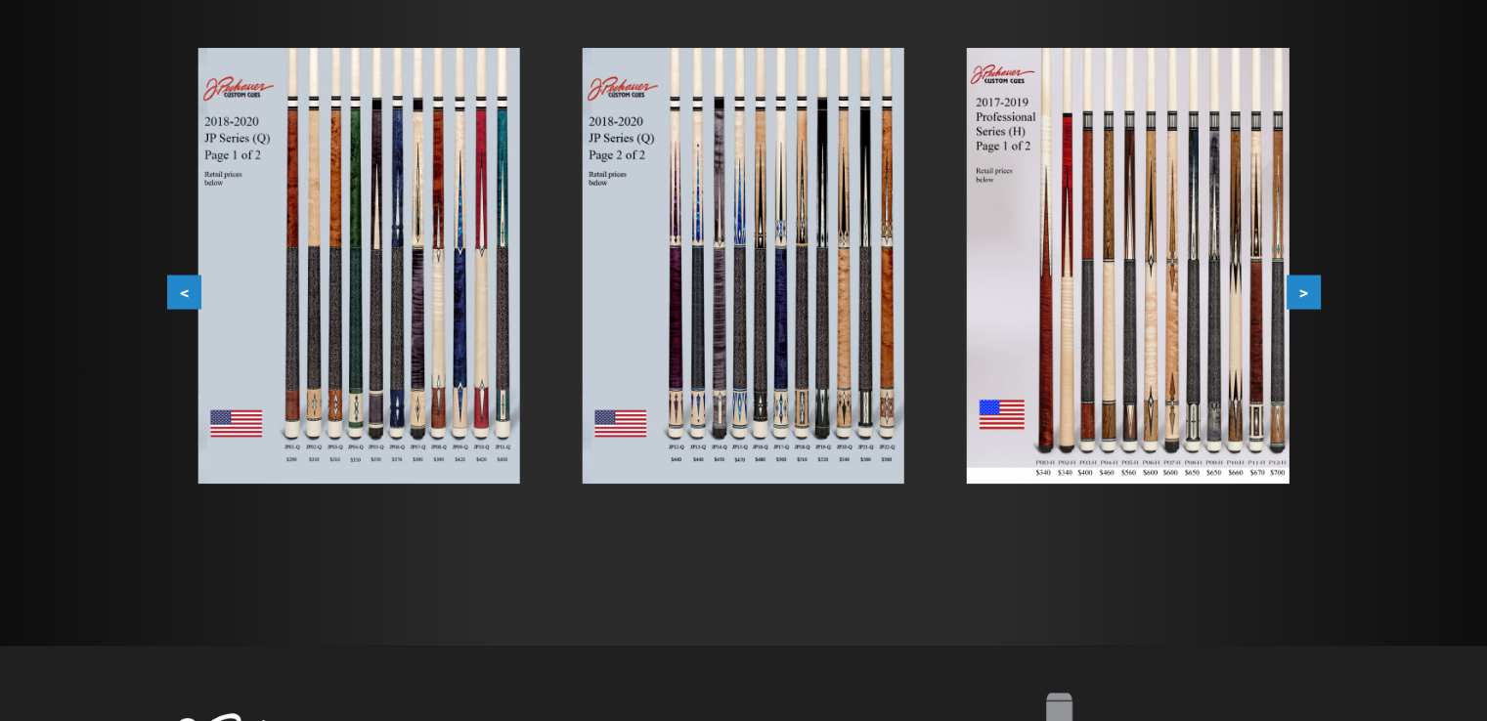
click at [1312, 300] on button ">" at bounding box center [1303, 293] width 34 height 34
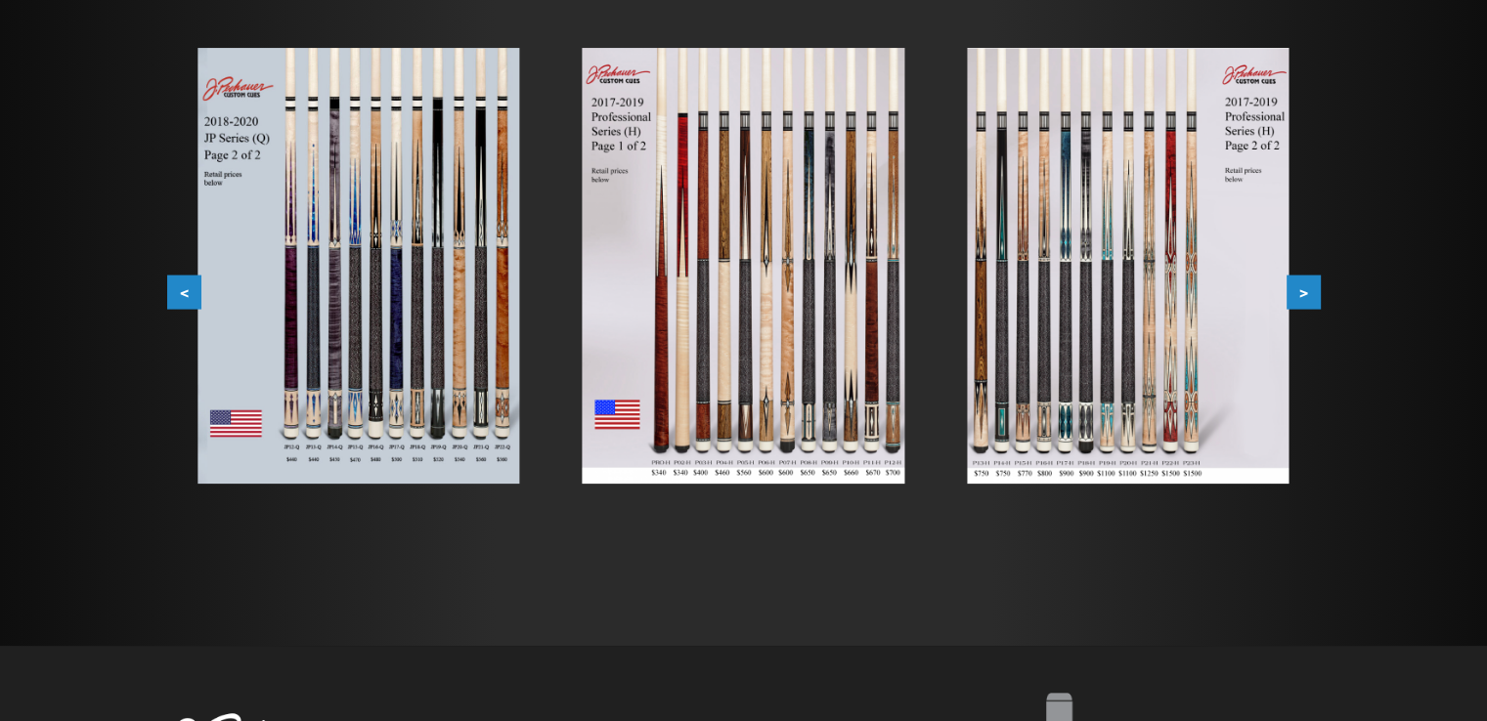
click at [1312, 300] on button ">" at bounding box center [1303, 293] width 34 height 34
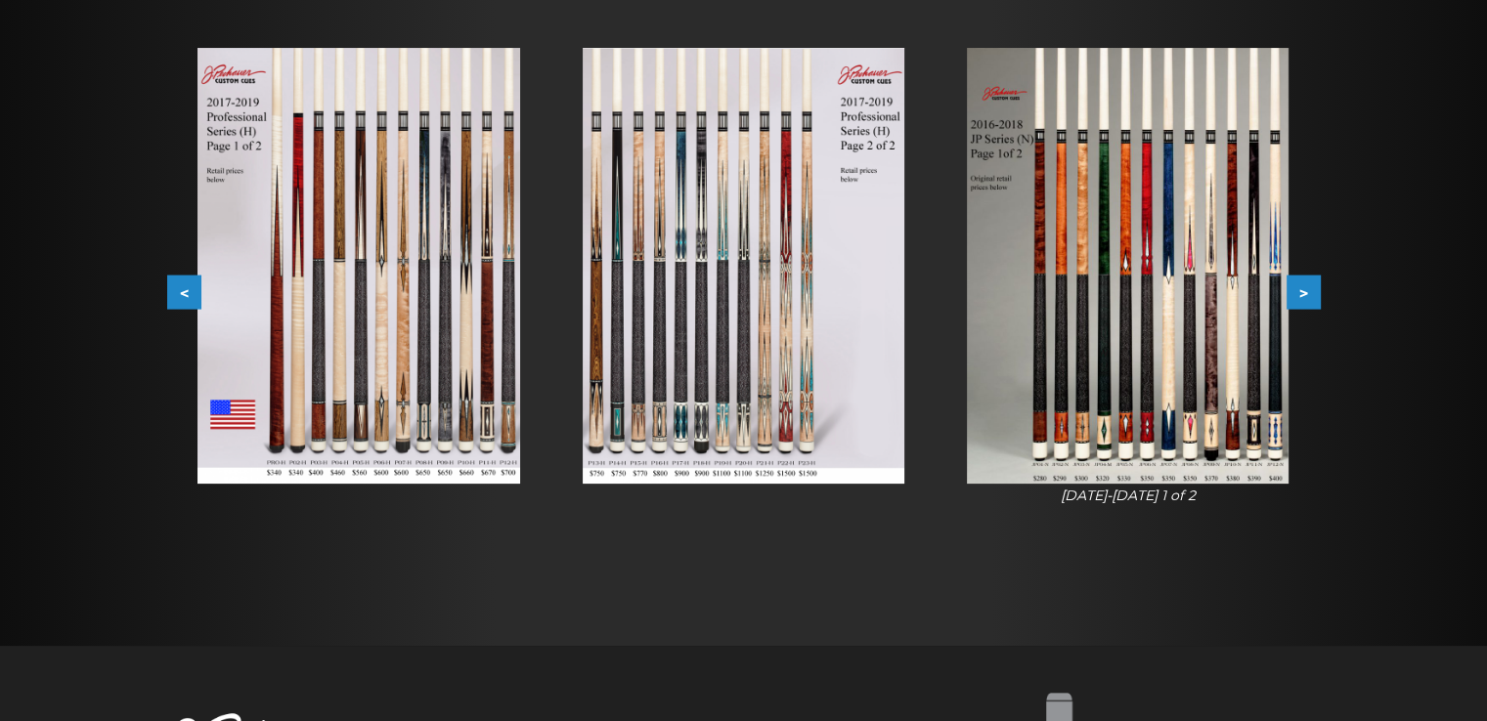
click at [1312, 300] on button ">" at bounding box center [1303, 293] width 34 height 34
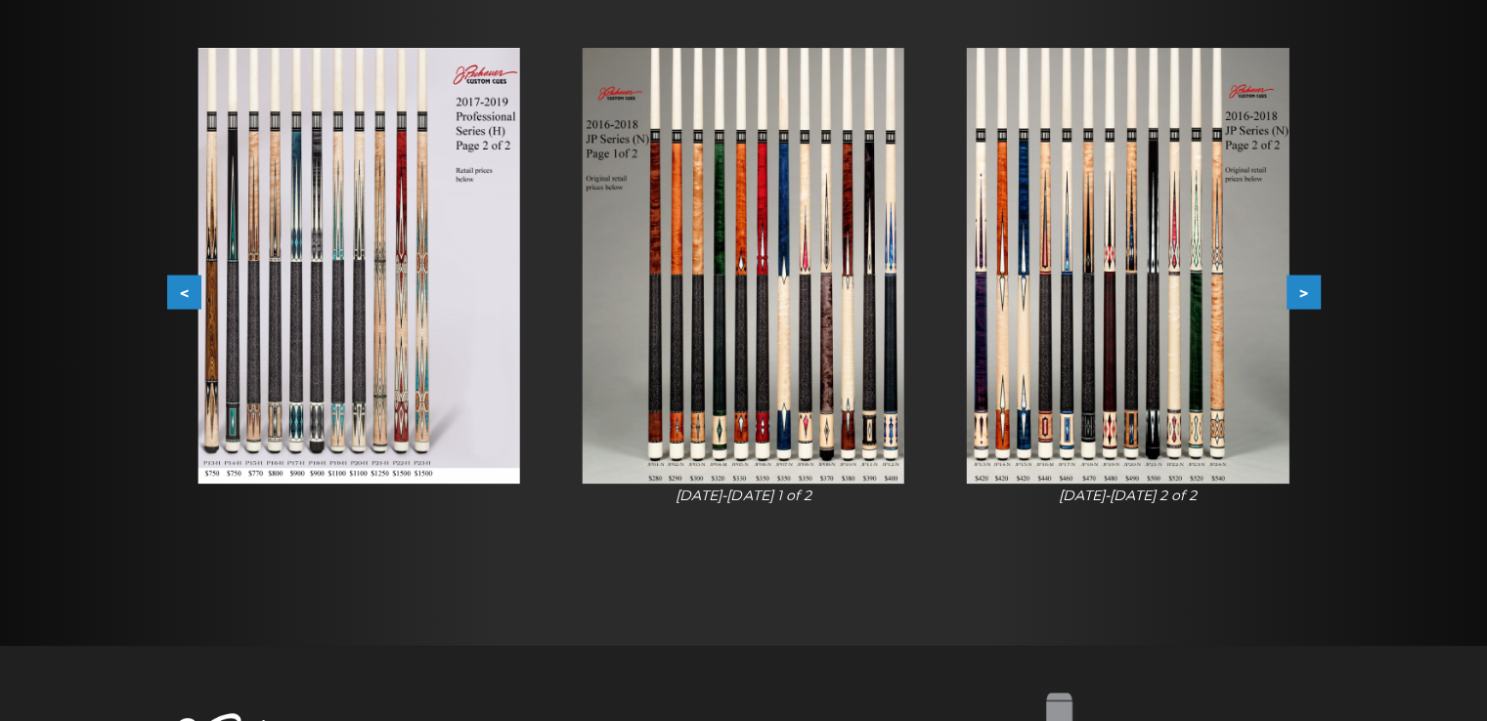
click at [1312, 300] on button ">" at bounding box center [1303, 293] width 34 height 34
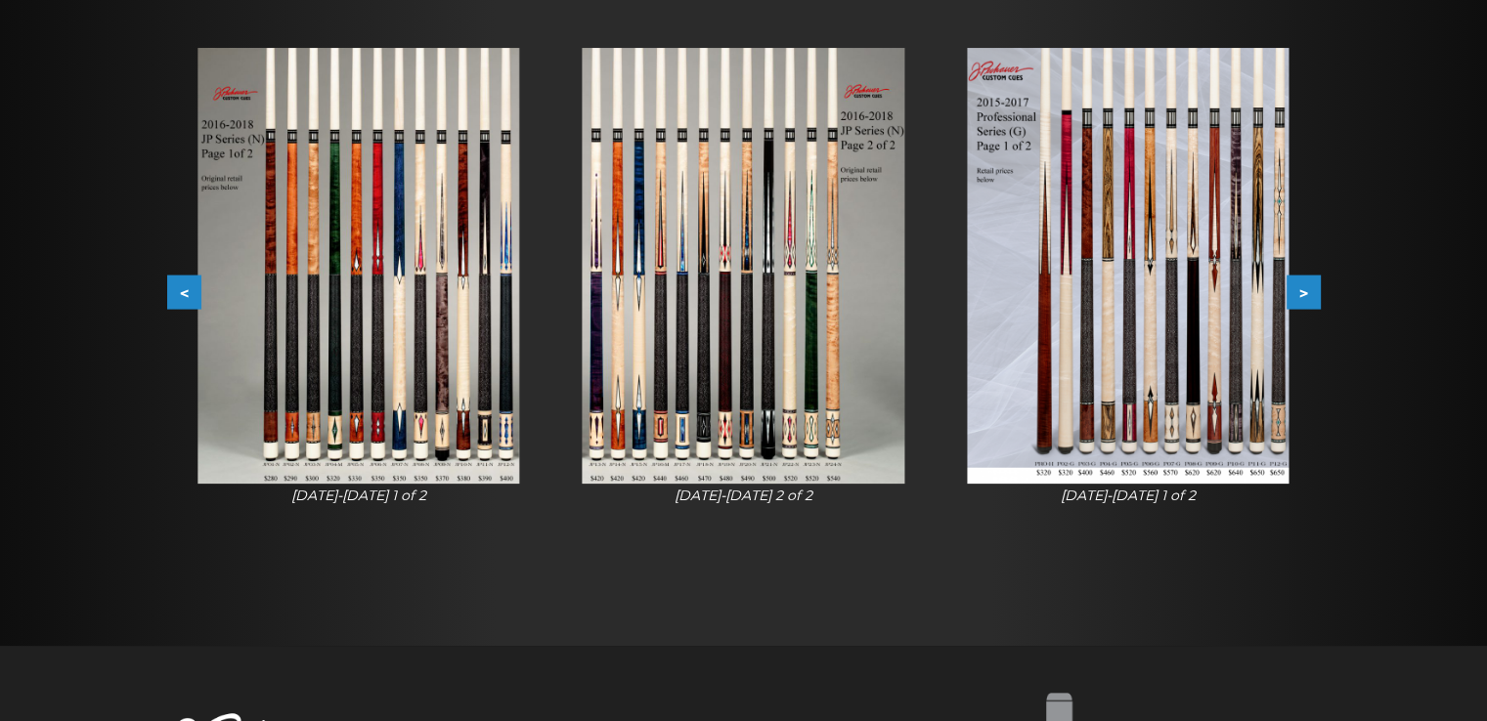
click at [1312, 300] on button ">" at bounding box center [1303, 293] width 34 height 34
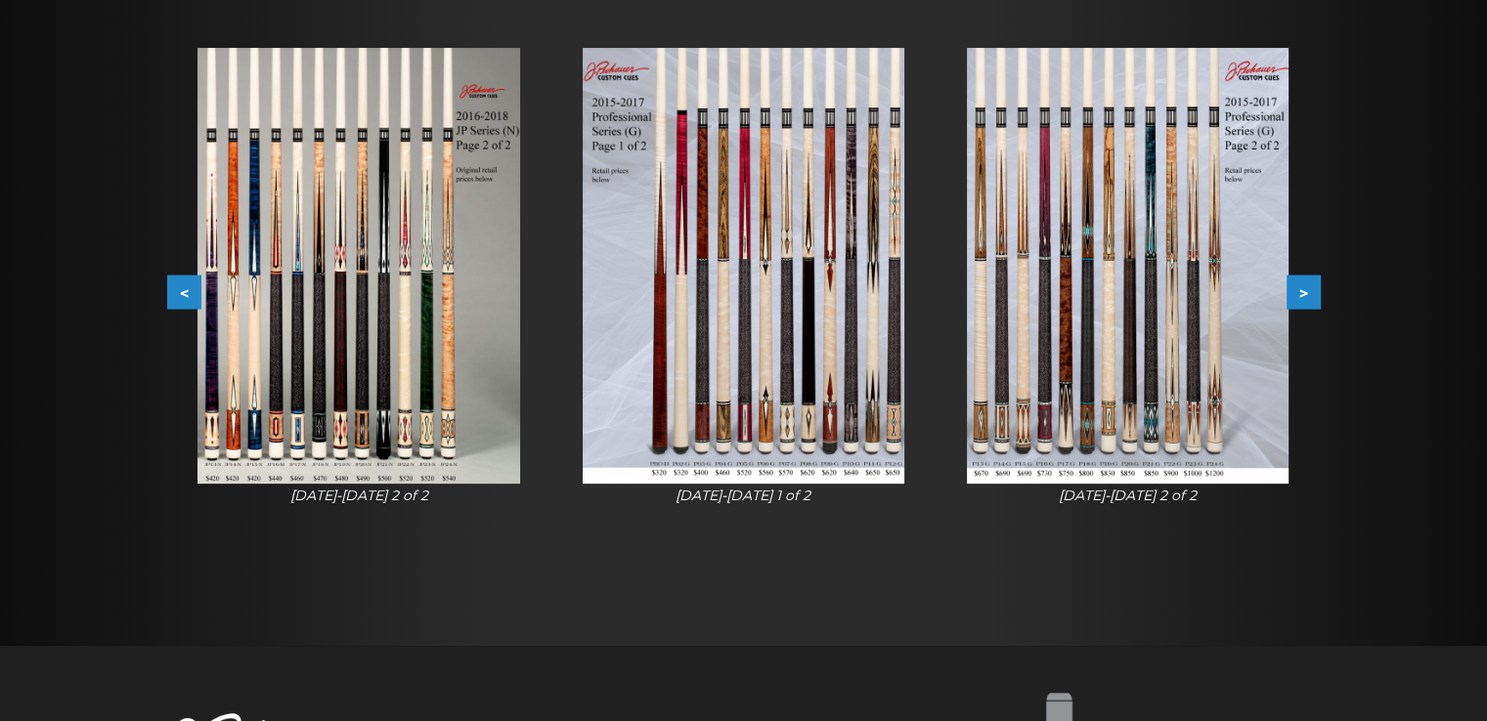
click at [1312, 300] on button ">" at bounding box center [1303, 293] width 34 height 34
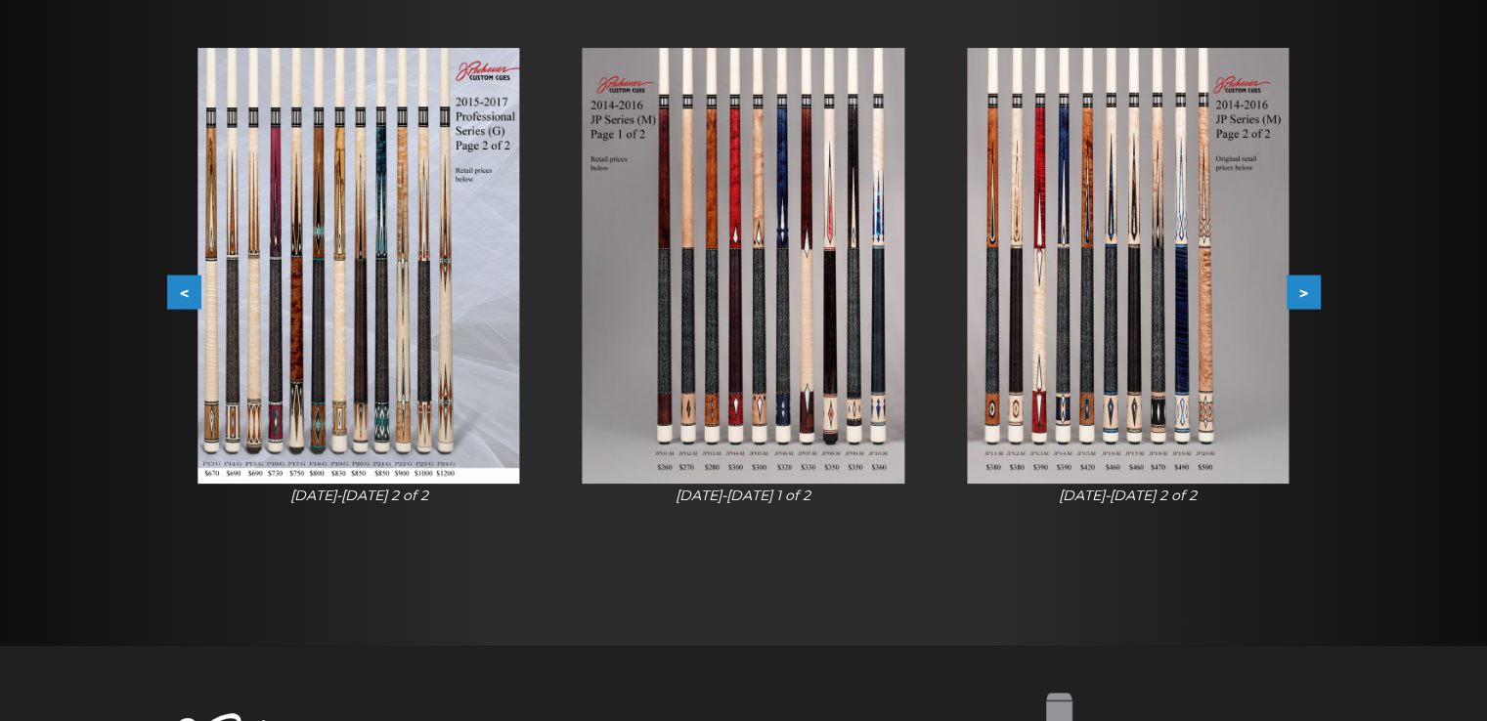
click at [1312, 300] on button ">" at bounding box center [1303, 293] width 34 height 34
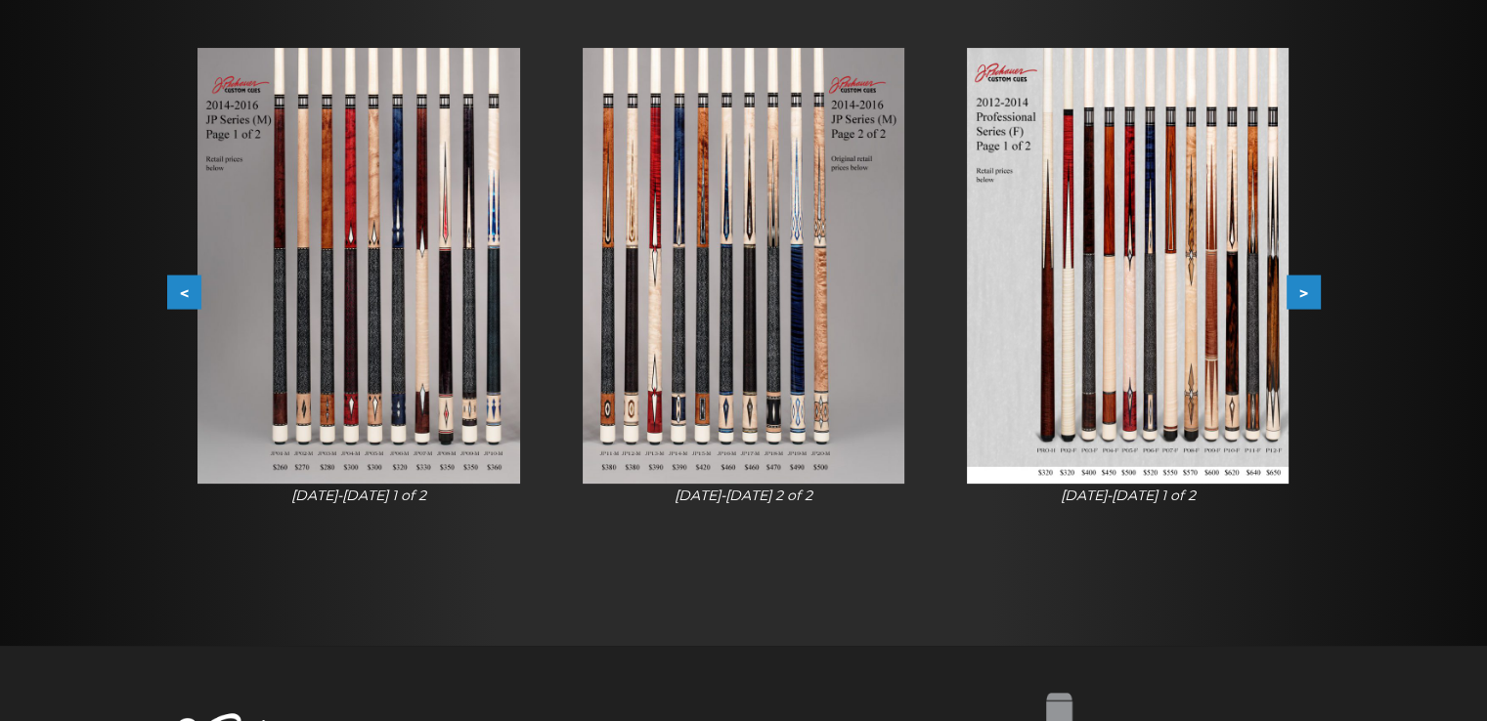
click at [1312, 300] on button ">" at bounding box center [1303, 293] width 34 height 34
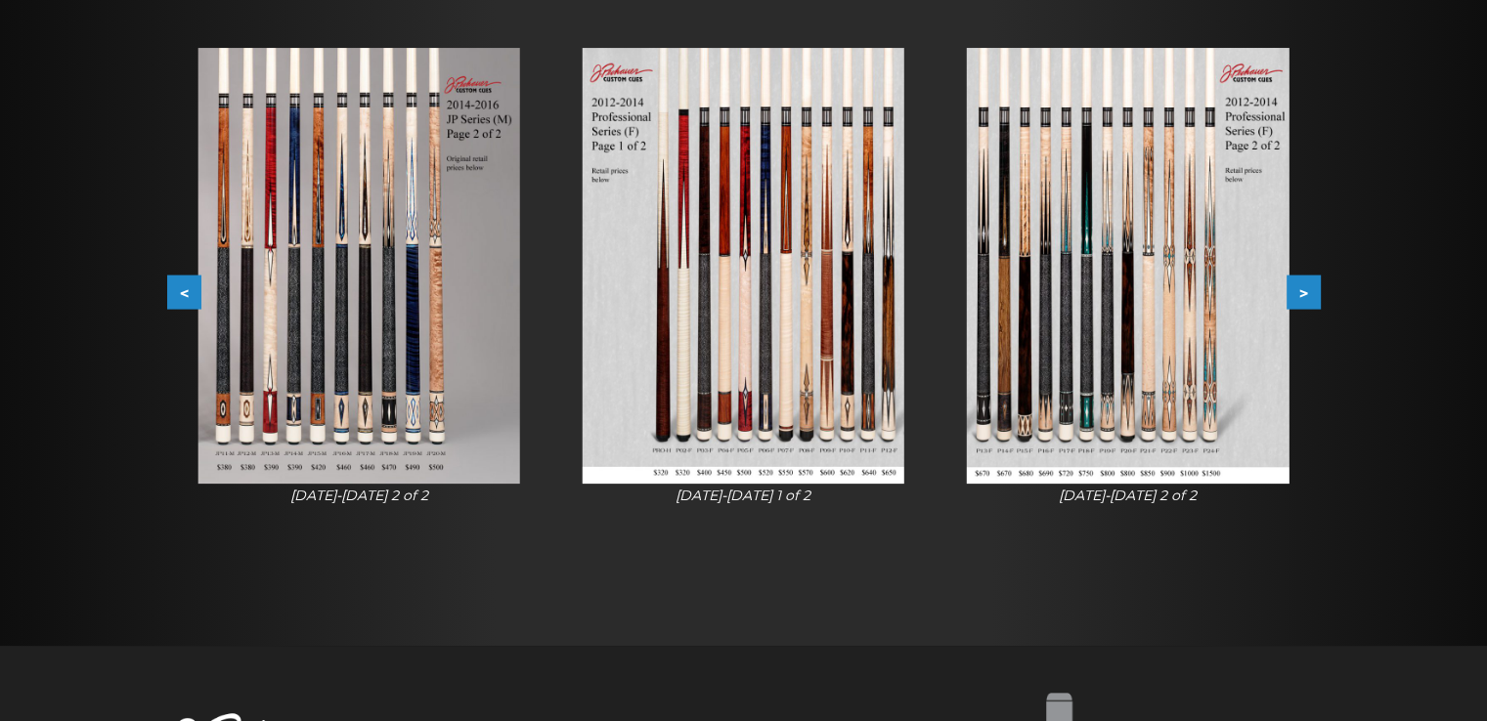
click at [1312, 308] on button ">" at bounding box center [1303, 293] width 34 height 34
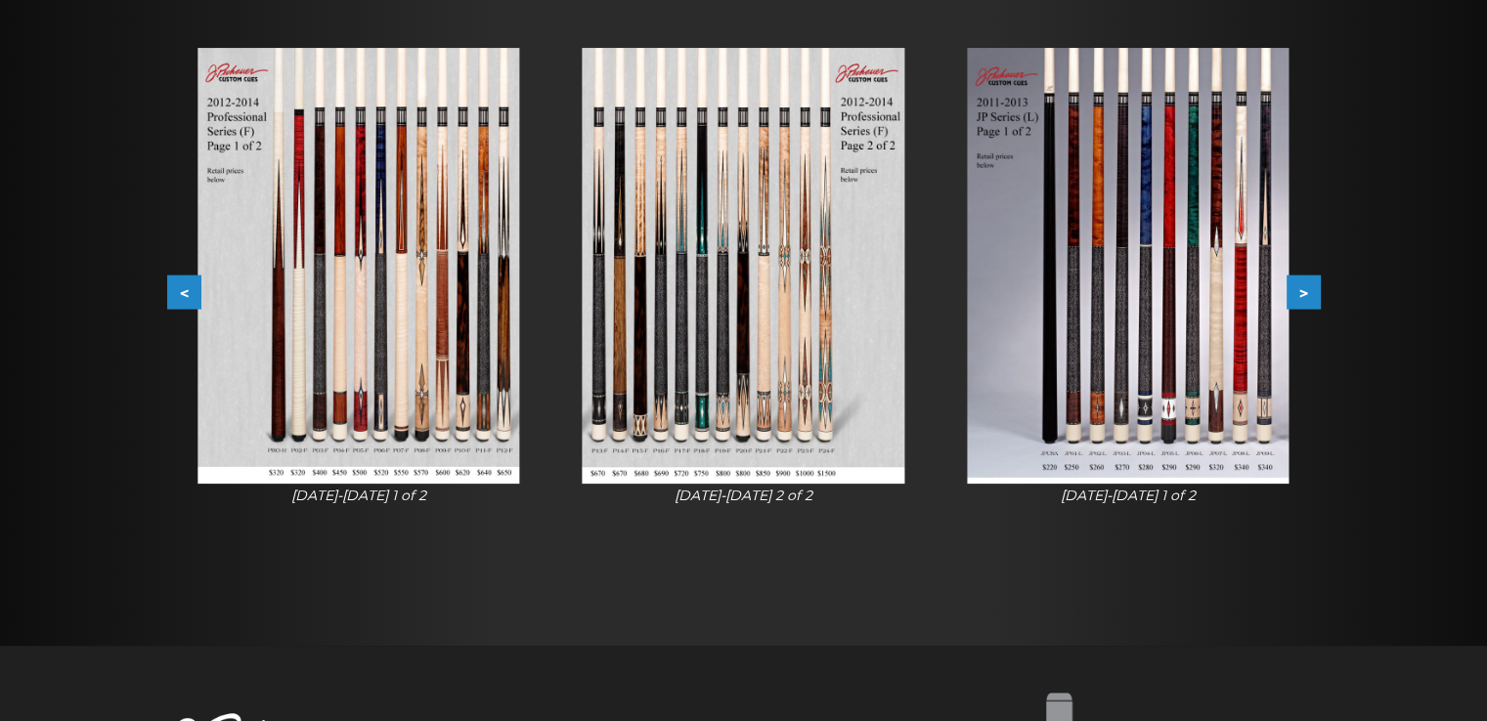
click at [1312, 308] on button ">" at bounding box center [1303, 293] width 34 height 34
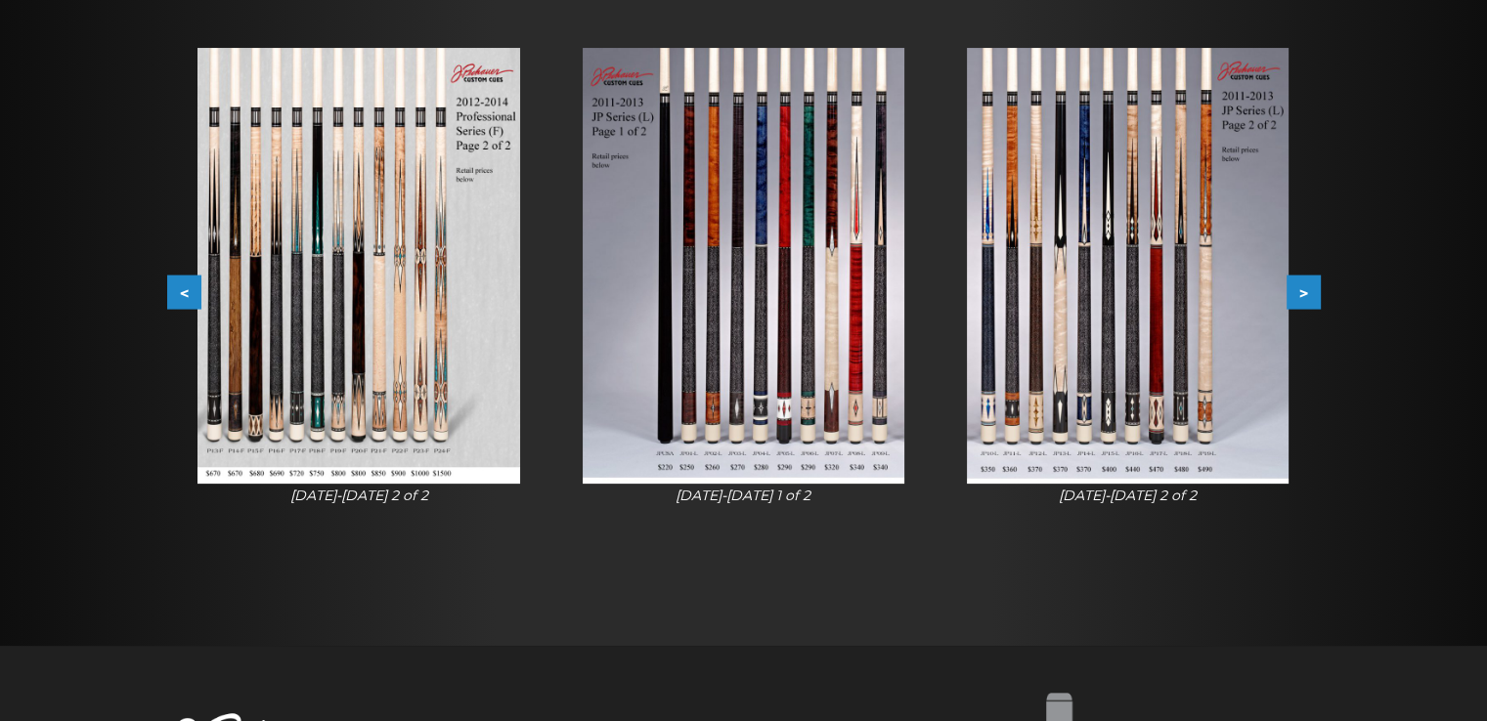
click at [1312, 308] on button ">" at bounding box center [1303, 293] width 34 height 34
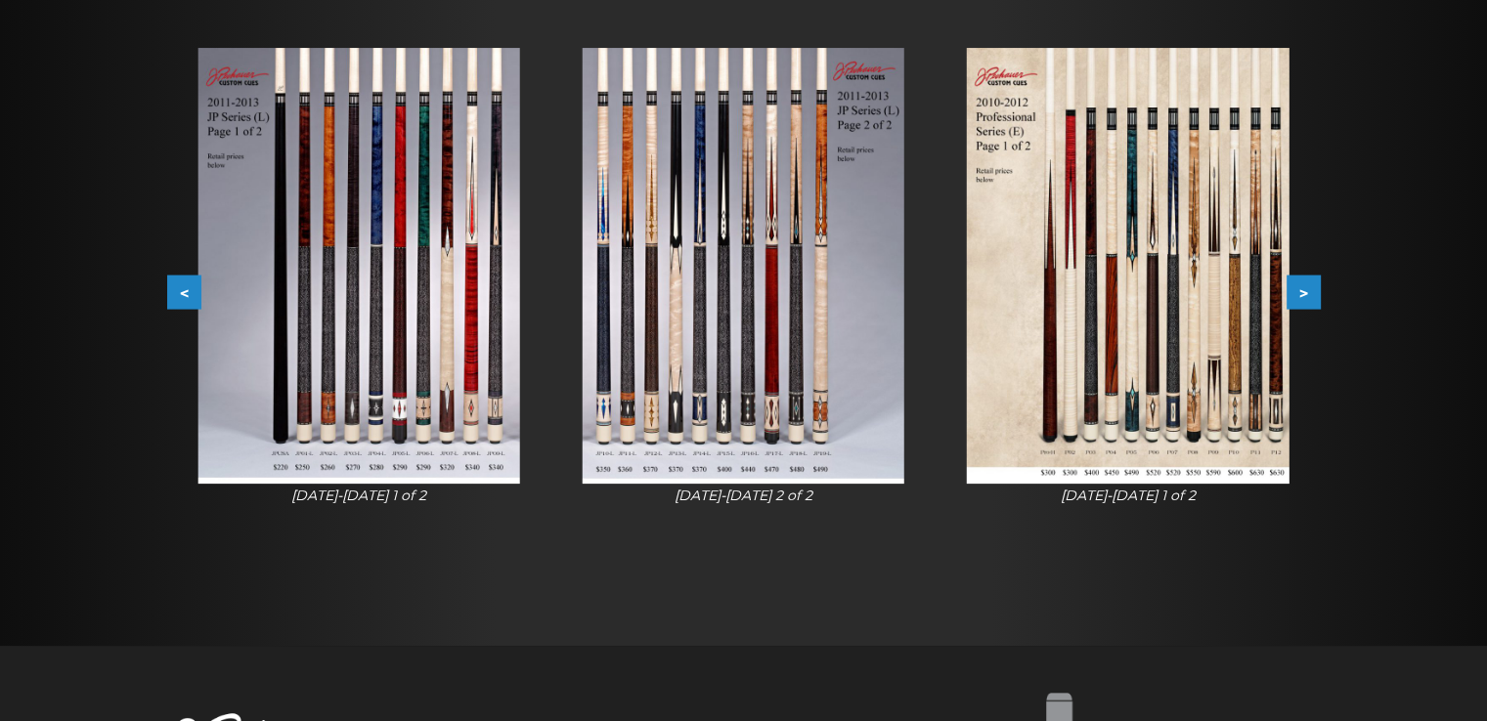
click at [1312, 308] on button ">" at bounding box center [1303, 293] width 34 height 34
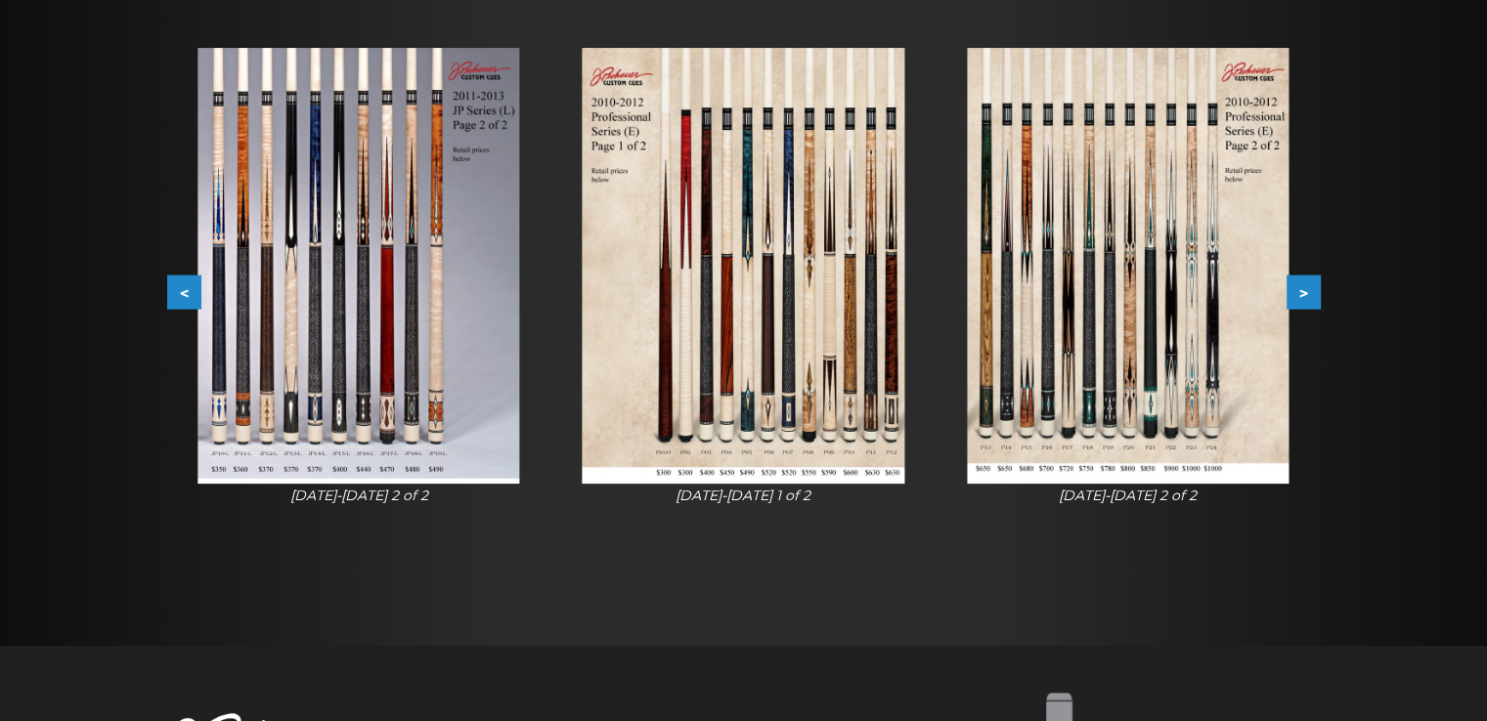
click at [1312, 308] on button ">" at bounding box center [1303, 293] width 34 height 34
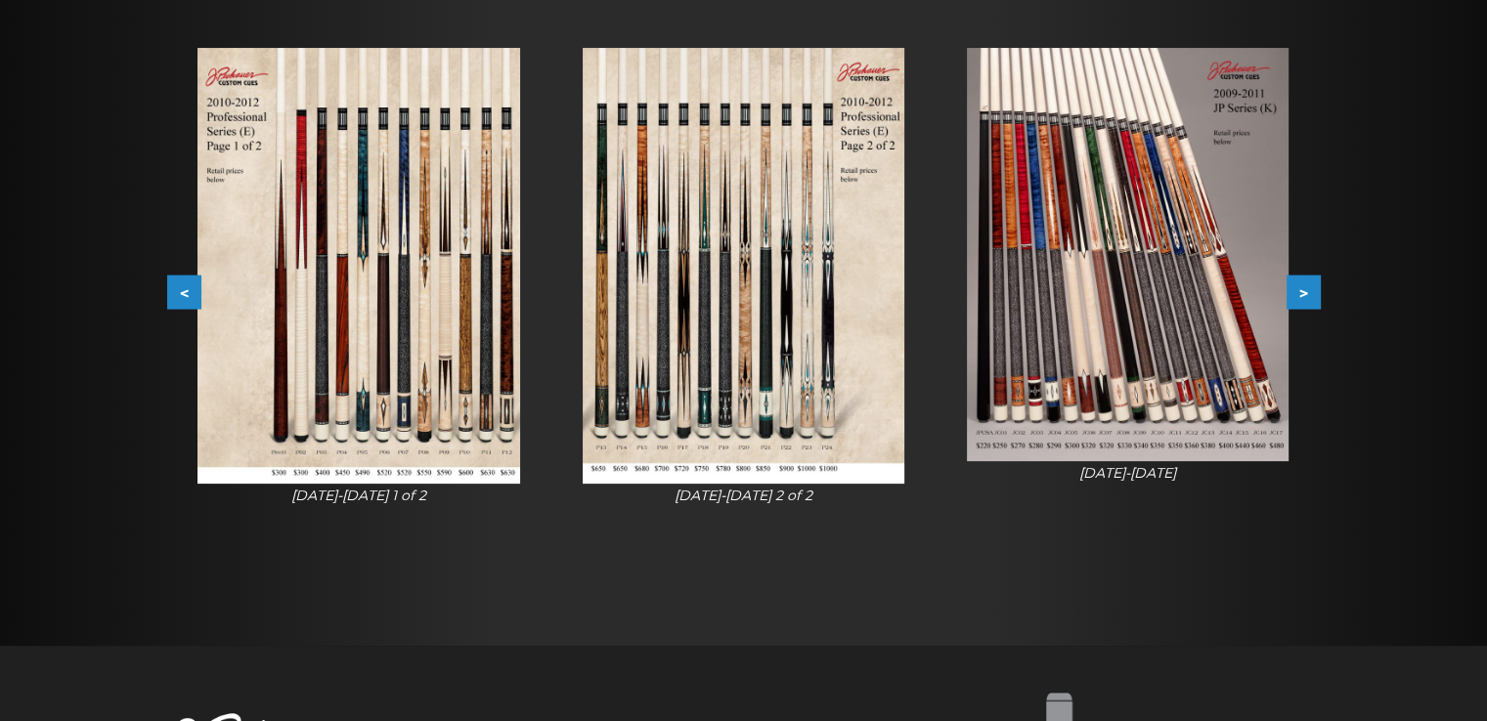
click at [1312, 308] on button ">" at bounding box center [1303, 293] width 34 height 34
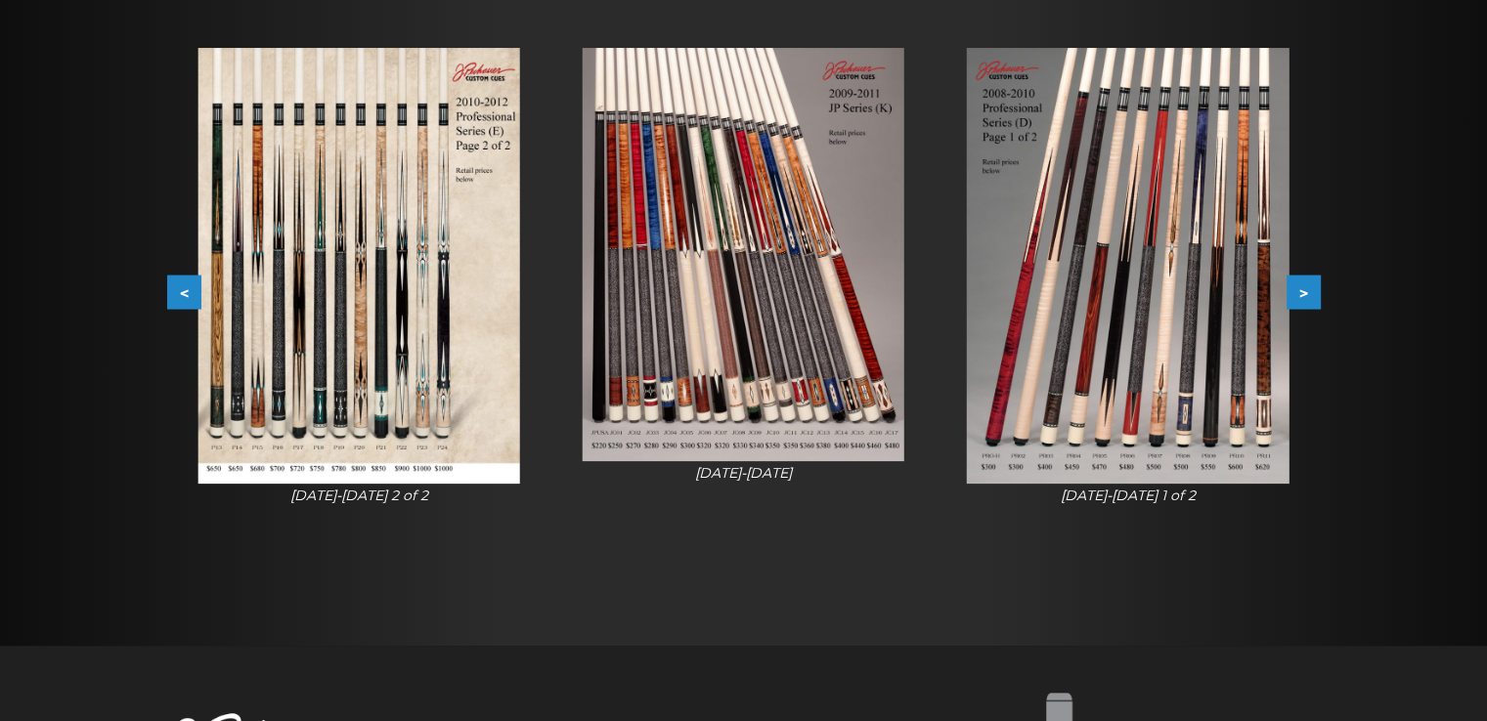
click at [1312, 308] on button ">" at bounding box center [1303, 293] width 34 height 34
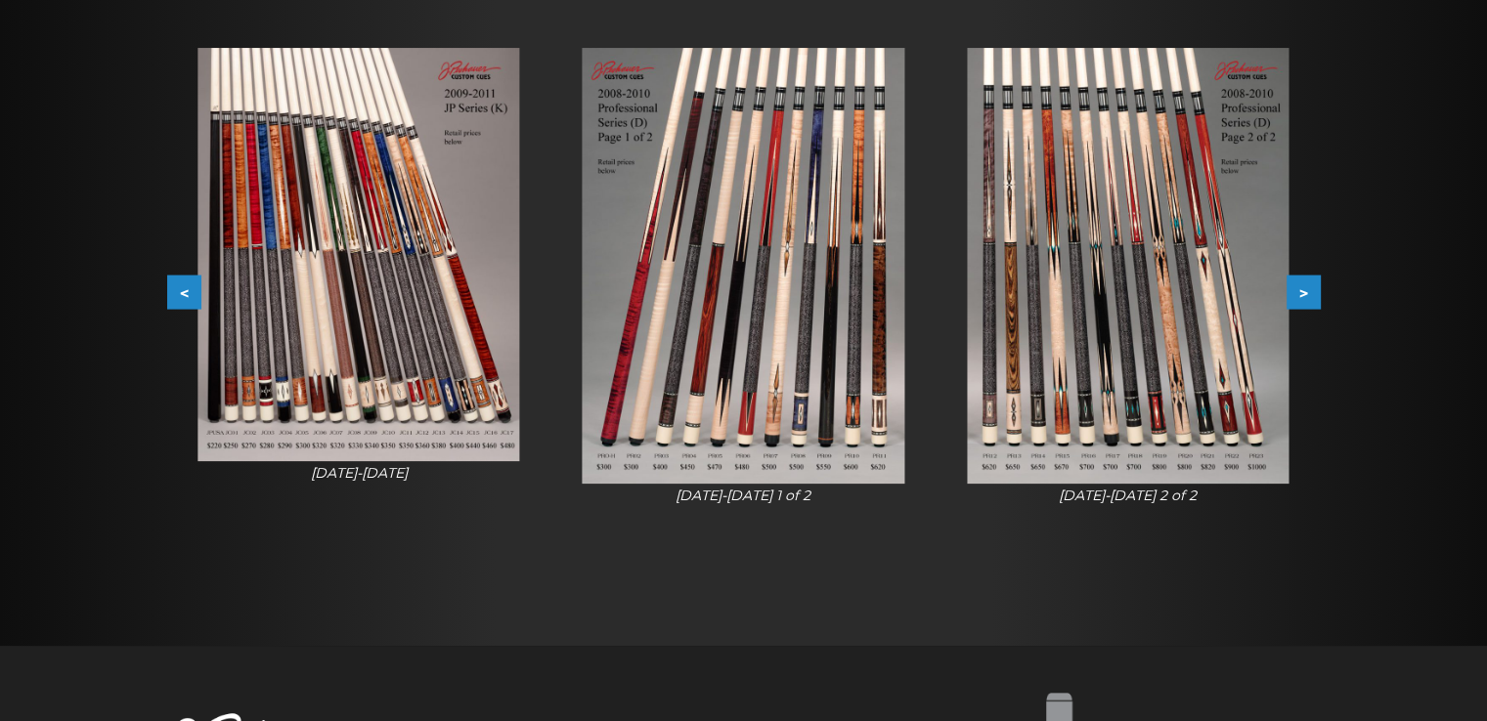
click at [1312, 308] on button ">" at bounding box center [1303, 293] width 34 height 34
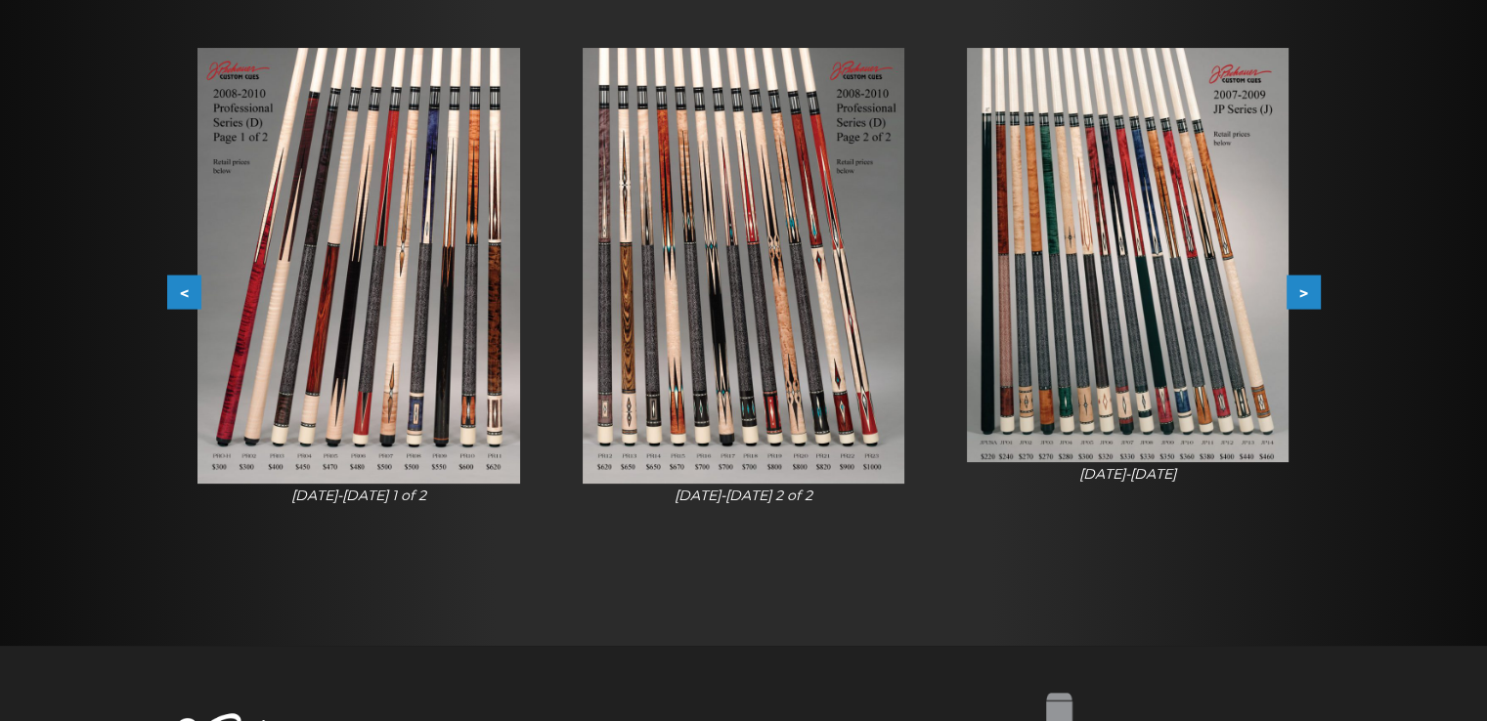
click at [1312, 308] on button ">" at bounding box center [1303, 293] width 34 height 34
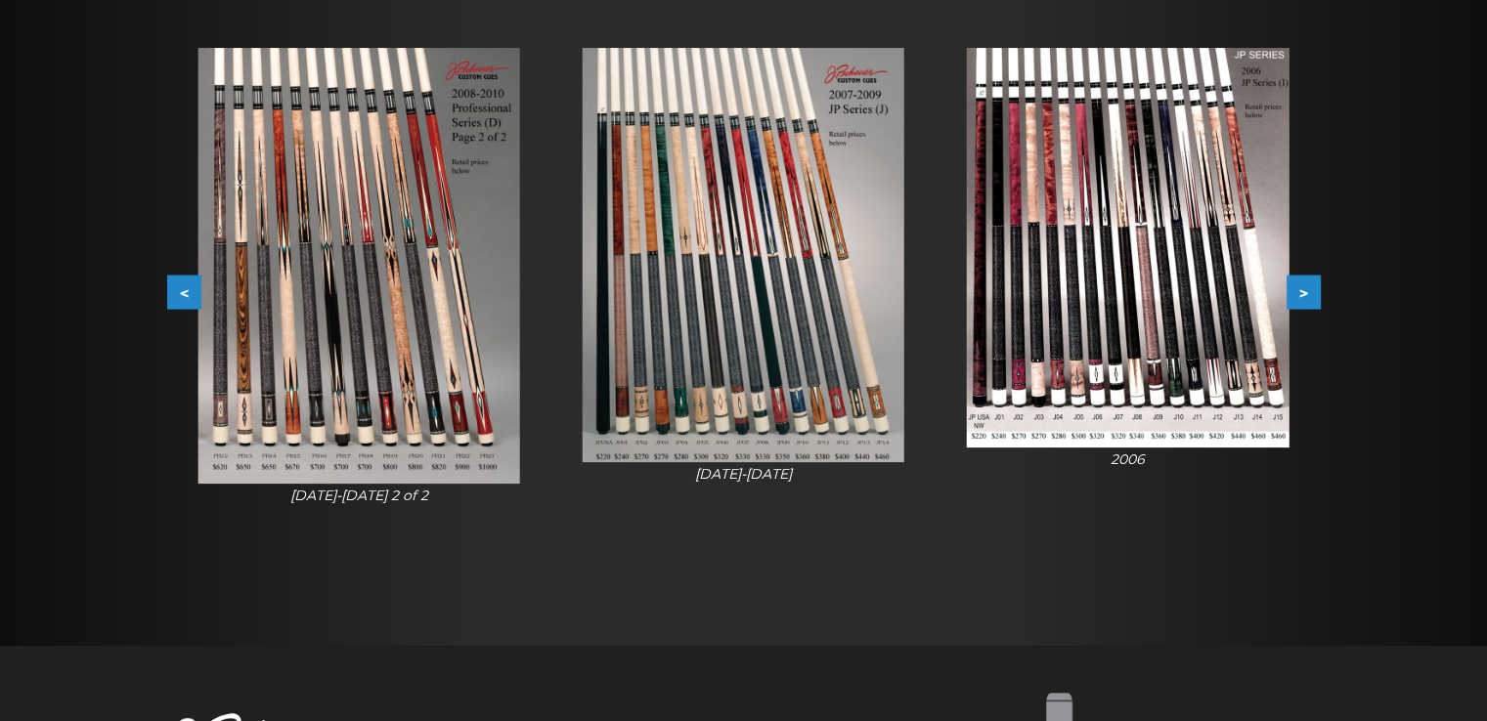
click at [1312, 308] on button ">" at bounding box center [1303, 293] width 34 height 34
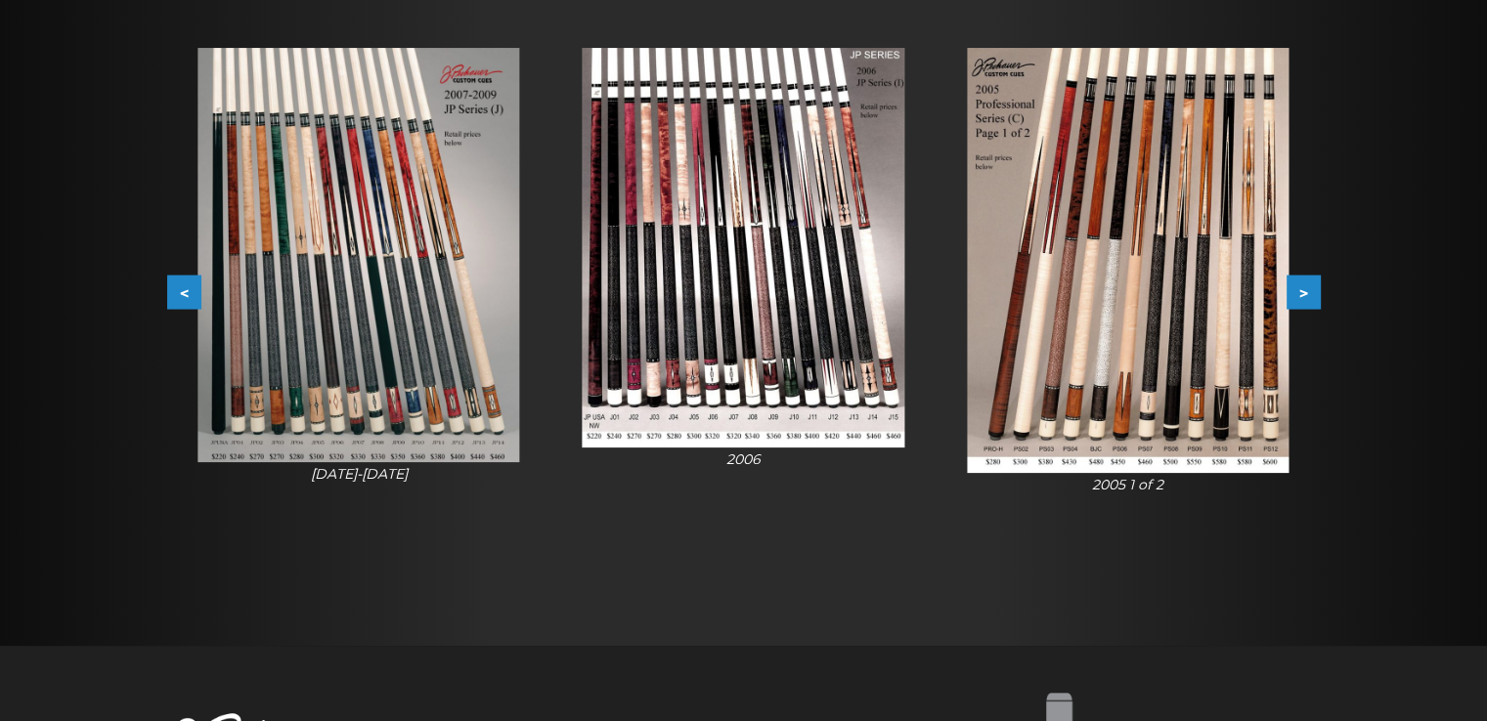
click at [1312, 308] on button ">" at bounding box center [1303, 293] width 34 height 34
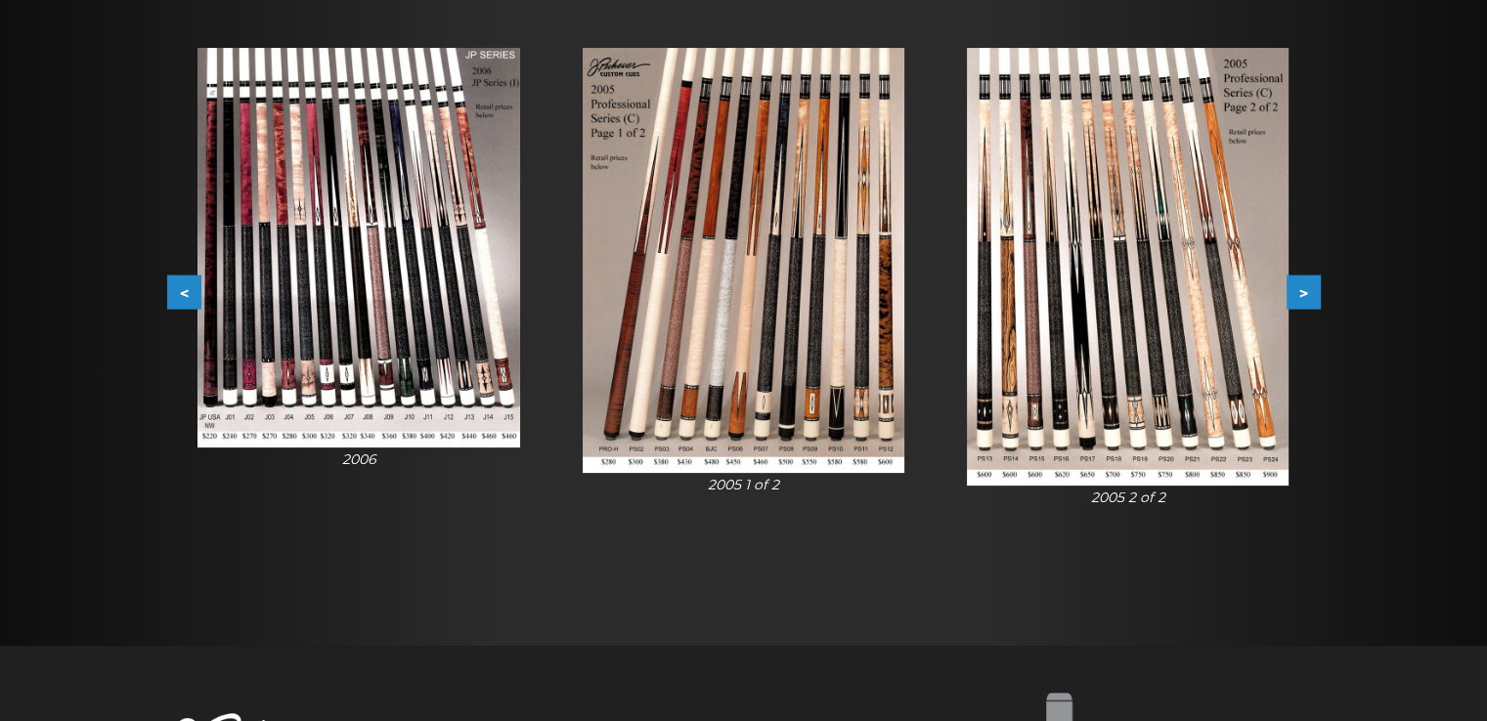
click at [1312, 308] on button ">" at bounding box center [1303, 293] width 34 height 34
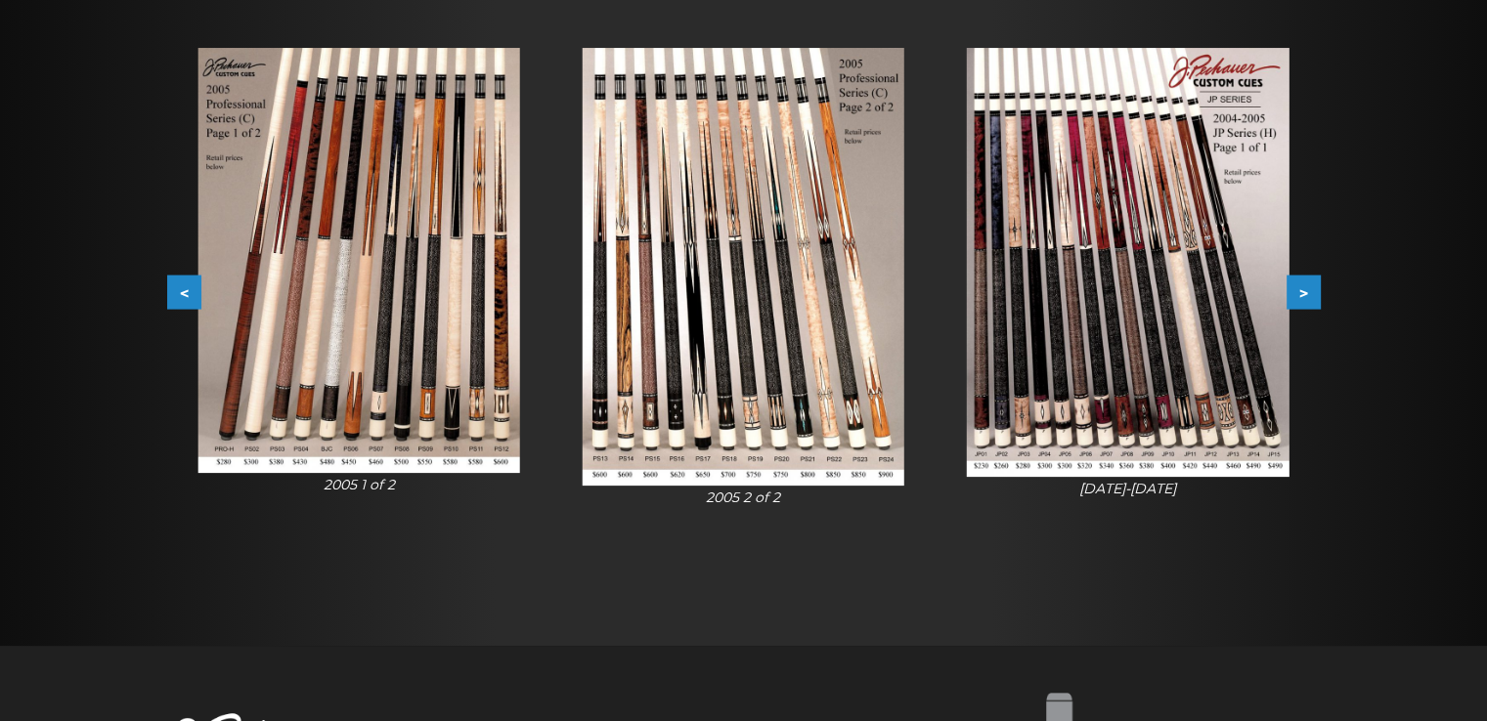
click at [1312, 308] on button ">" at bounding box center [1303, 293] width 34 height 34
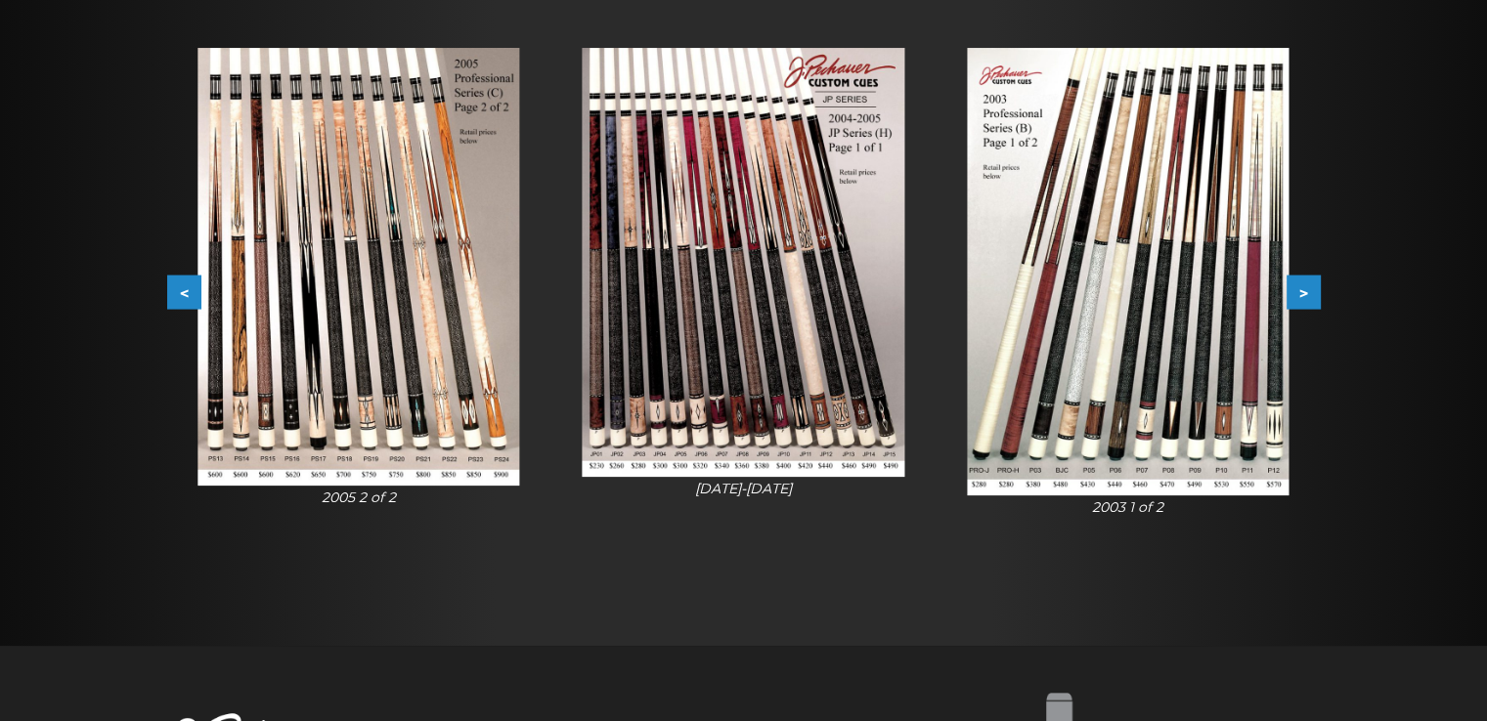
click at [1312, 308] on button ">" at bounding box center [1303, 293] width 34 height 34
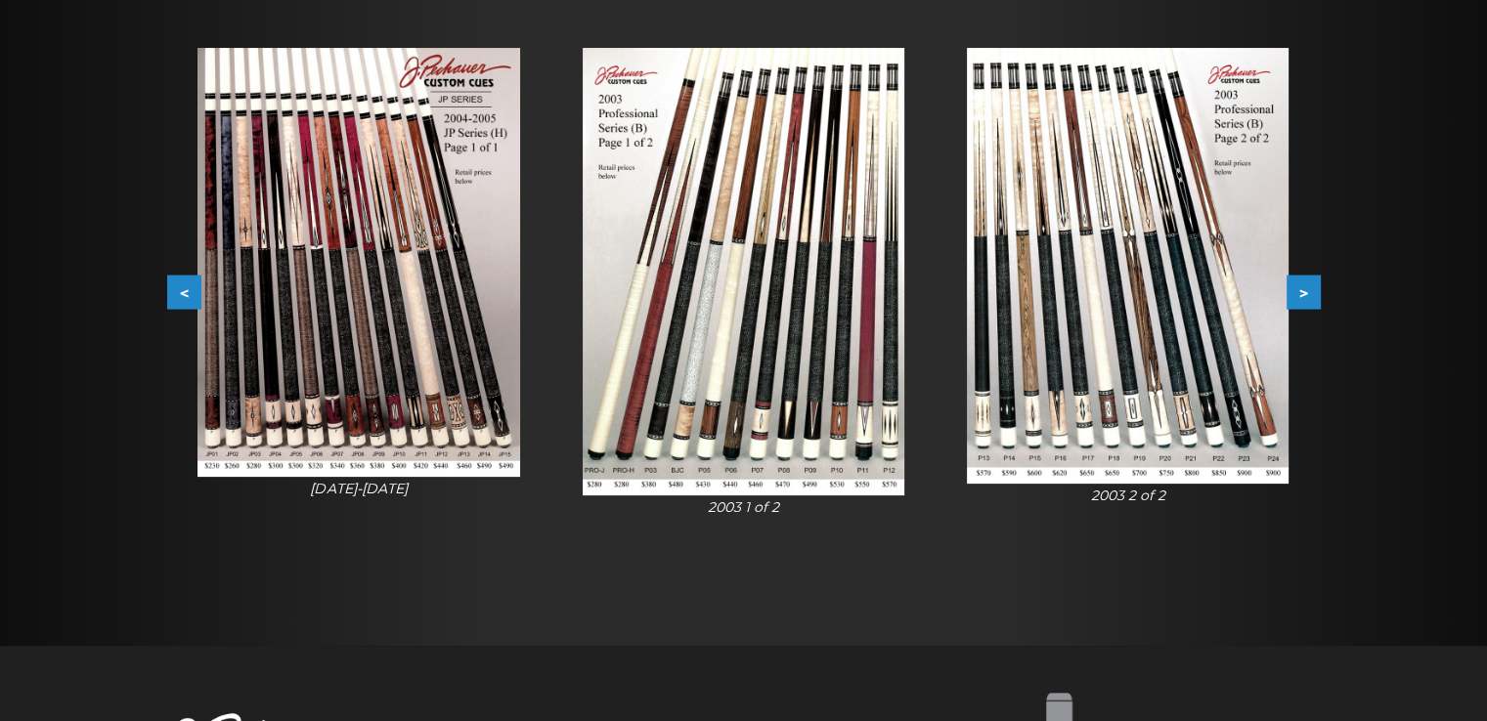
click at [1312, 308] on button ">" at bounding box center [1303, 293] width 34 height 34
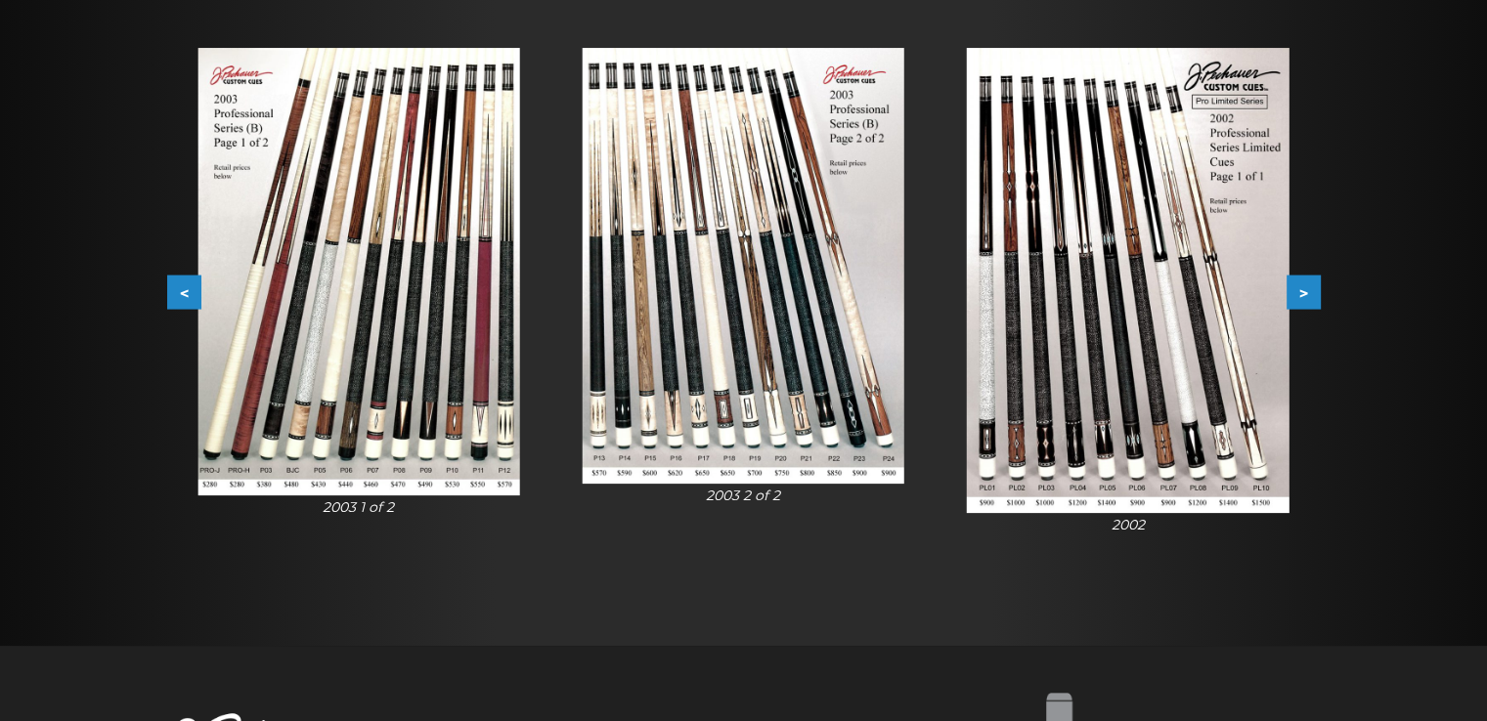
click at [1312, 308] on button ">" at bounding box center [1303, 293] width 34 height 34
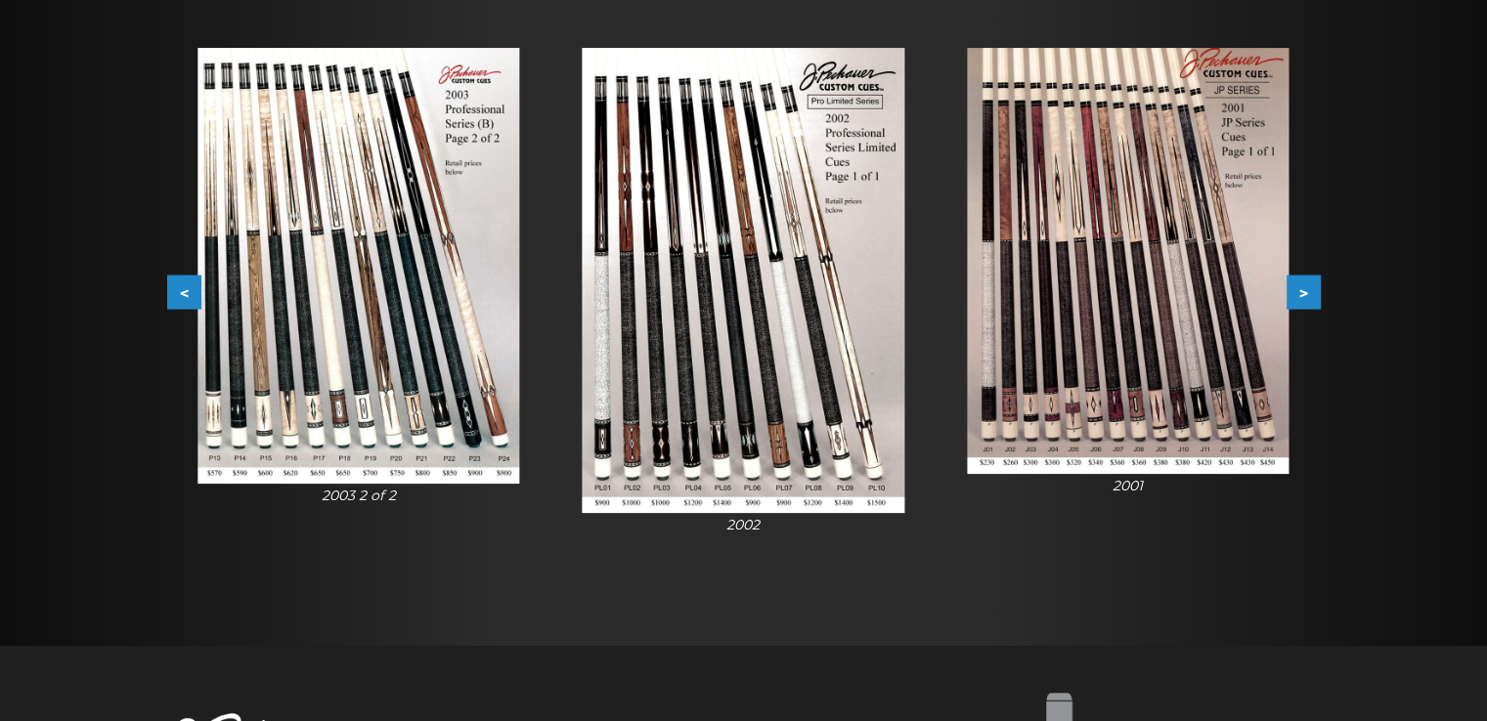
click at [1312, 308] on button ">" at bounding box center [1303, 293] width 34 height 34
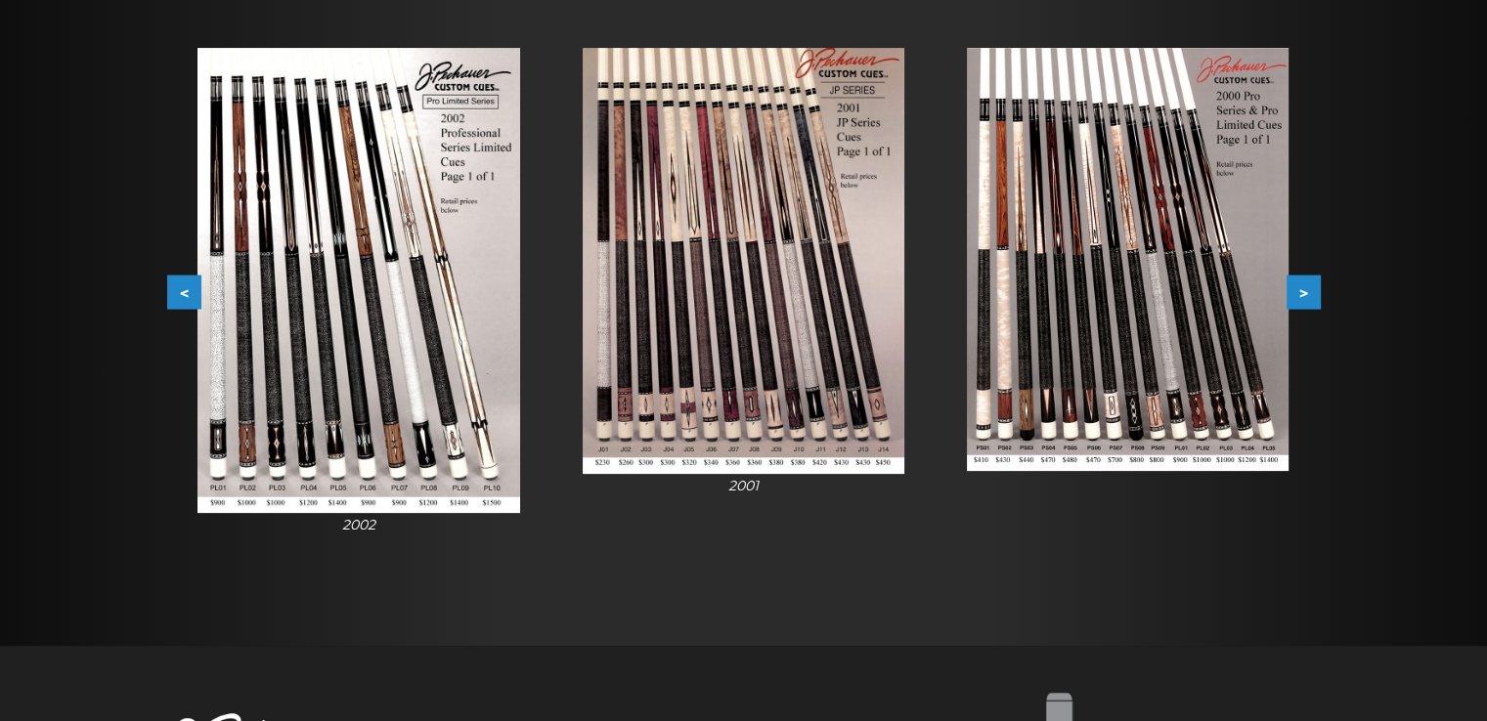
click at [1312, 308] on button ">" at bounding box center [1303, 293] width 34 height 34
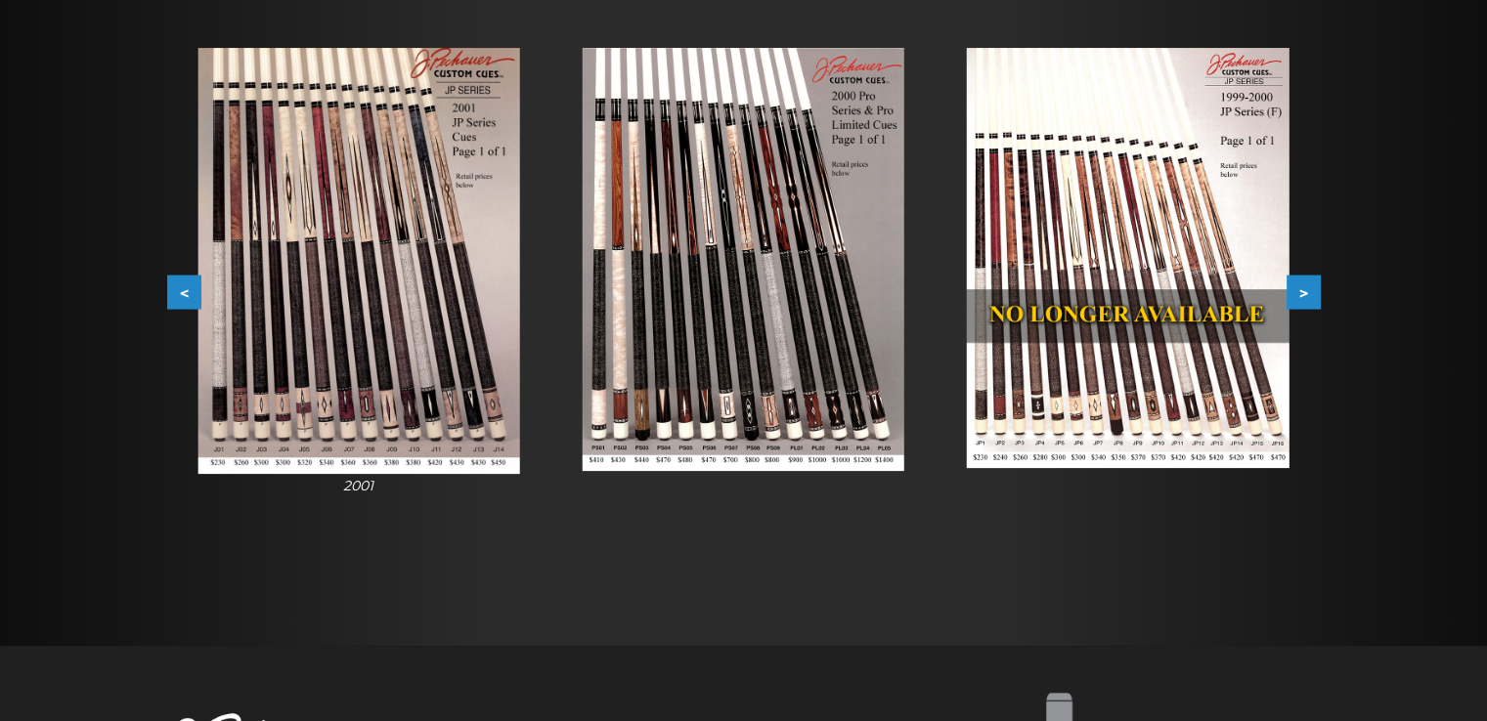
click at [1312, 308] on button ">" at bounding box center [1303, 293] width 34 height 34
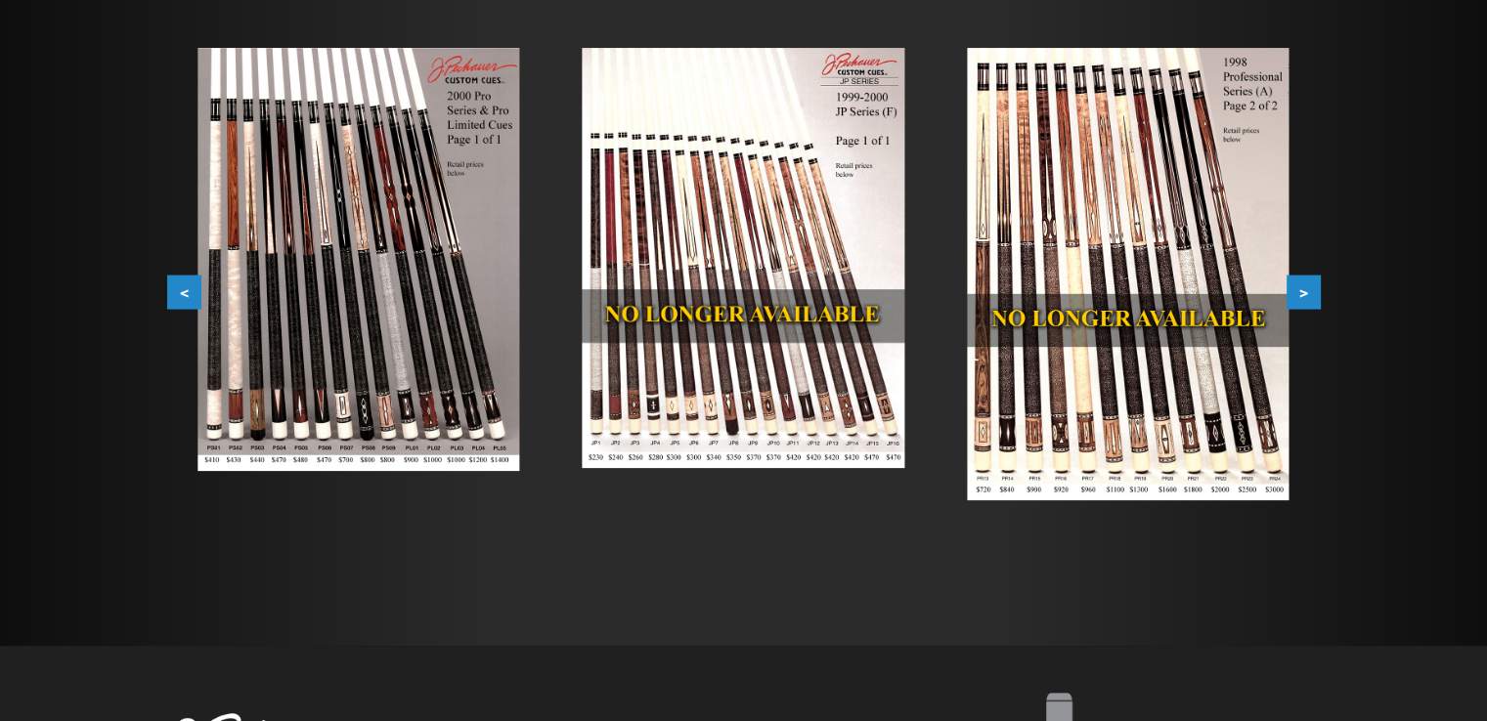
click at [1312, 308] on button ">" at bounding box center [1303, 293] width 34 height 34
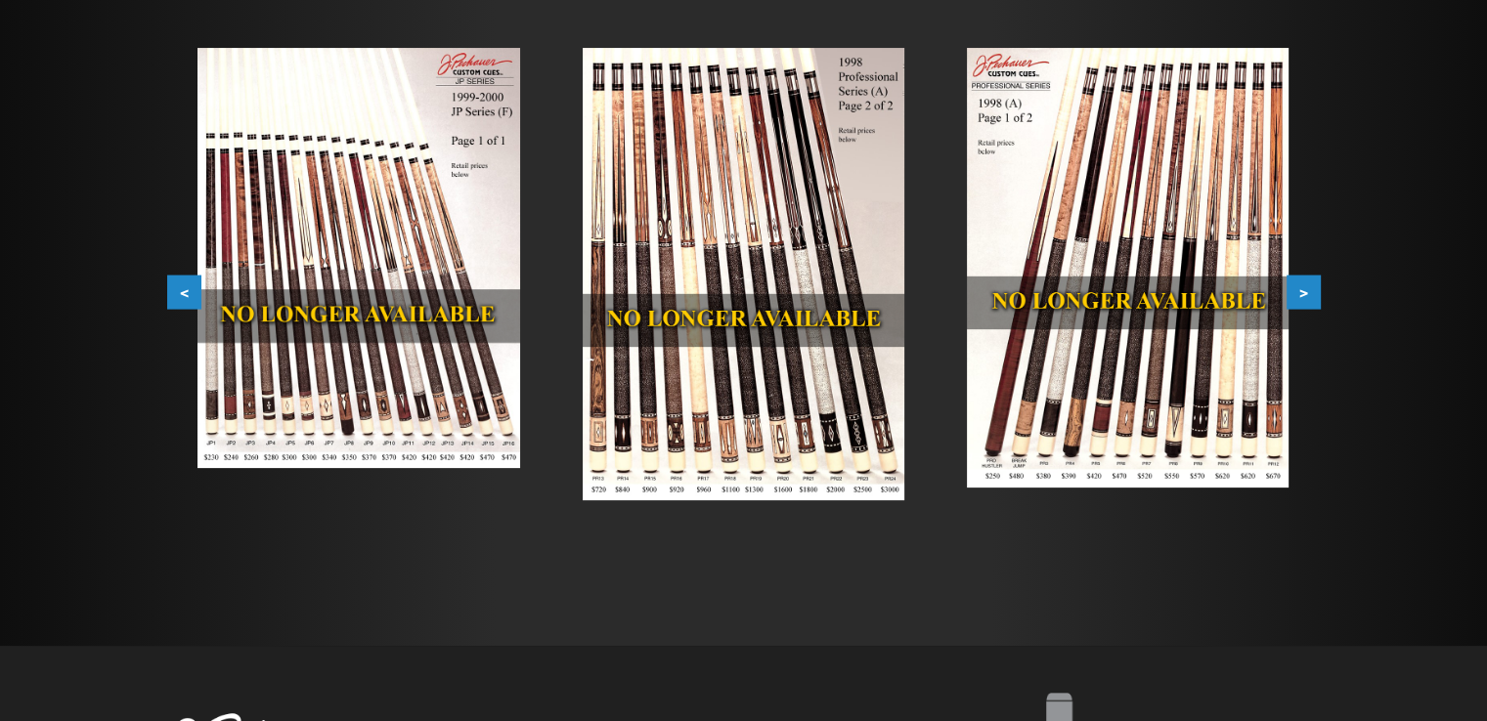
click at [1312, 308] on button ">" at bounding box center [1303, 293] width 34 height 34
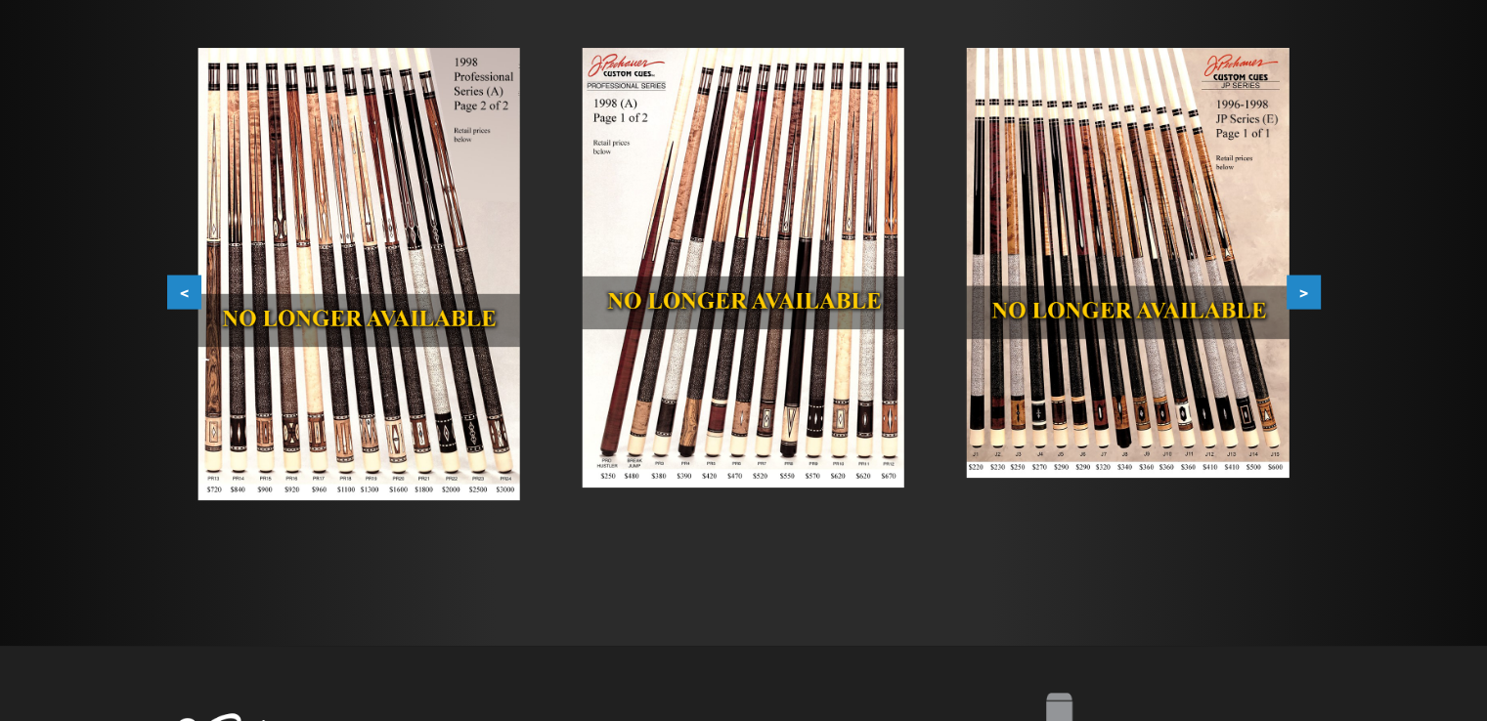
click at [1313, 307] on button ">" at bounding box center [1303, 293] width 34 height 34
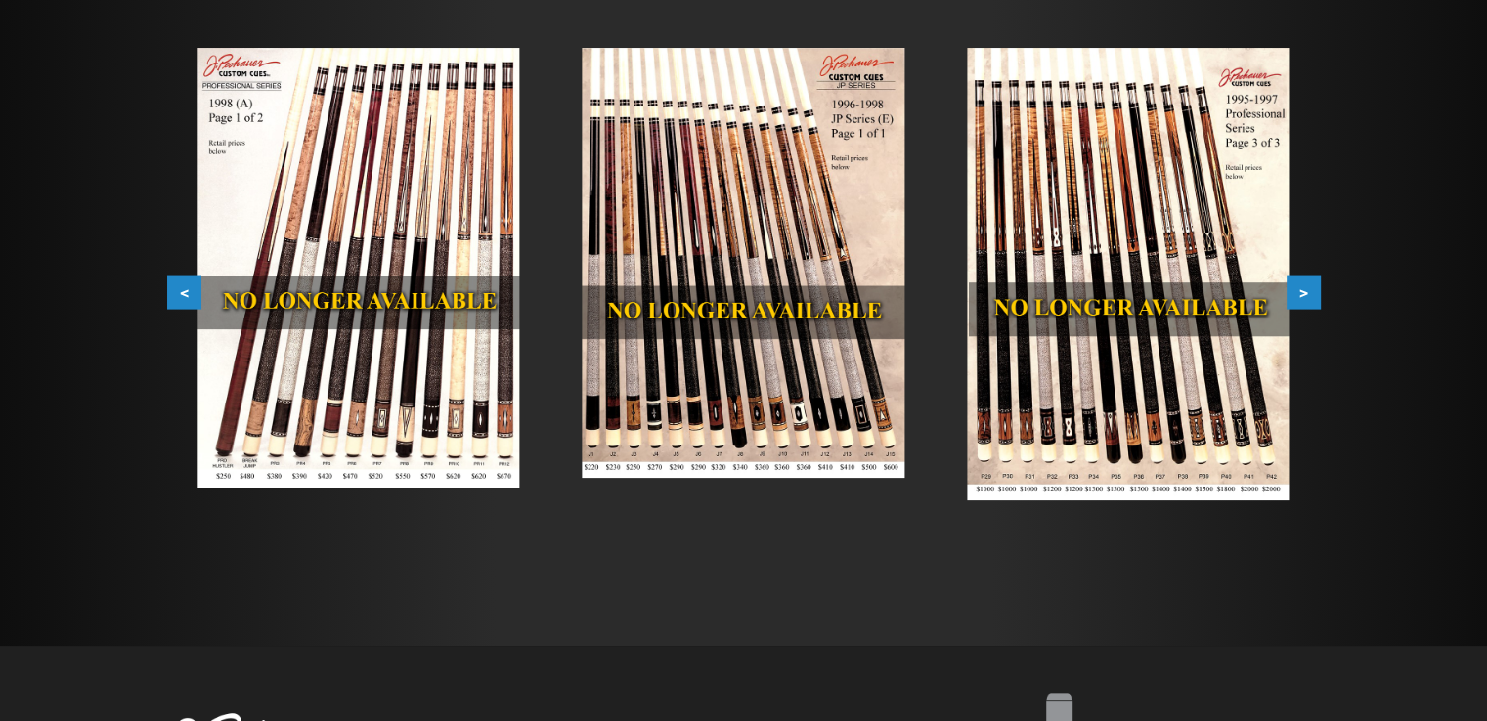
click at [1313, 307] on button ">" at bounding box center [1303, 293] width 34 height 34
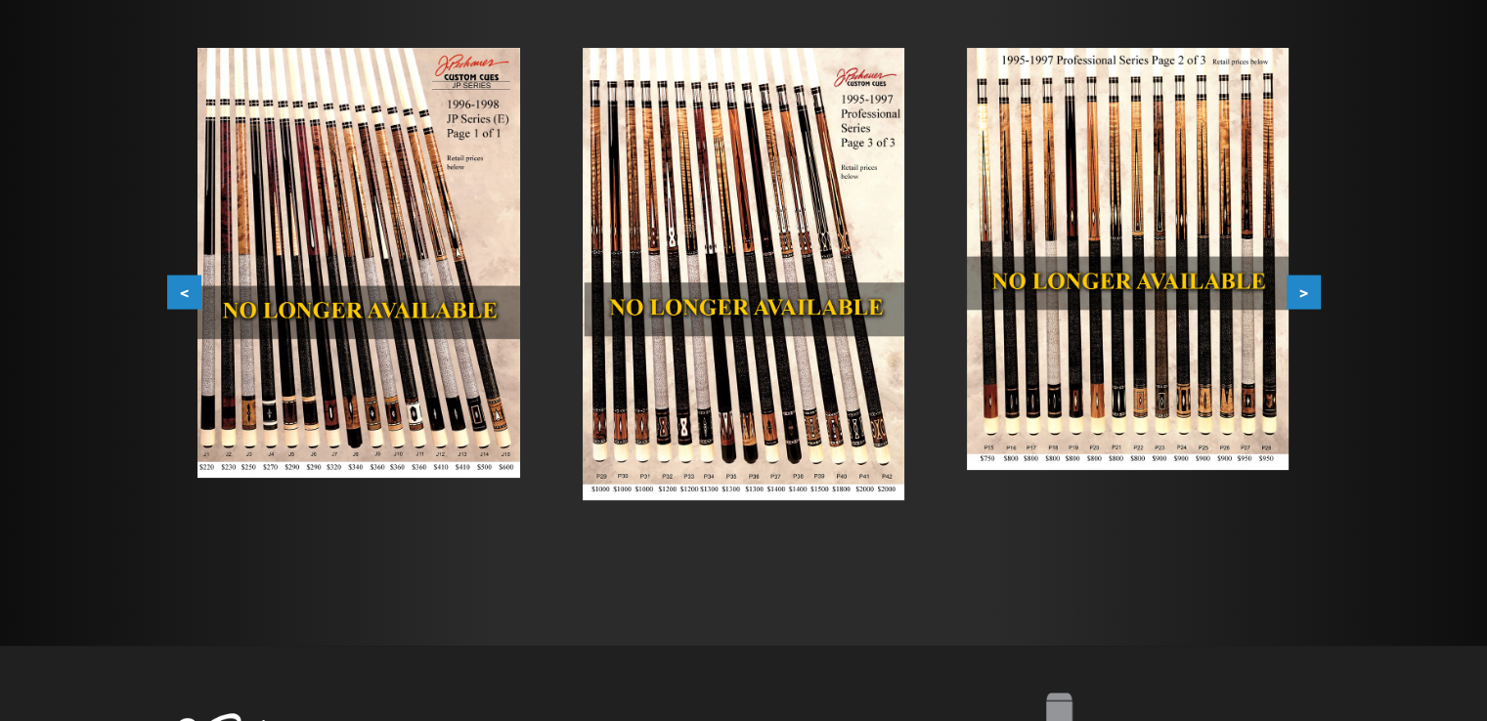
click at [1313, 307] on button ">" at bounding box center [1303, 293] width 34 height 34
